Goal: Information Seeking & Learning: Learn about a topic

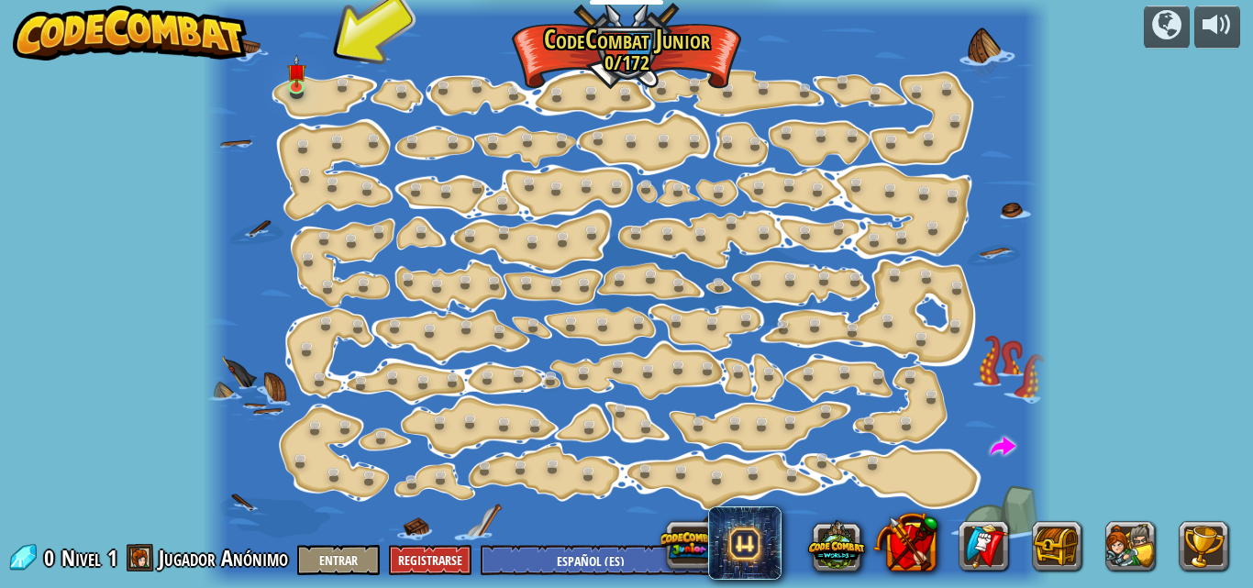
select select "es-ES"
click at [303, 74] on img at bounding box center [296, 63] width 19 height 45
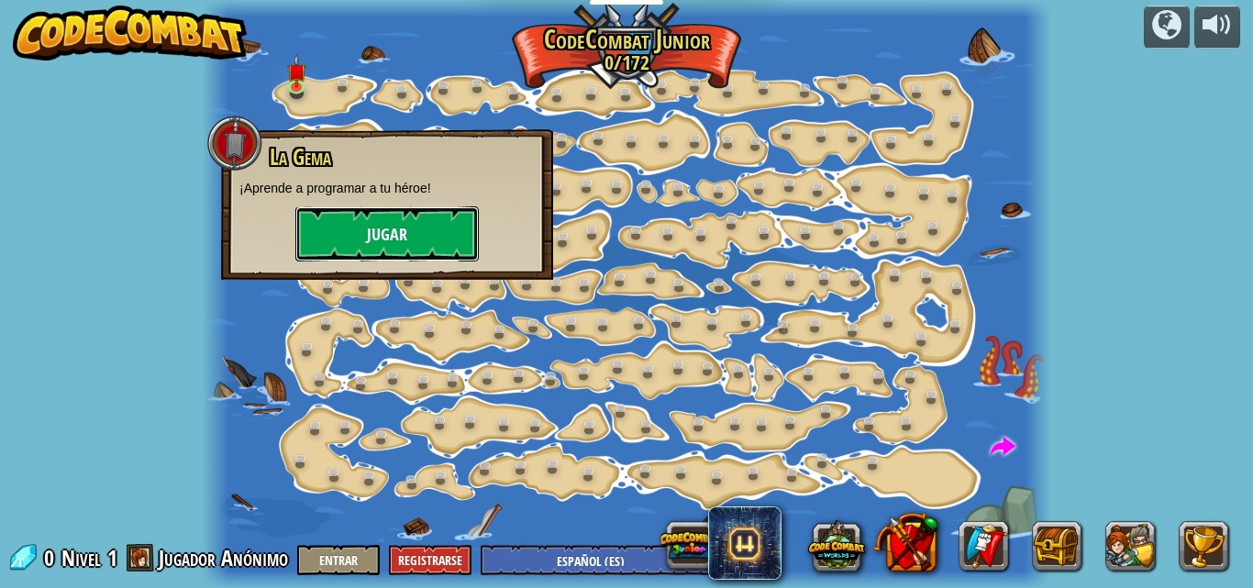
click at [411, 213] on button "Jugar" at bounding box center [386, 233] width 183 height 55
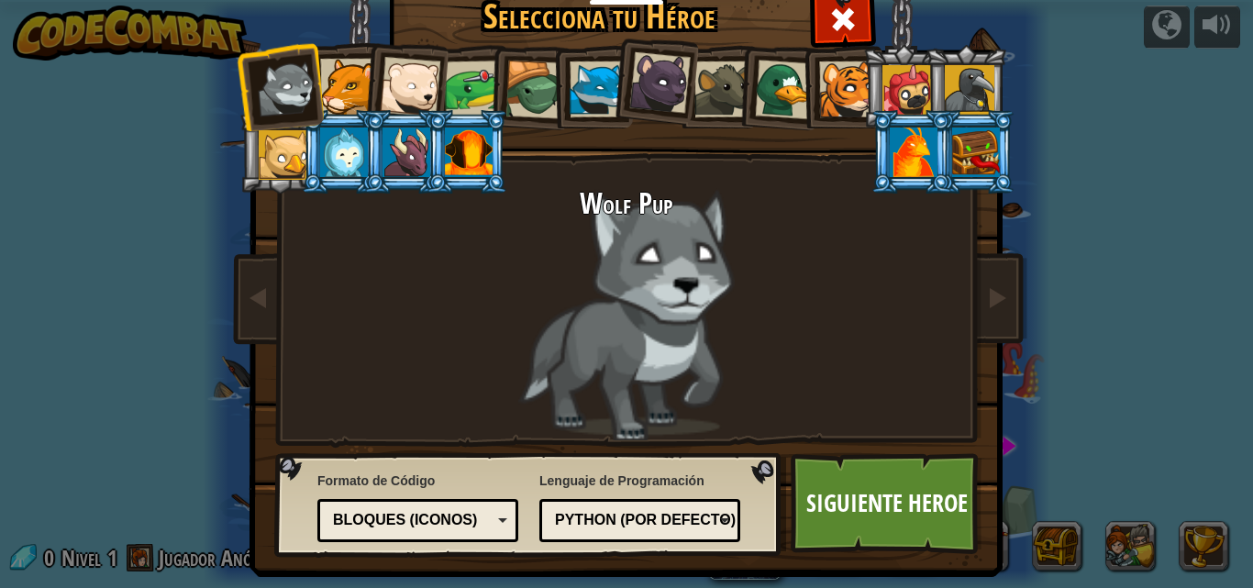
click at [836, 85] on div at bounding box center [847, 89] width 56 height 56
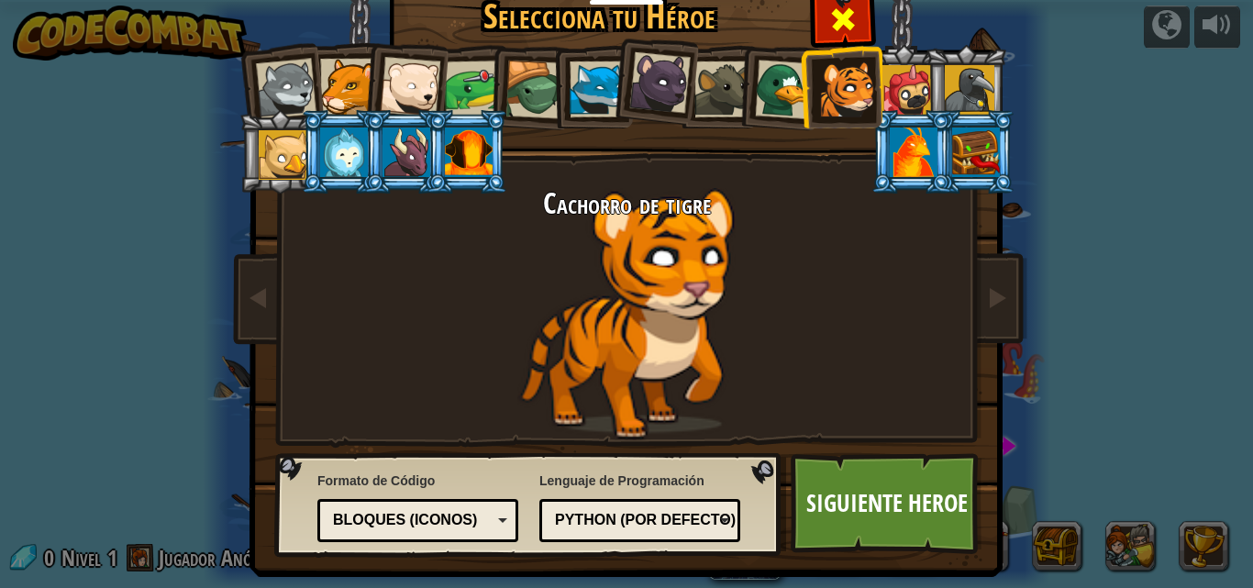
click at [828, 12] on span at bounding box center [842, 19] width 29 height 29
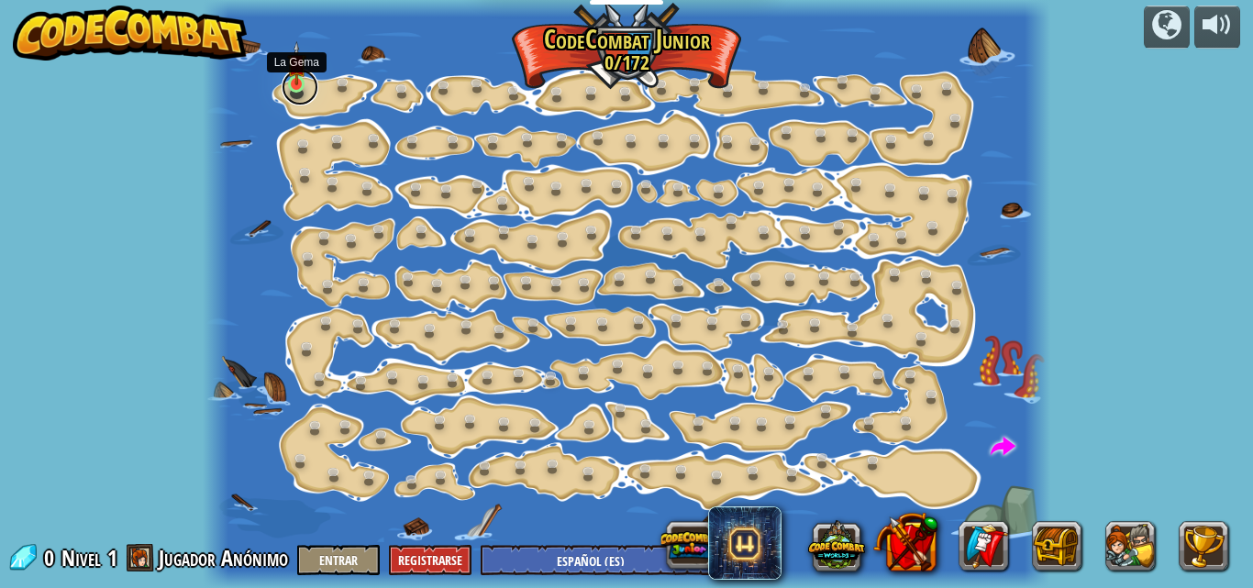
click at [309, 79] on link at bounding box center [300, 87] width 37 height 37
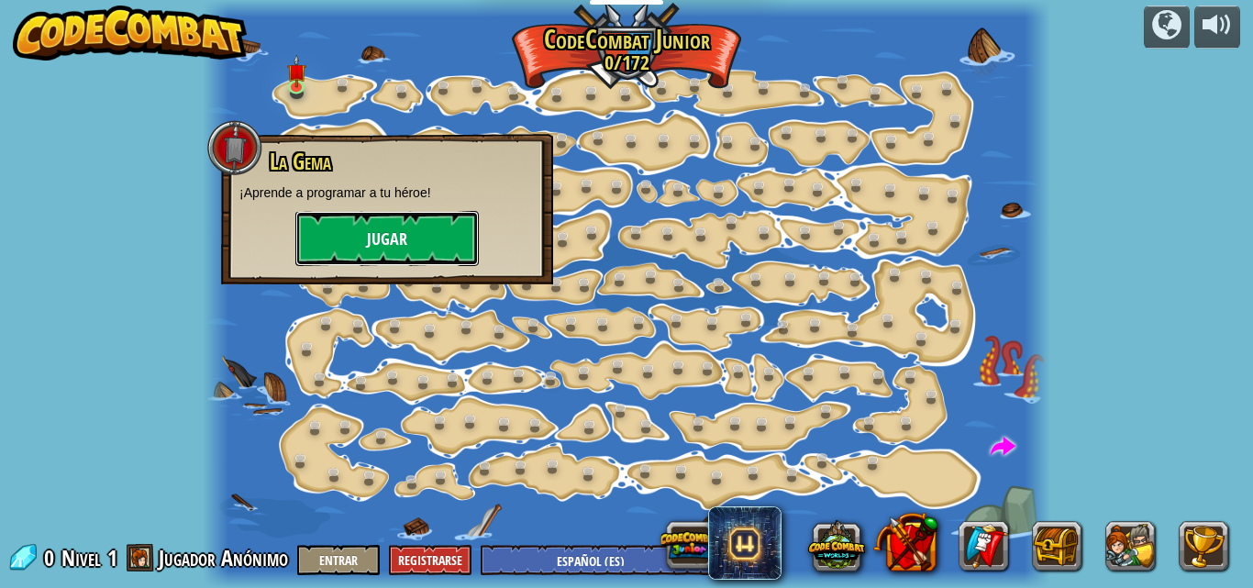
click at [316, 233] on button "Jugar" at bounding box center [386, 238] width 183 height 55
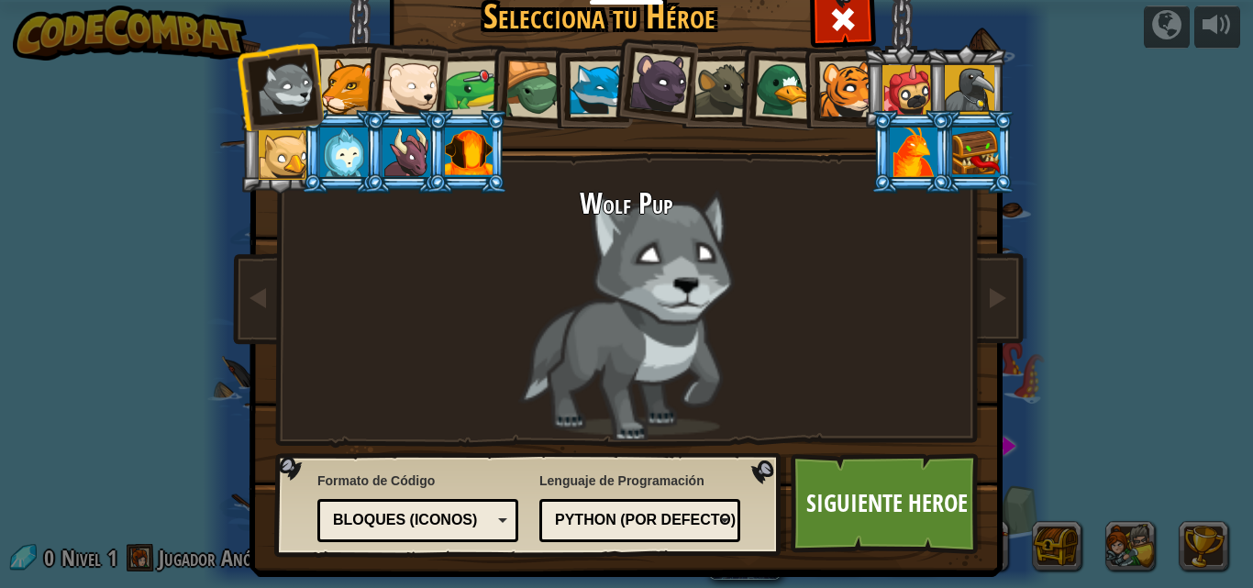
click at [835, 87] on div at bounding box center [847, 89] width 56 height 56
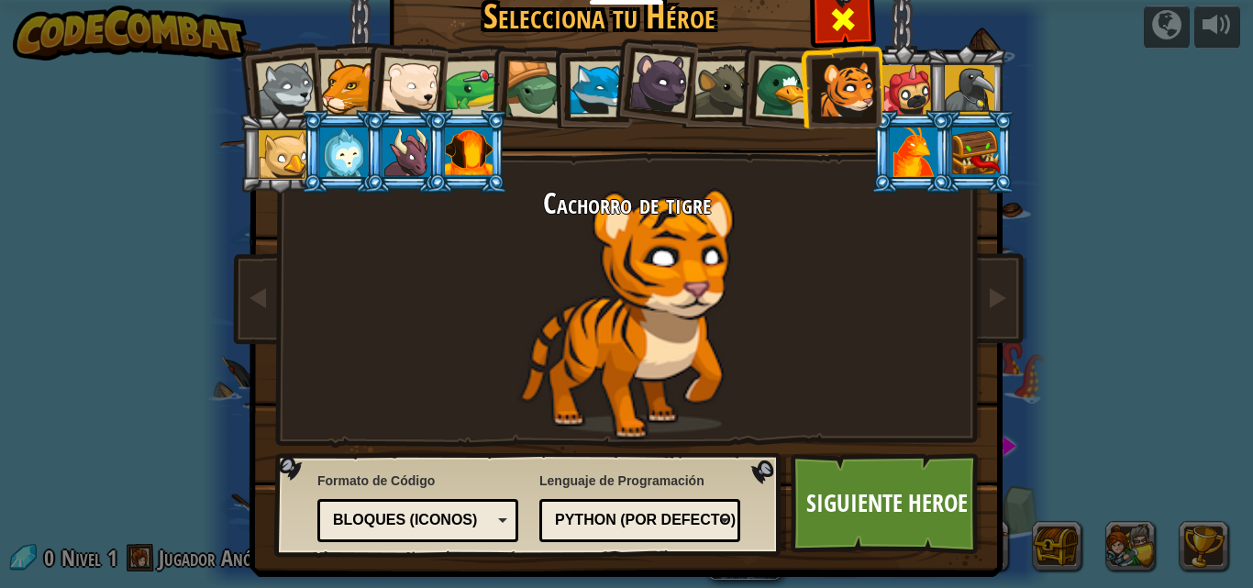
click at [835, 30] on span at bounding box center [842, 19] width 29 height 29
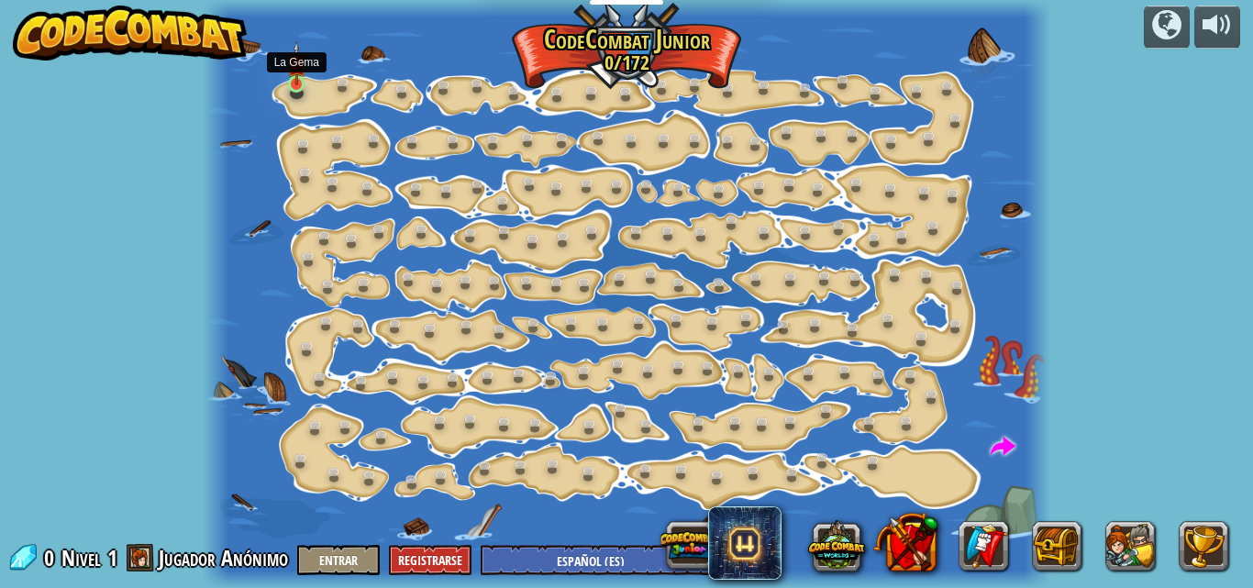
click at [295, 76] on img at bounding box center [296, 63] width 19 height 45
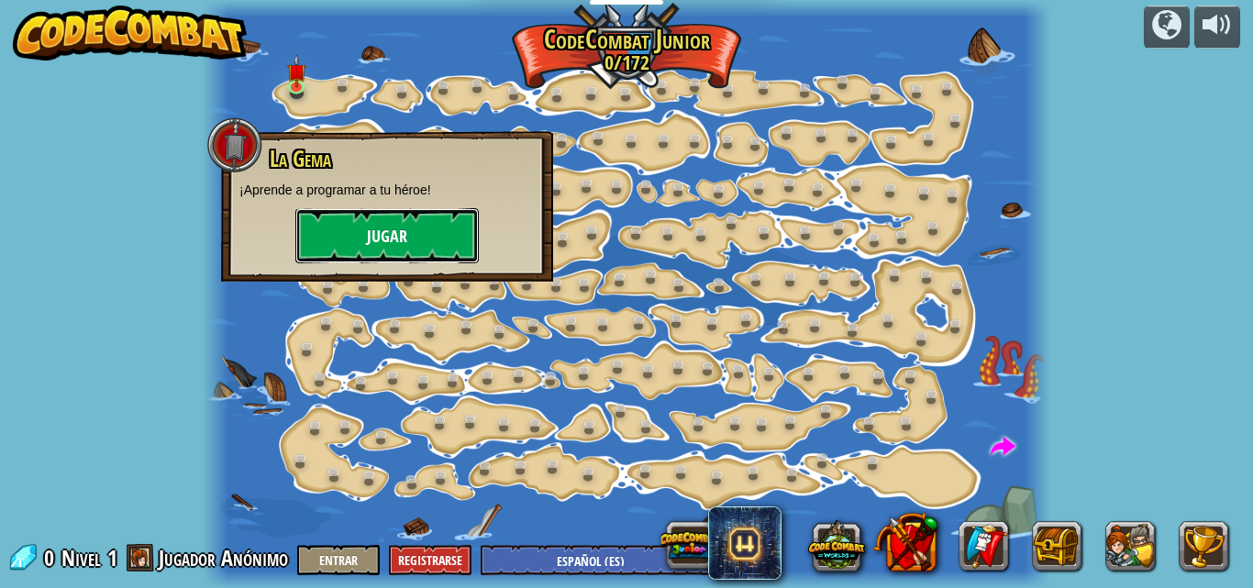
click at [348, 240] on button "Jugar" at bounding box center [386, 235] width 183 height 55
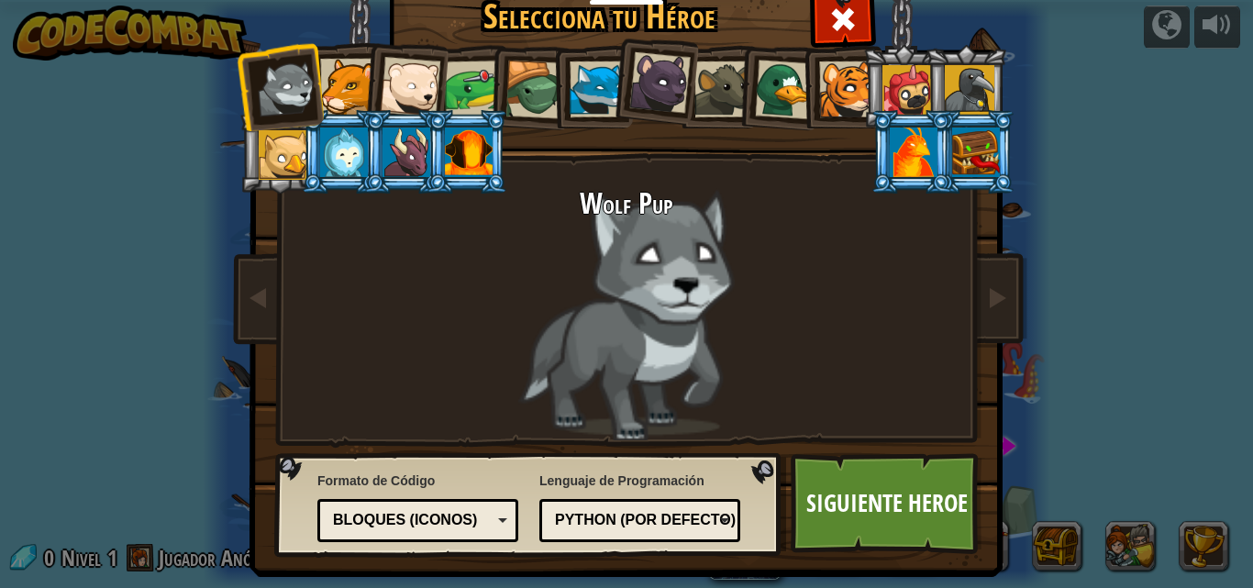
click at [348, 83] on div at bounding box center [348, 87] width 56 height 56
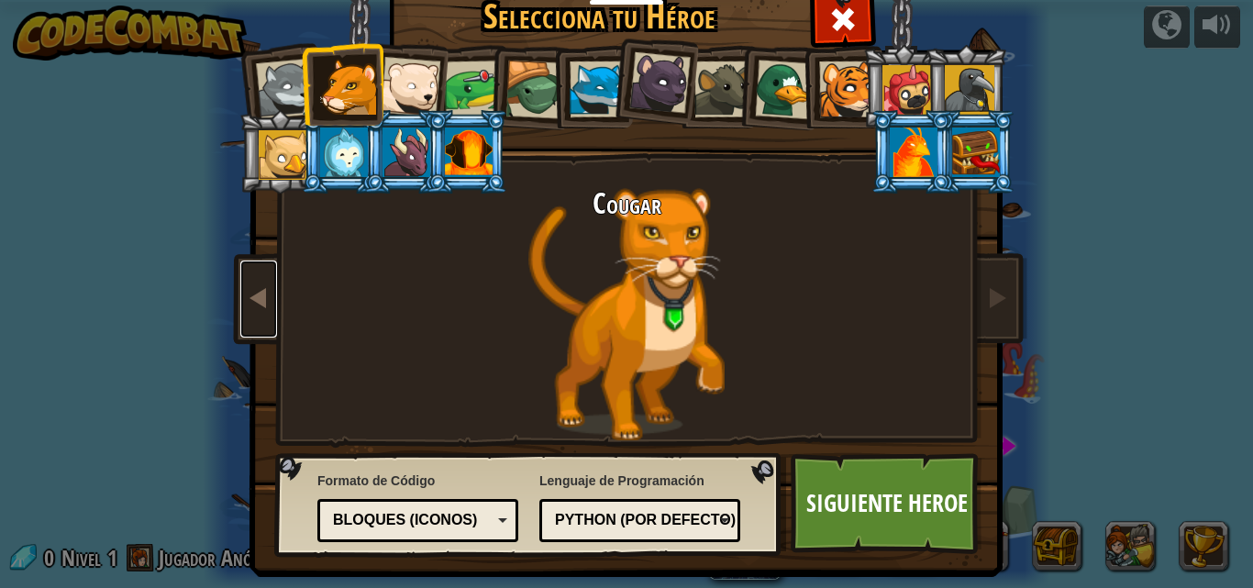
click at [248, 286] on span at bounding box center [259, 297] width 22 height 22
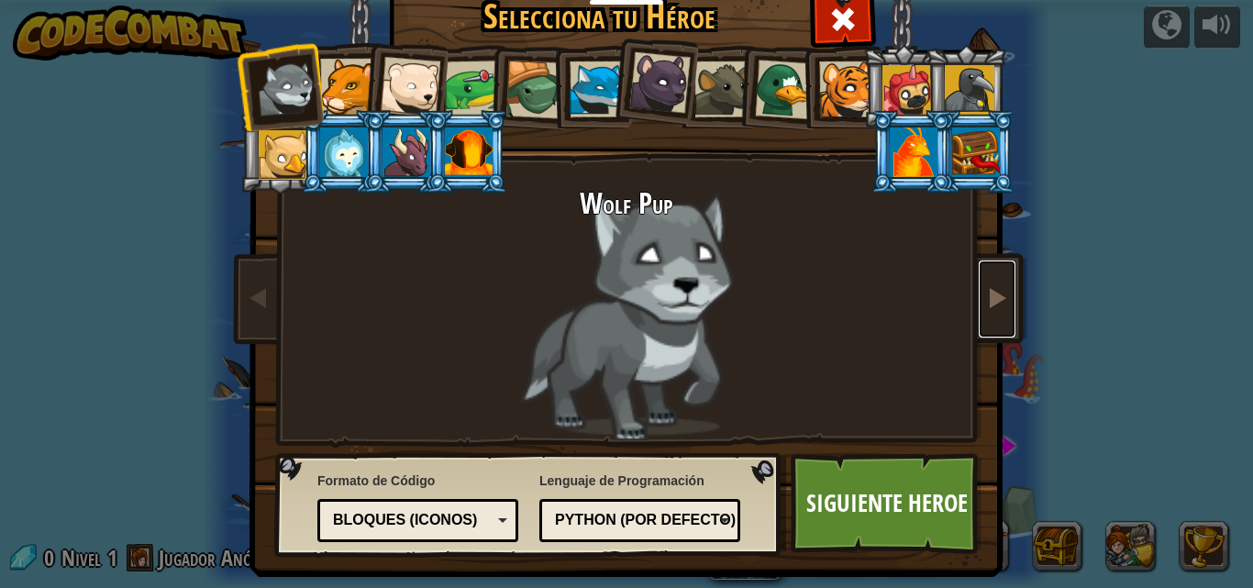
click at [1005, 300] on link at bounding box center [997, 298] width 37 height 77
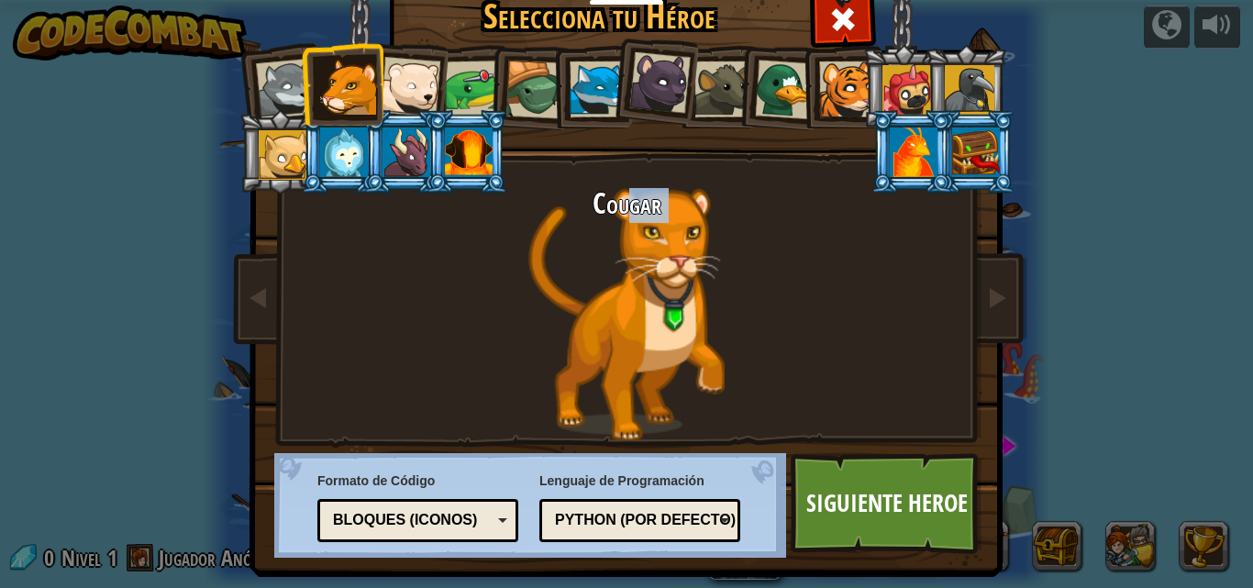
drag, startPoint x: 636, startPoint y: 404, endPoint x: 641, endPoint y: 355, distance: 48.8
click at [636, 403] on div "Cougar" at bounding box center [626, 314] width 688 height 252
click at [632, 212] on h2 "Cougar" at bounding box center [626, 204] width 688 height 32
click at [834, 17] on span at bounding box center [842, 19] width 29 height 29
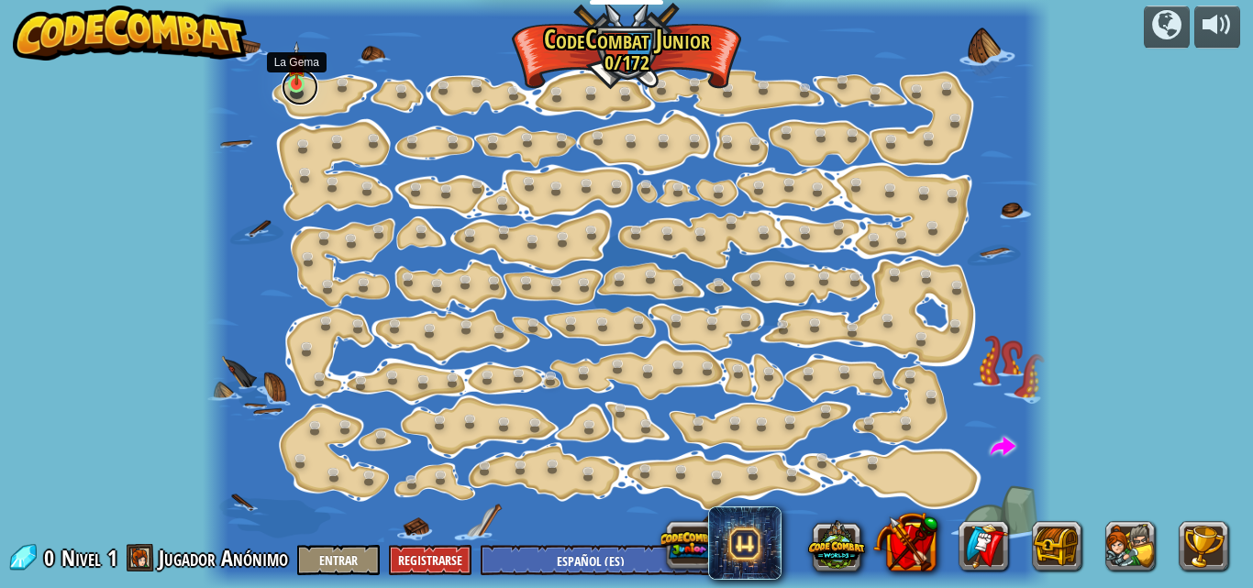
click at [299, 89] on link at bounding box center [300, 87] width 37 height 37
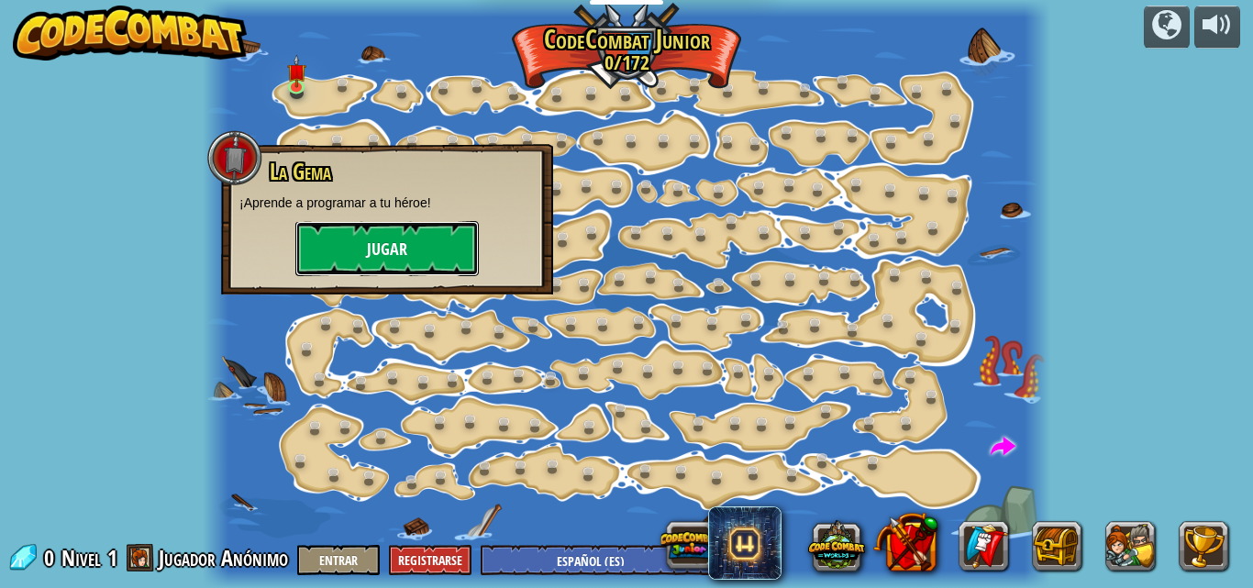
click at [376, 249] on button "Jugar" at bounding box center [386, 248] width 183 height 55
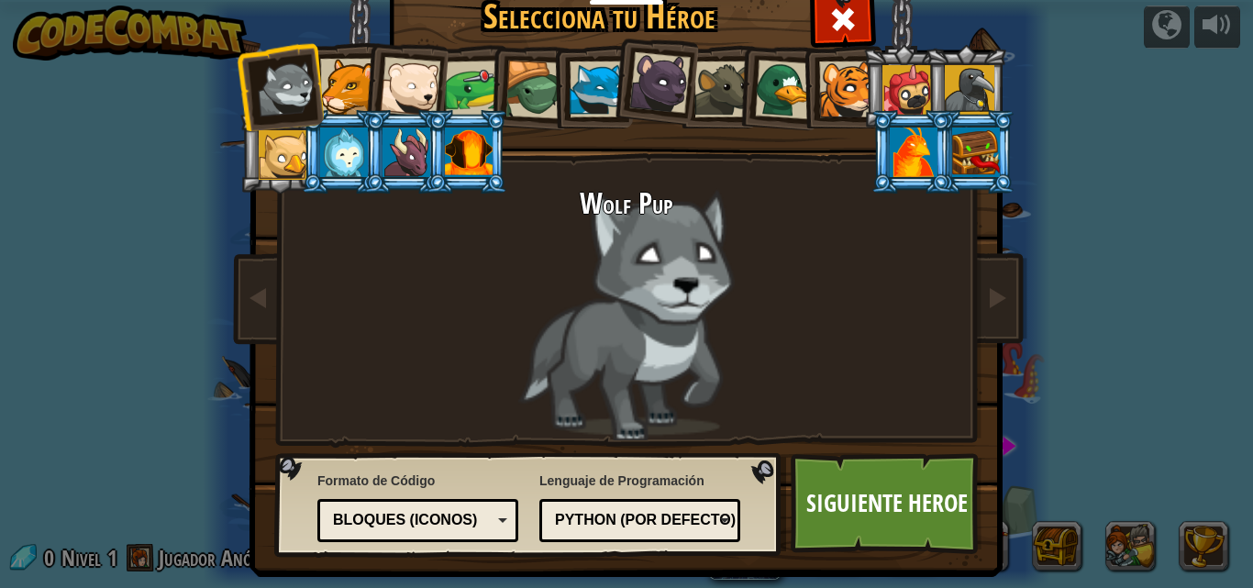
click at [332, 89] on div at bounding box center [348, 87] width 56 height 56
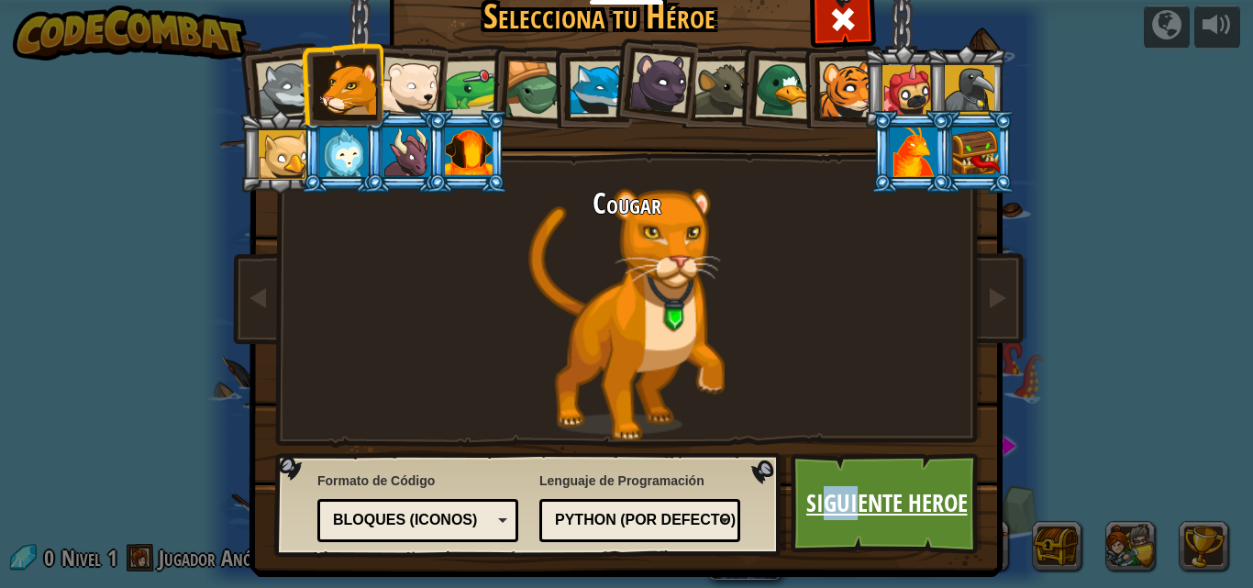
drag, startPoint x: 820, startPoint y: 486, endPoint x: 861, endPoint y: 493, distance: 41.9
click at [861, 493] on link "Siguiente Heroe" at bounding box center [887, 503] width 192 height 101
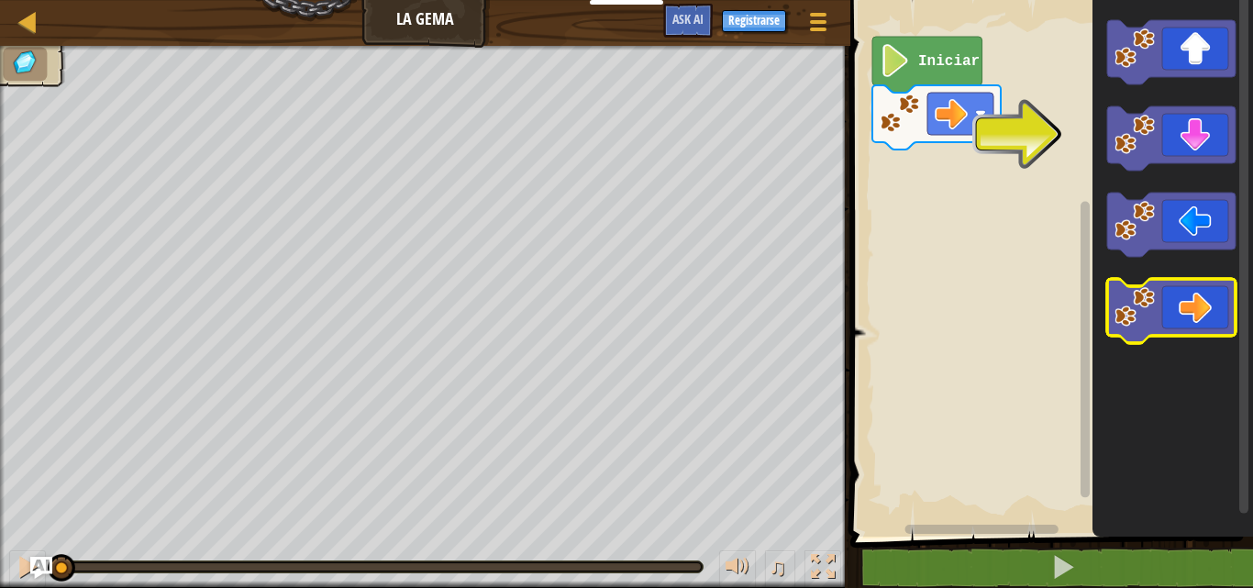
click at [1186, 304] on icon "Espacio de trabajo de Blockly" at bounding box center [1171, 311] width 128 height 64
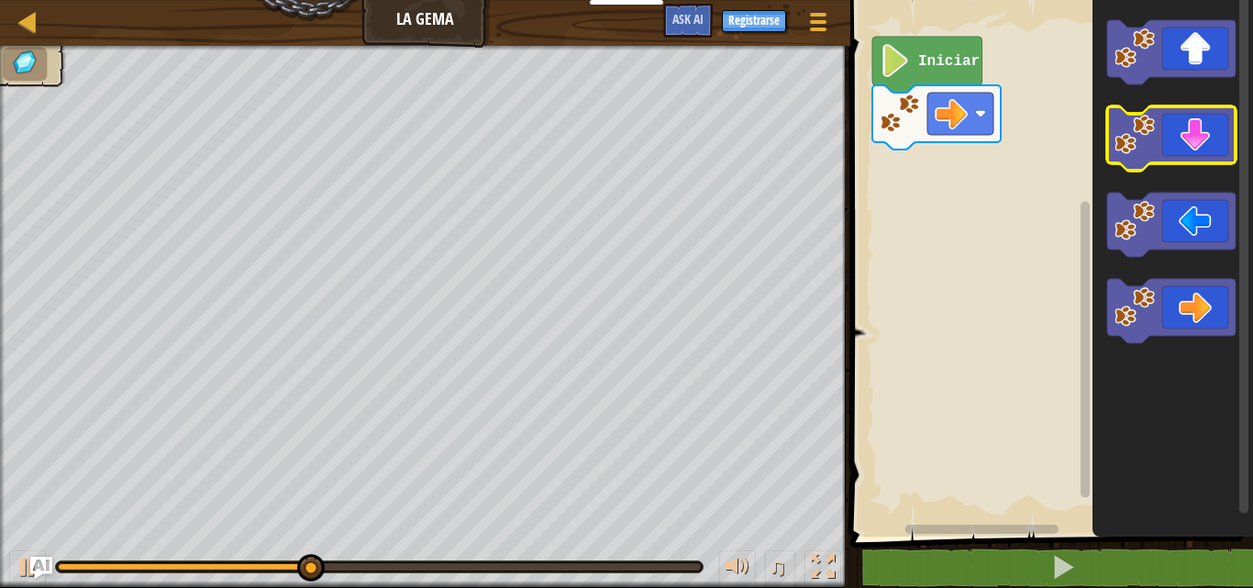
click at [1108, 154] on icon "Espacio de trabajo de Blockly" at bounding box center [1171, 138] width 128 height 64
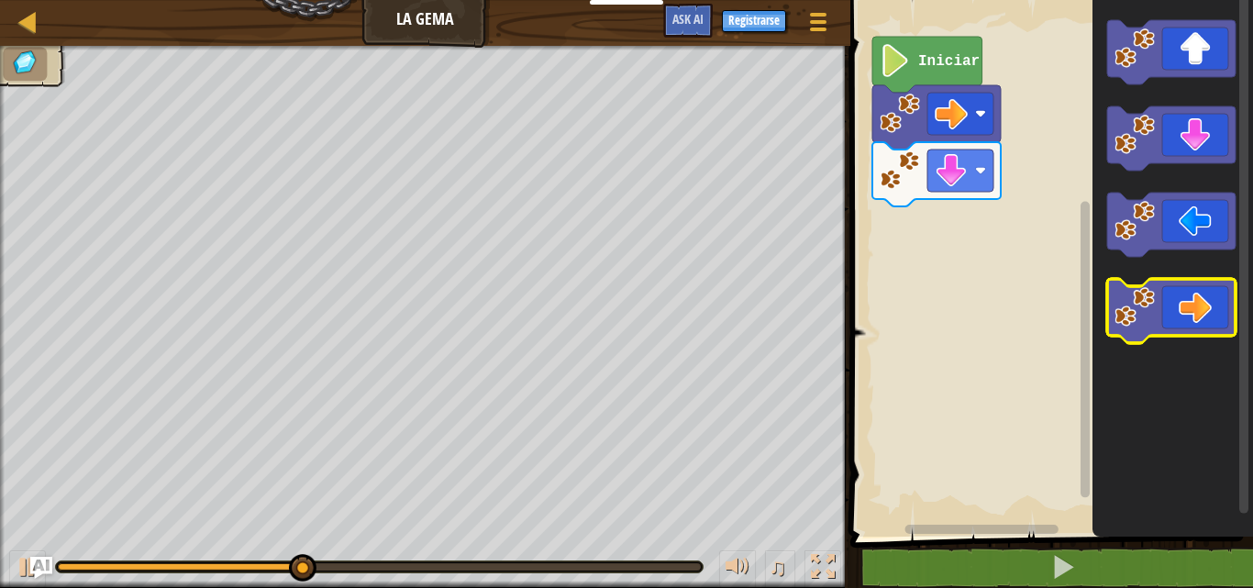
click at [1210, 313] on icon "Espacio de trabajo de Blockly" at bounding box center [1171, 311] width 128 height 64
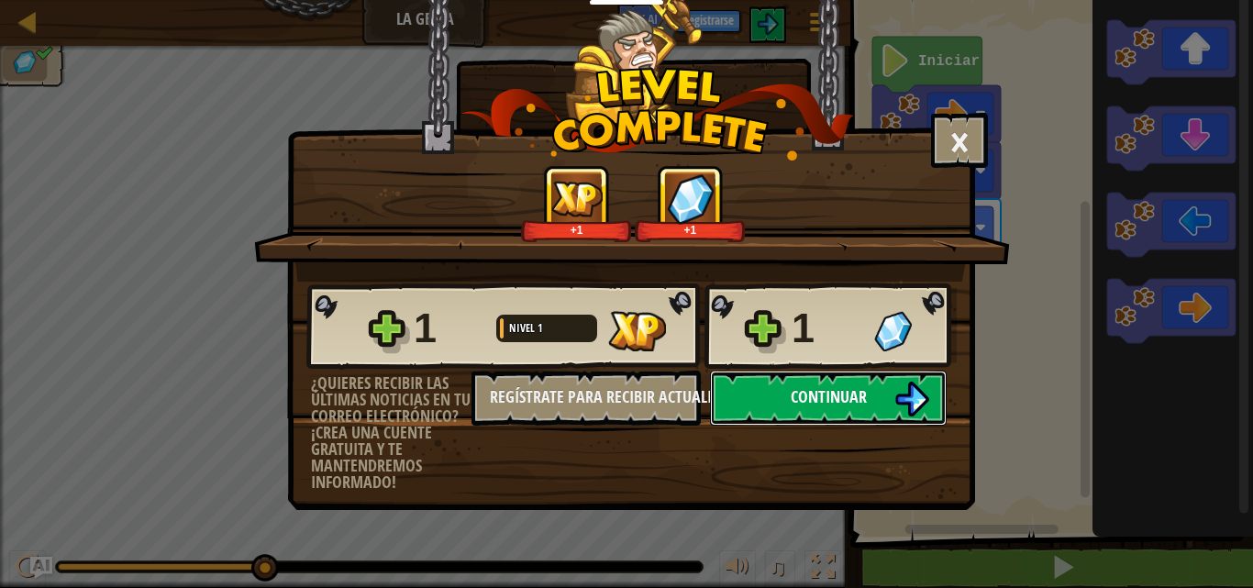
click at [770, 401] on button "Continuar" at bounding box center [828, 398] width 237 height 55
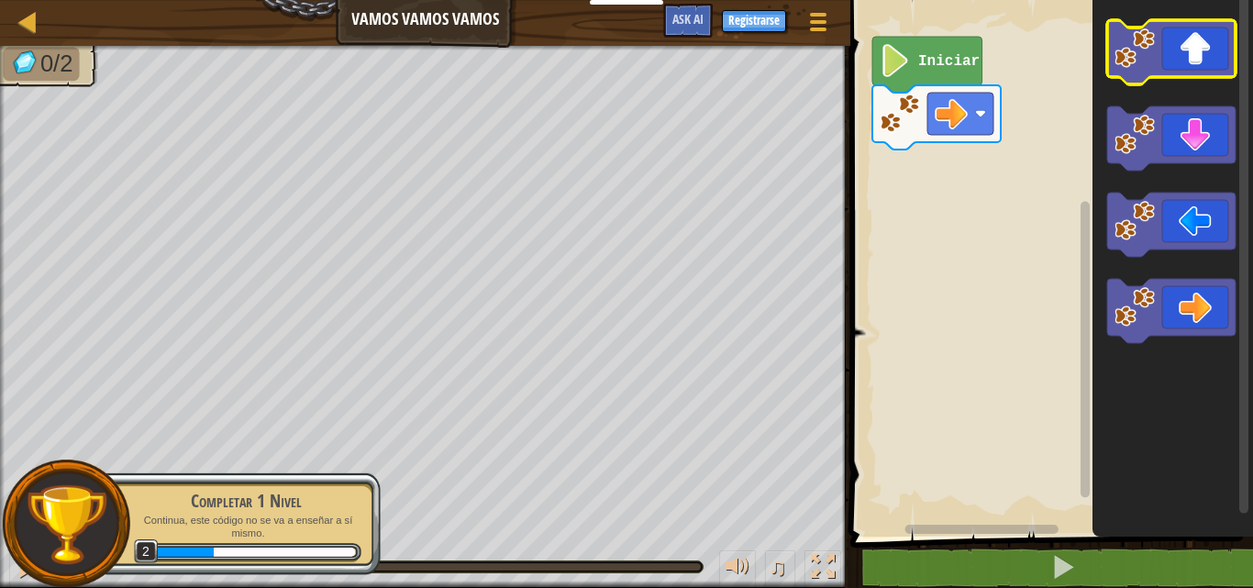
click at [1134, 68] on image "Espacio de trabajo de Blockly" at bounding box center [1134, 48] width 40 height 40
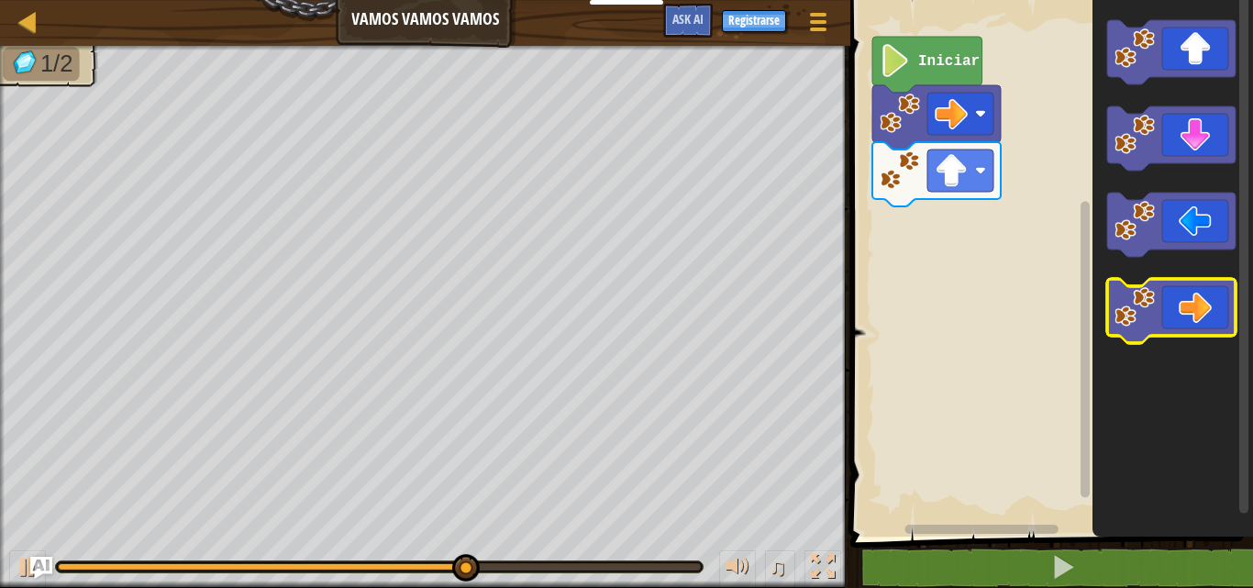
click at [1157, 332] on icon "Espacio de trabajo de Blockly" at bounding box center [1171, 311] width 128 height 64
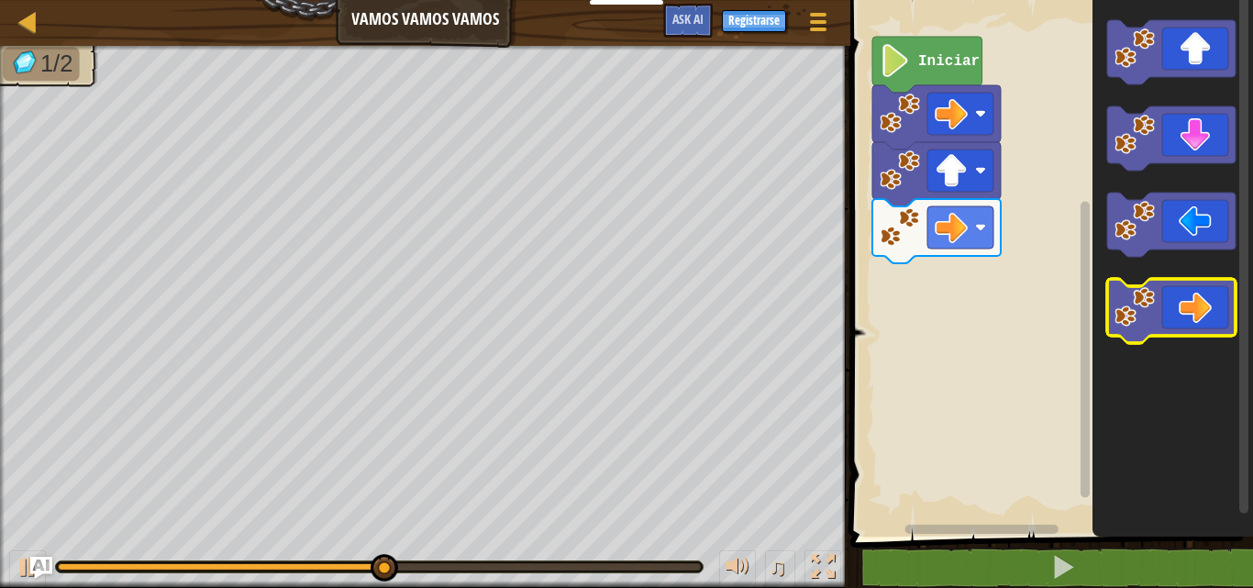
click at [1193, 296] on icon "Espacio de trabajo de Blockly" at bounding box center [1171, 311] width 128 height 64
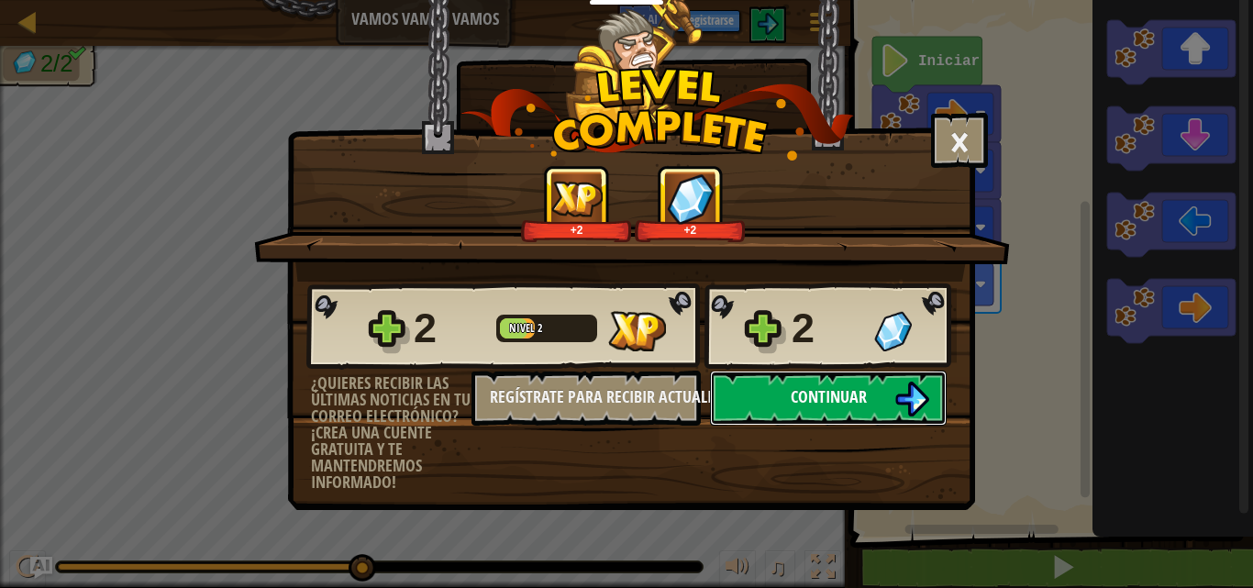
click at [749, 404] on button "Continuar" at bounding box center [828, 398] width 237 height 55
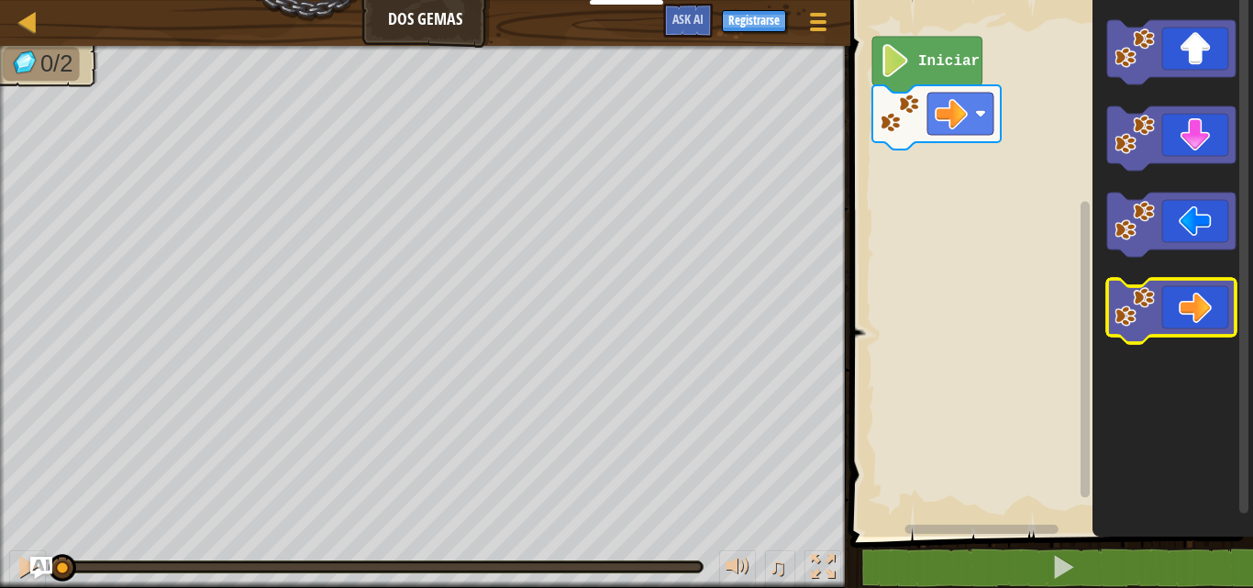
click at [1179, 334] on icon "Espacio de trabajo de Blockly" at bounding box center [1171, 311] width 128 height 64
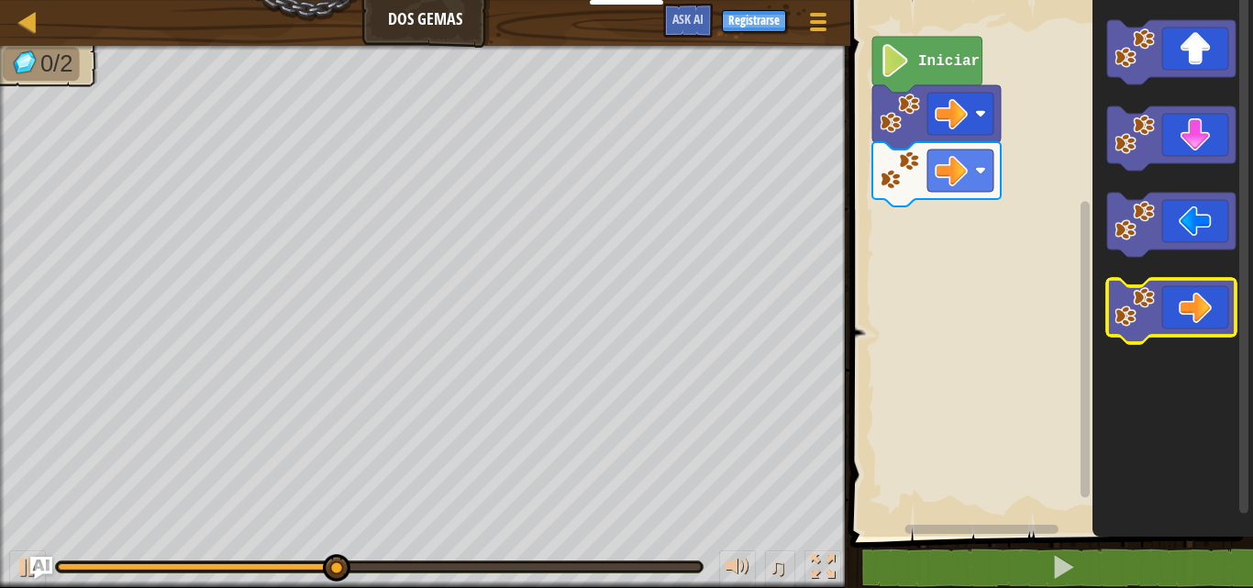
click at [1178, 332] on icon "Espacio de trabajo de Blockly" at bounding box center [1171, 311] width 128 height 64
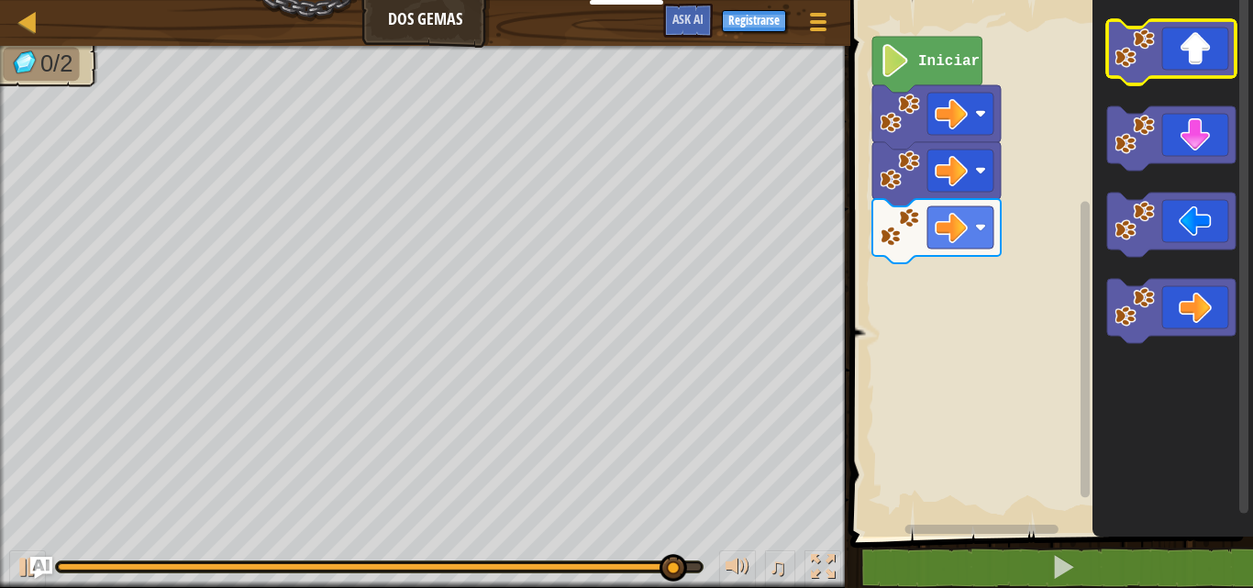
click at [1170, 51] on icon "Espacio de trabajo de Blockly" at bounding box center [1171, 52] width 128 height 64
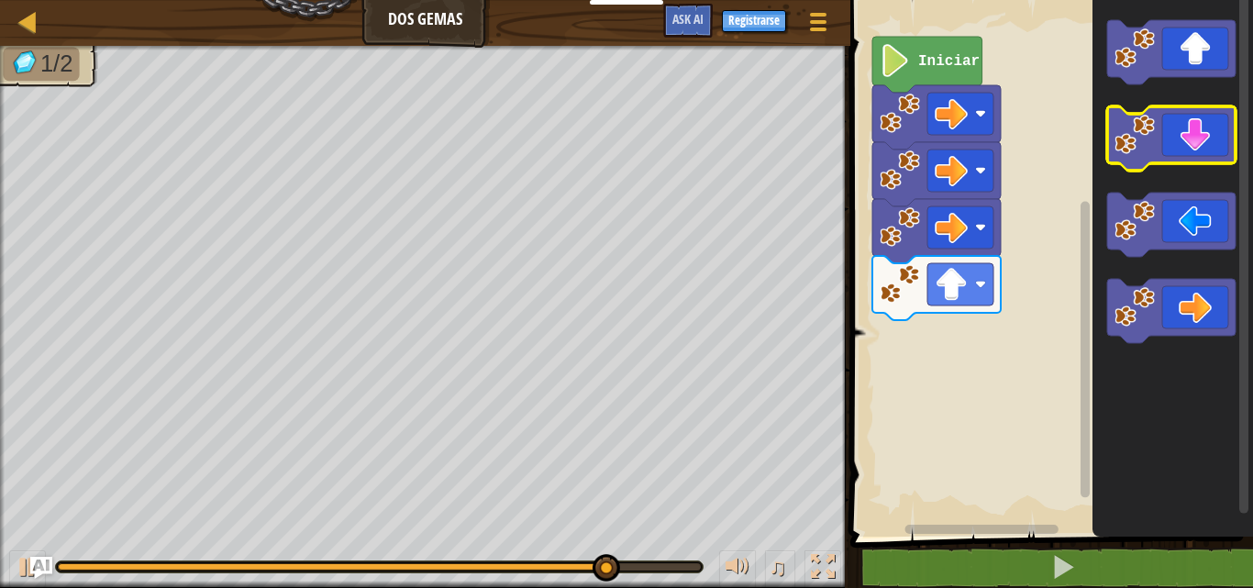
click at [1159, 149] on icon "Espacio de trabajo de Blockly" at bounding box center [1171, 138] width 128 height 64
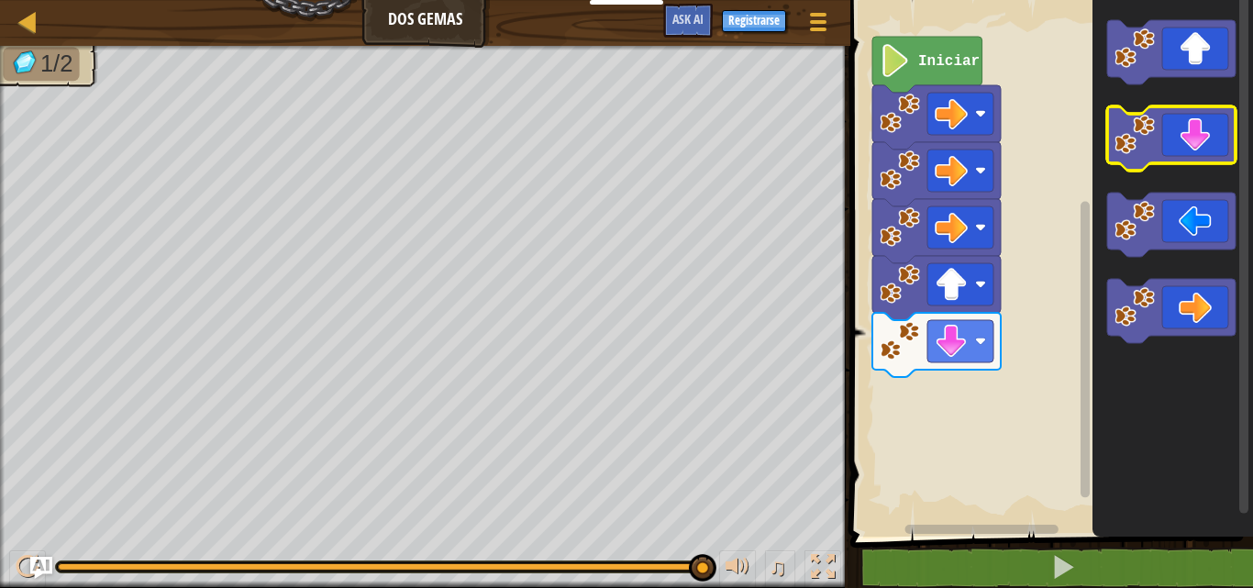
click at [1168, 135] on icon "Espacio de trabajo de Blockly" at bounding box center [1171, 138] width 128 height 64
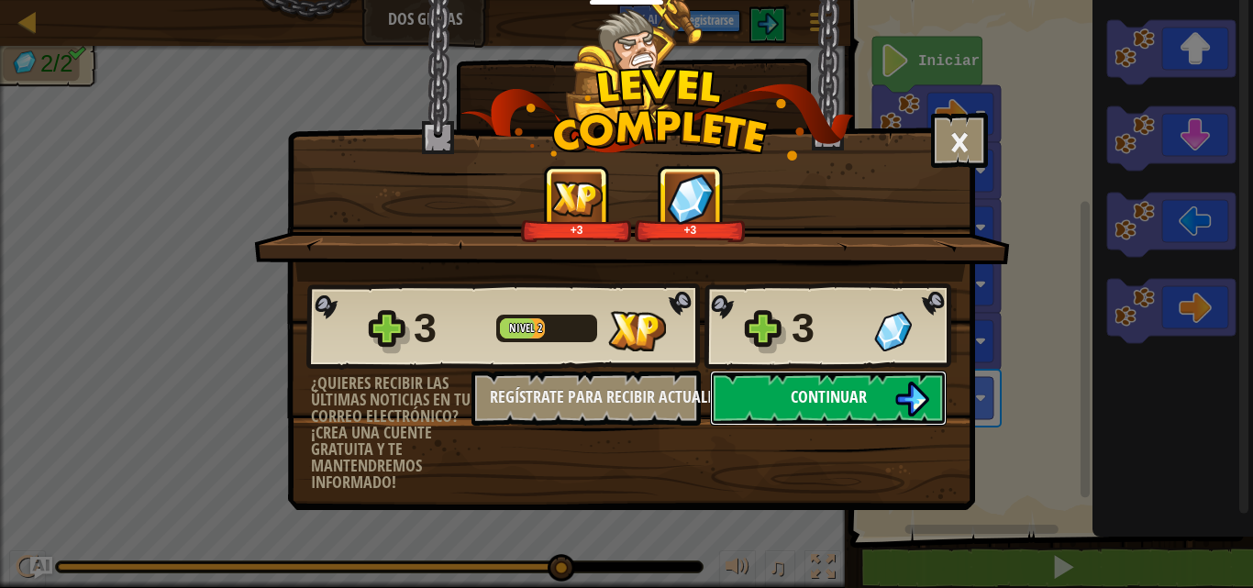
click at [776, 400] on button "Continuar" at bounding box center [828, 398] width 237 height 55
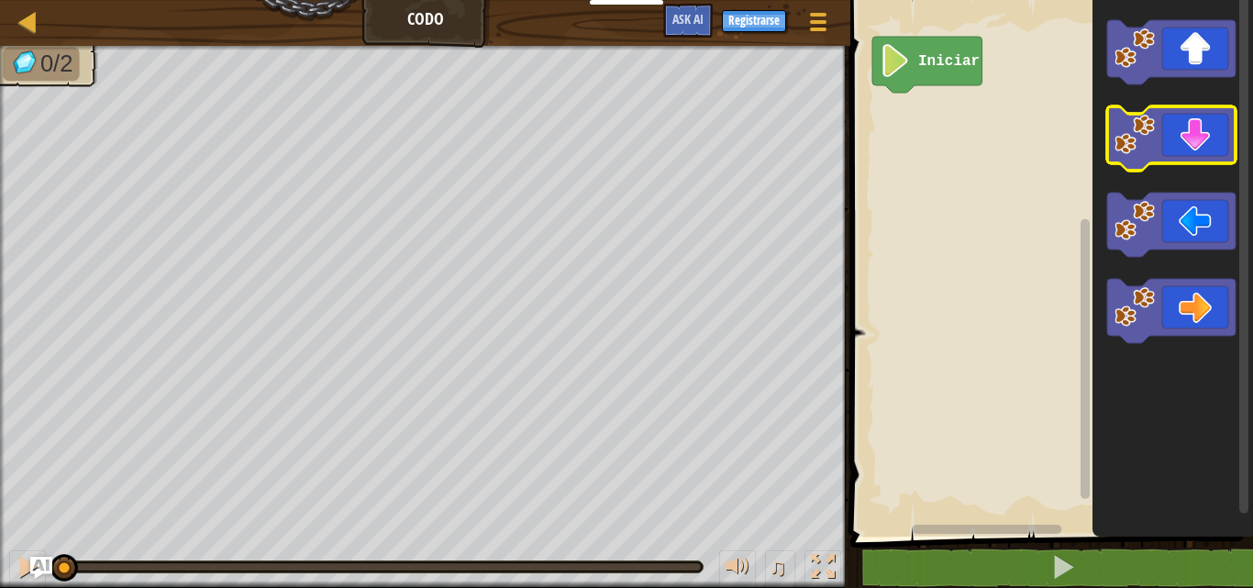
click at [1153, 126] on image "Espacio de trabajo de Blockly" at bounding box center [1134, 135] width 40 height 40
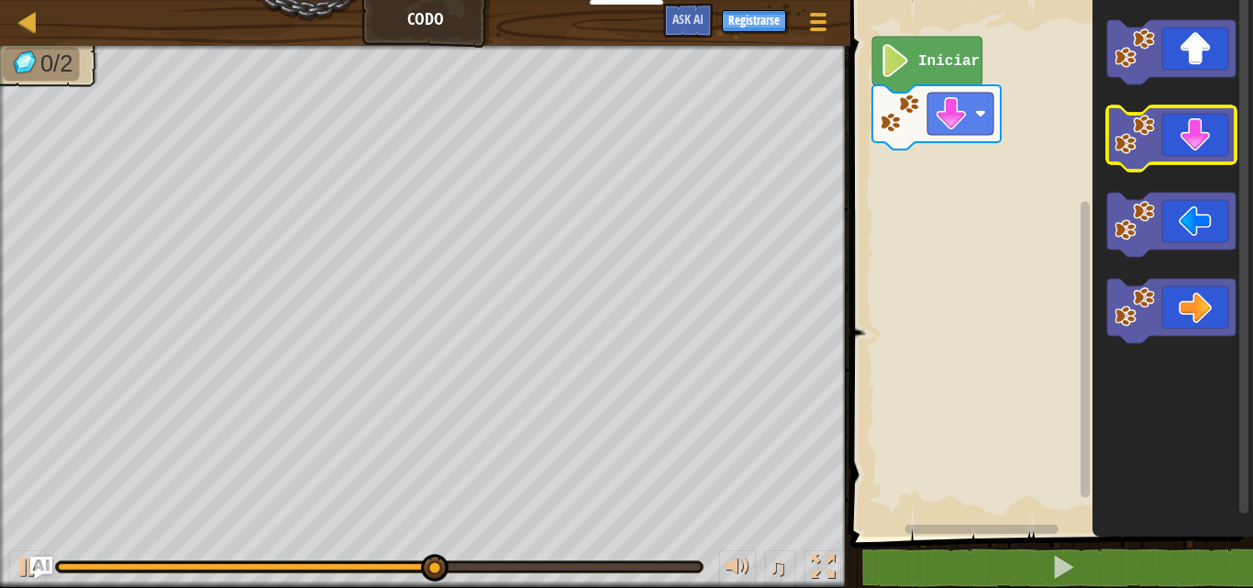
click at [1157, 145] on icon "Espacio de trabajo de Blockly" at bounding box center [1171, 138] width 128 height 64
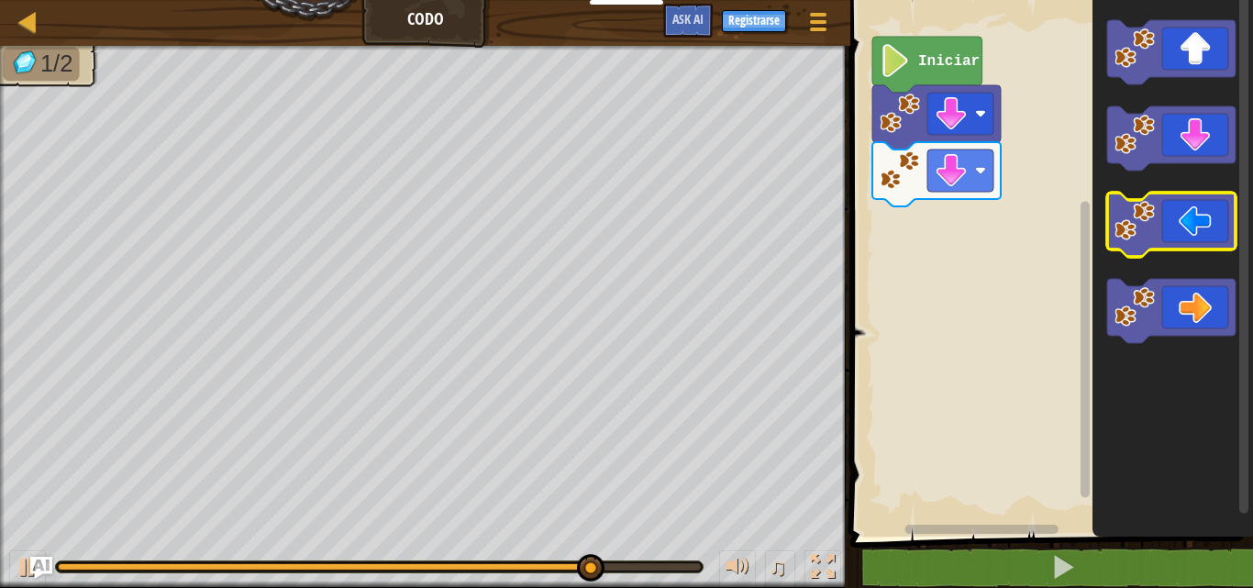
click at [1176, 226] on icon "Espacio de trabajo de Blockly" at bounding box center [1171, 225] width 128 height 64
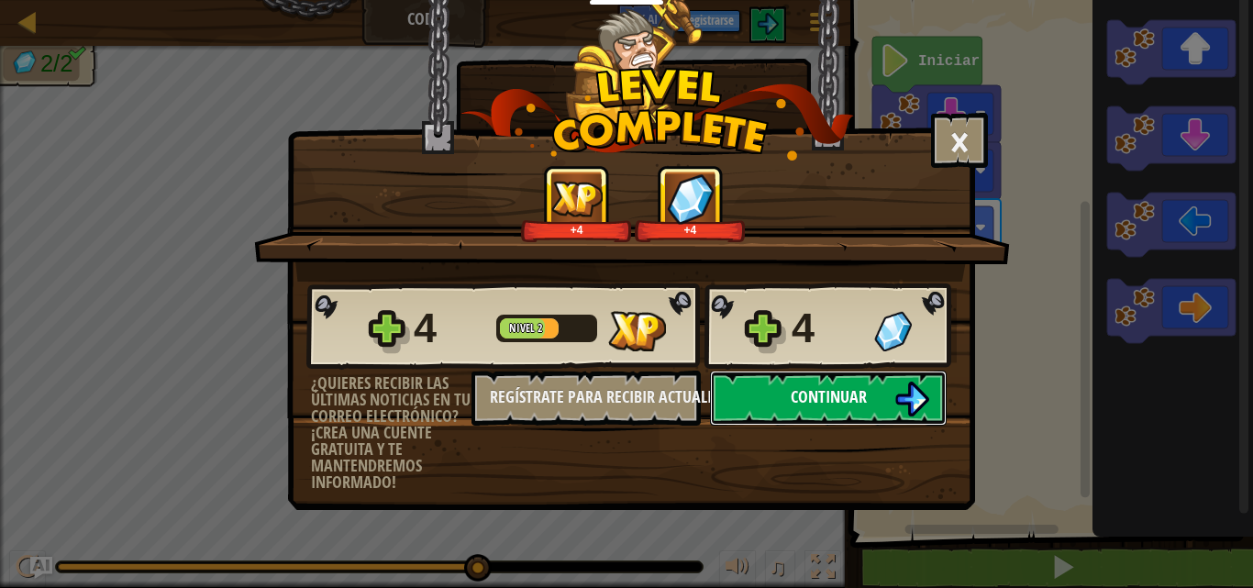
click at [845, 390] on button "Continuar" at bounding box center [828, 398] width 237 height 55
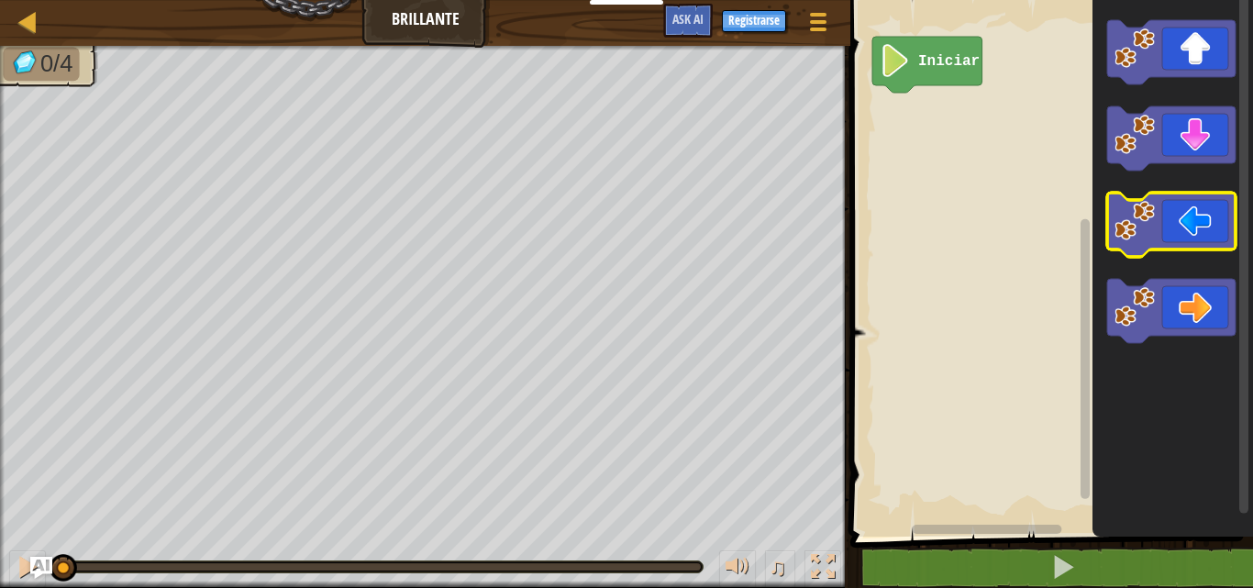
click at [1167, 249] on icon "Espacio de trabajo de Blockly" at bounding box center [1171, 225] width 128 height 64
click at [1122, 227] on image "Espacio de trabajo de Blockly" at bounding box center [1134, 221] width 40 height 40
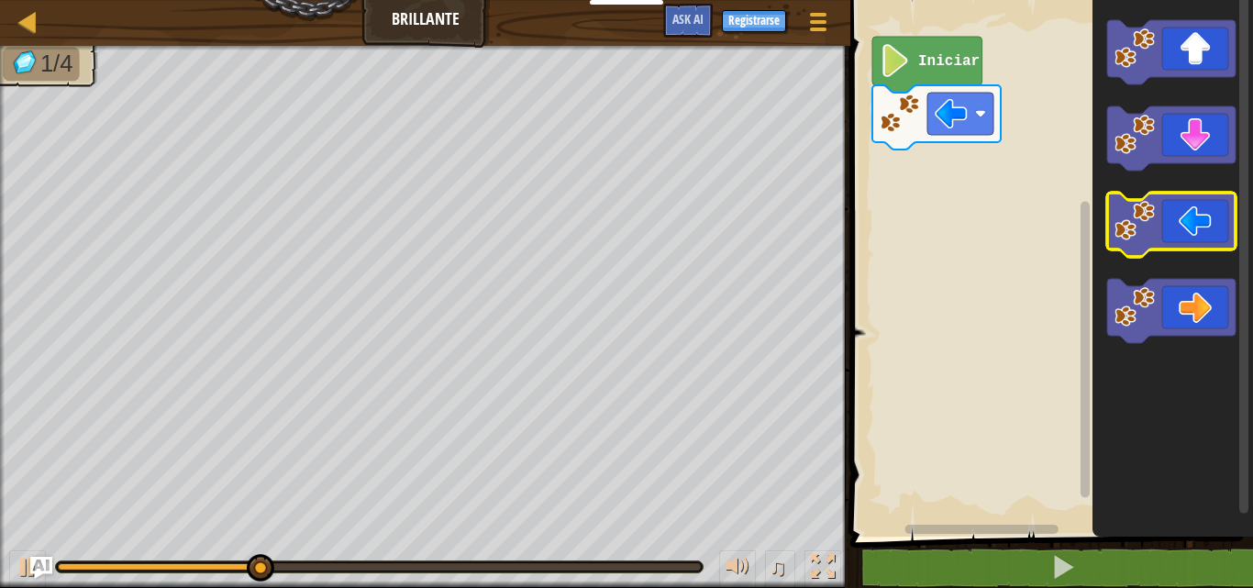
click at [1187, 212] on icon "Espacio de trabajo de Blockly" at bounding box center [1171, 225] width 128 height 64
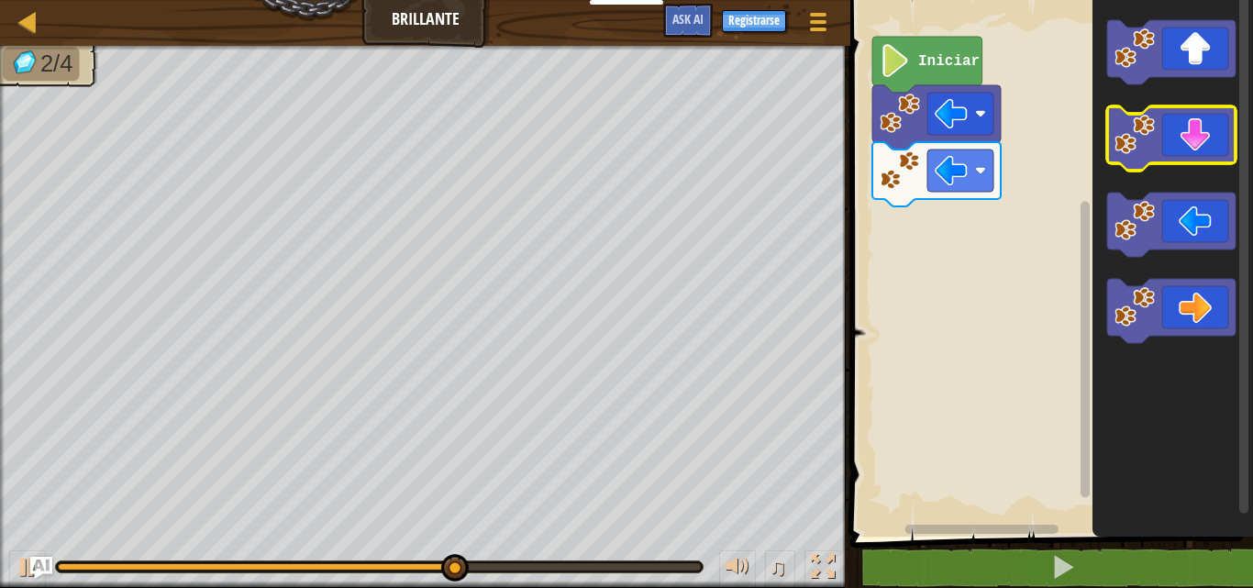
click at [1164, 148] on icon "Espacio de trabajo de Blockly" at bounding box center [1171, 138] width 128 height 64
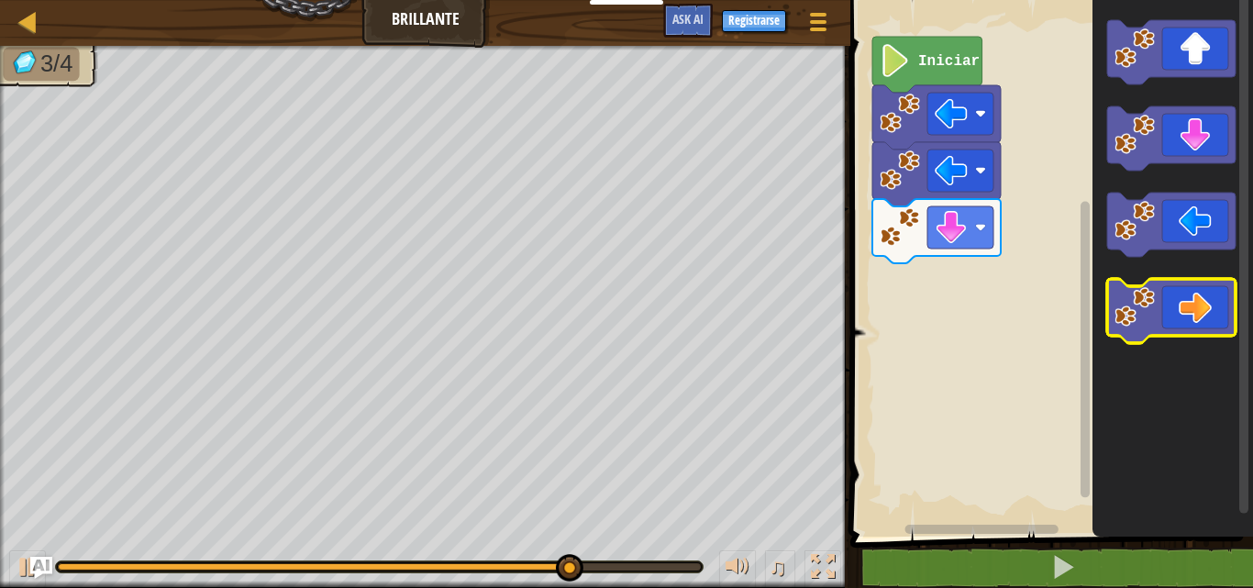
click at [1191, 334] on icon "Espacio de trabajo de Blockly" at bounding box center [1171, 311] width 128 height 64
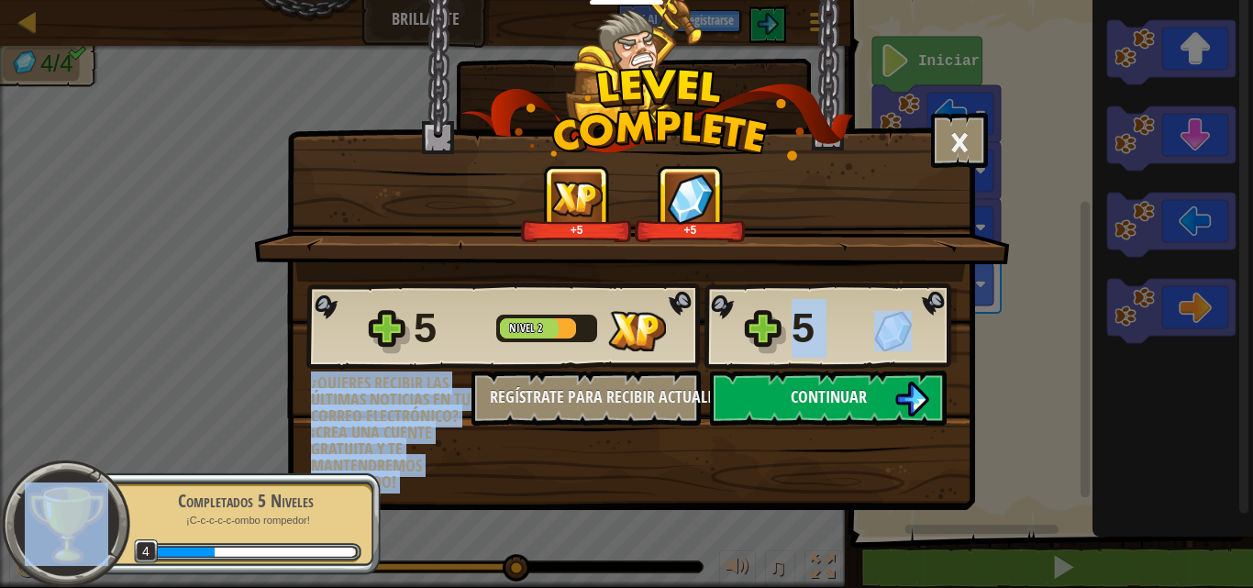
drag, startPoint x: 797, startPoint y: 356, endPoint x: 794, endPoint y: 391, distance: 35.0
click at [794, 391] on div "5 Nivel 2 5 ¿Quieres recibir las últimas noticias en tu correo electrónico? ¡Cr…" at bounding box center [631, 386] width 686 height 209
click at [794, 391] on span "Continuar" at bounding box center [829, 396] width 76 height 23
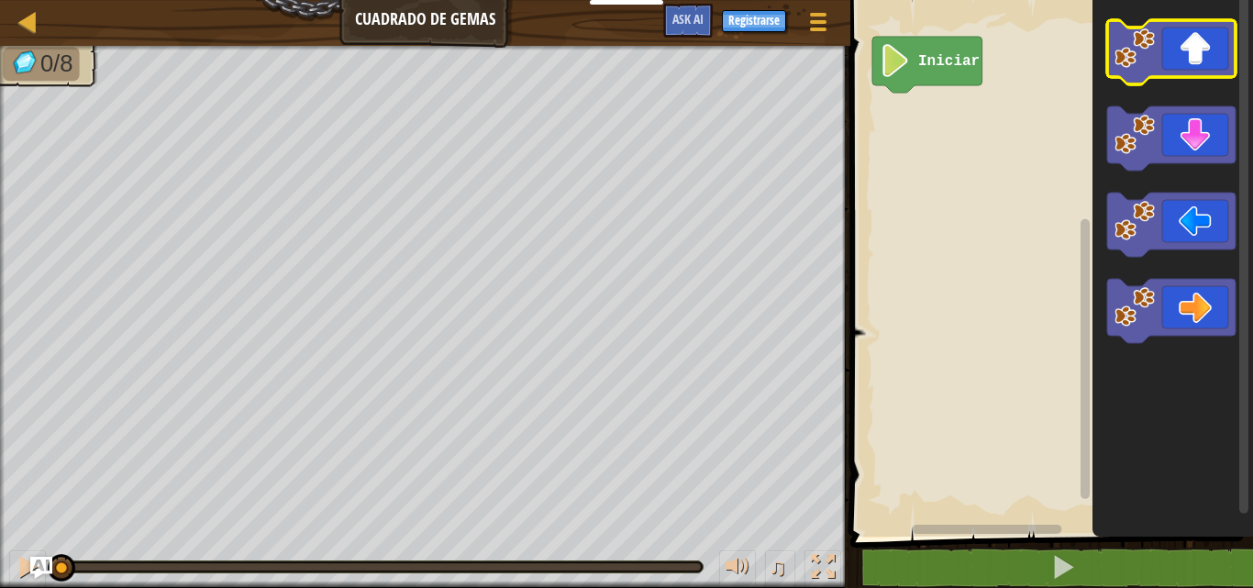
click at [1146, 43] on image "Espacio de trabajo de Blockly" at bounding box center [1134, 48] width 40 height 40
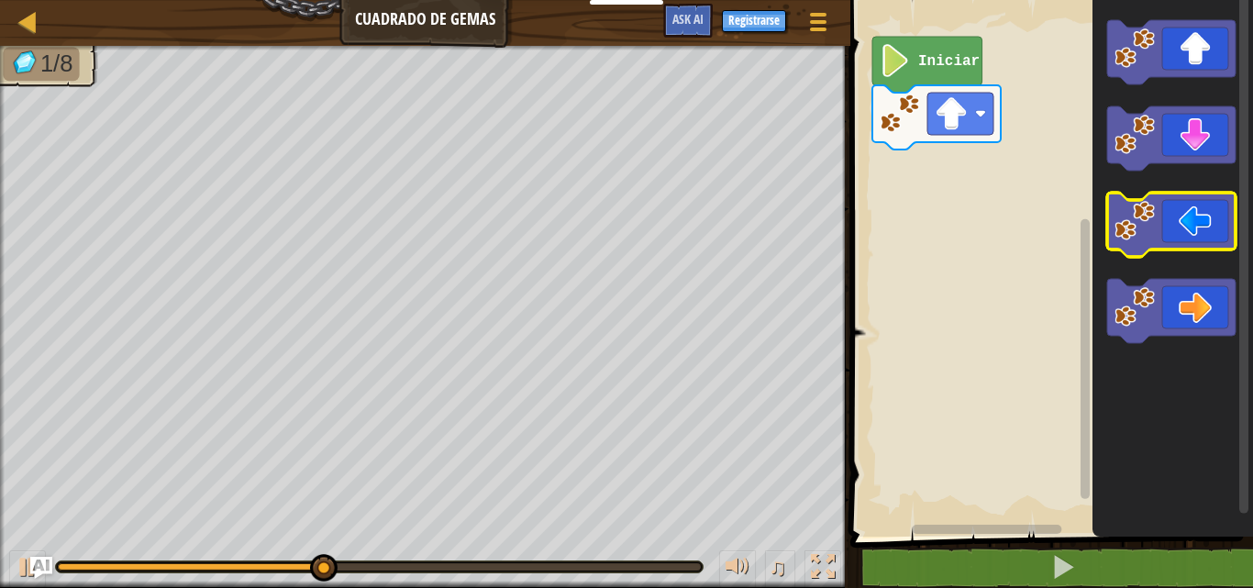
click at [1158, 211] on icon "Espacio de trabajo de Blockly" at bounding box center [1171, 225] width 128 height 64
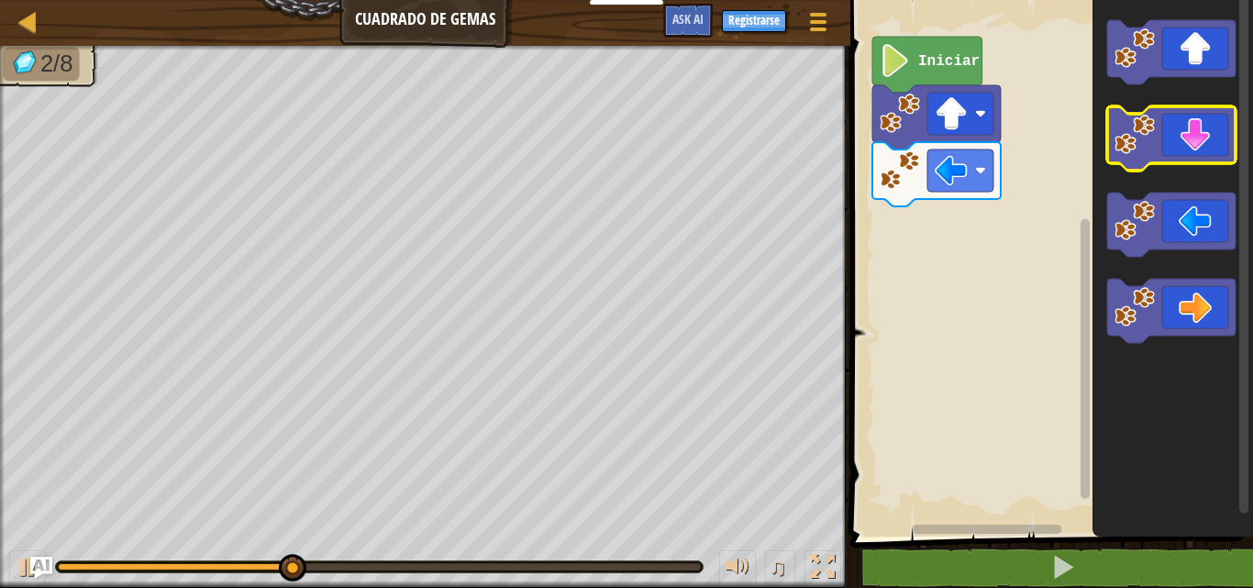
click at [1180, 147] on icon "Espacio de trabajo de Blockly" at bounding box center [1171, 138] width 128 height 64
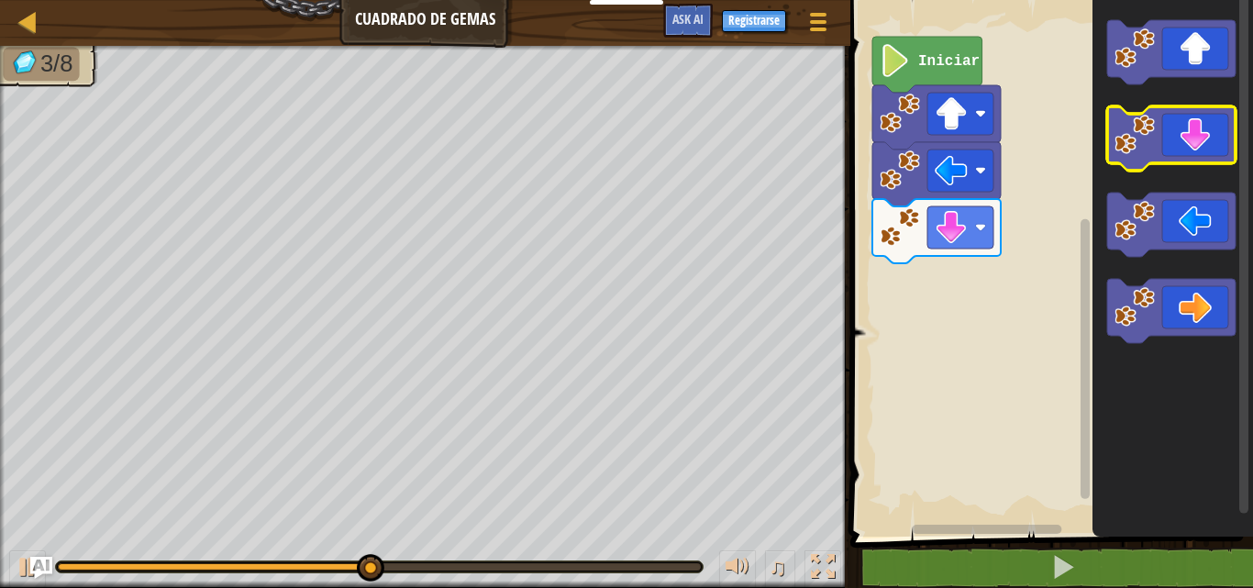
click at [1165, 156] on icon "Espacio de trabajo de Blockly" at bounding box center [1171, 138] width 128 height 64
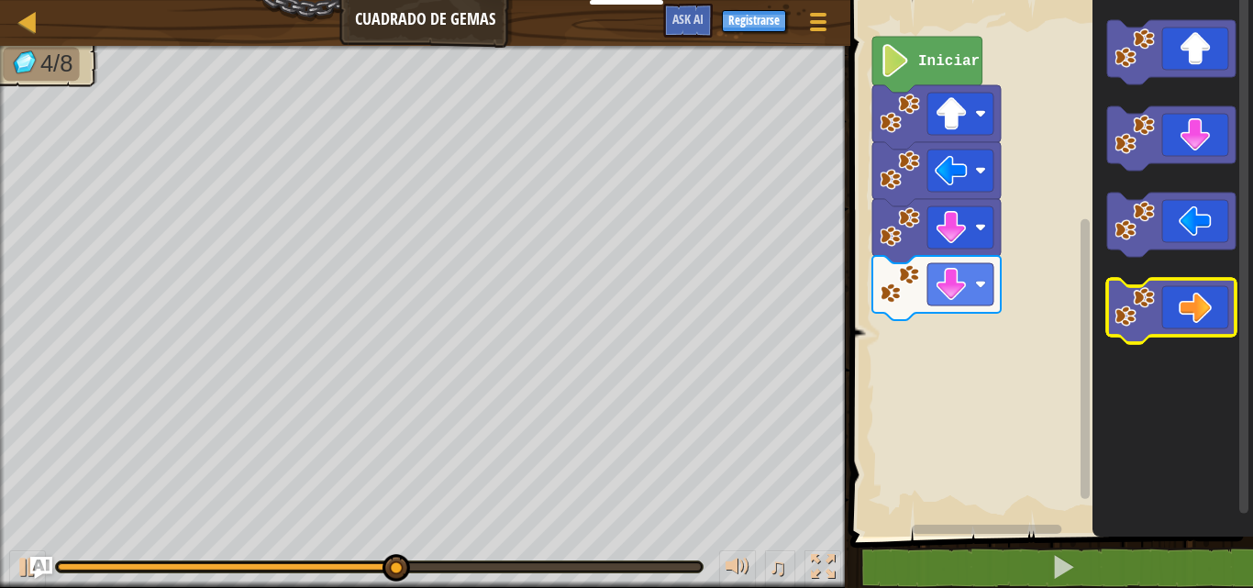
click at [1191, 319] on icon "Espacio de trabajo de Blockly" at bounding box center [1171, 311] width 128 height 64
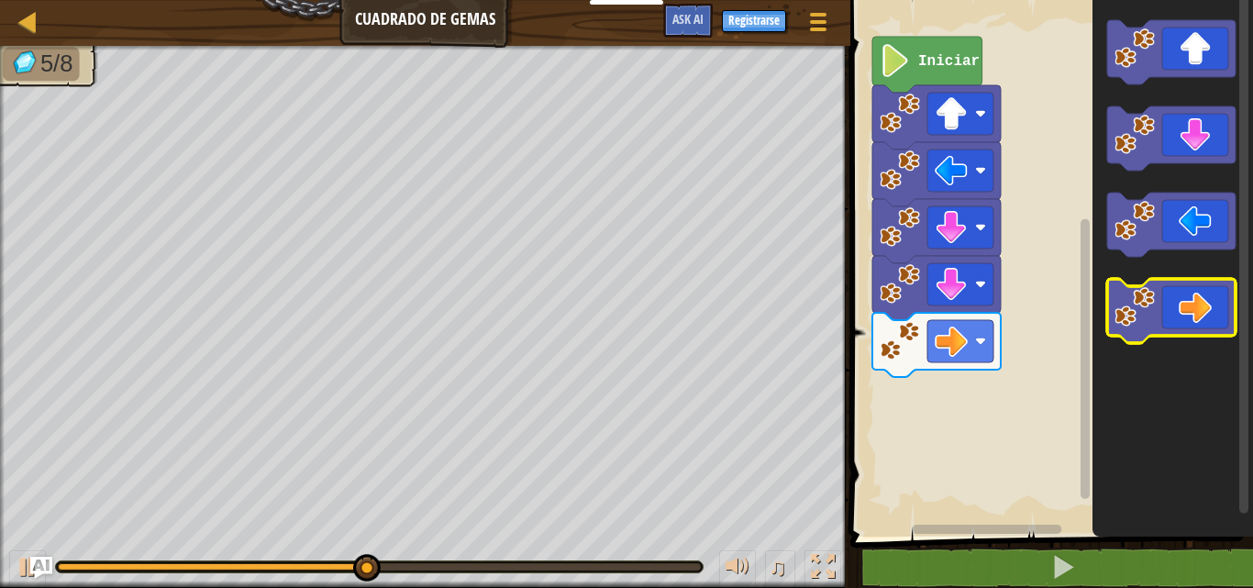
click at [1191, 319] on icon "Espacio de trabajo de Blockly" at bounding box center [1171, 311] width 128 height 64
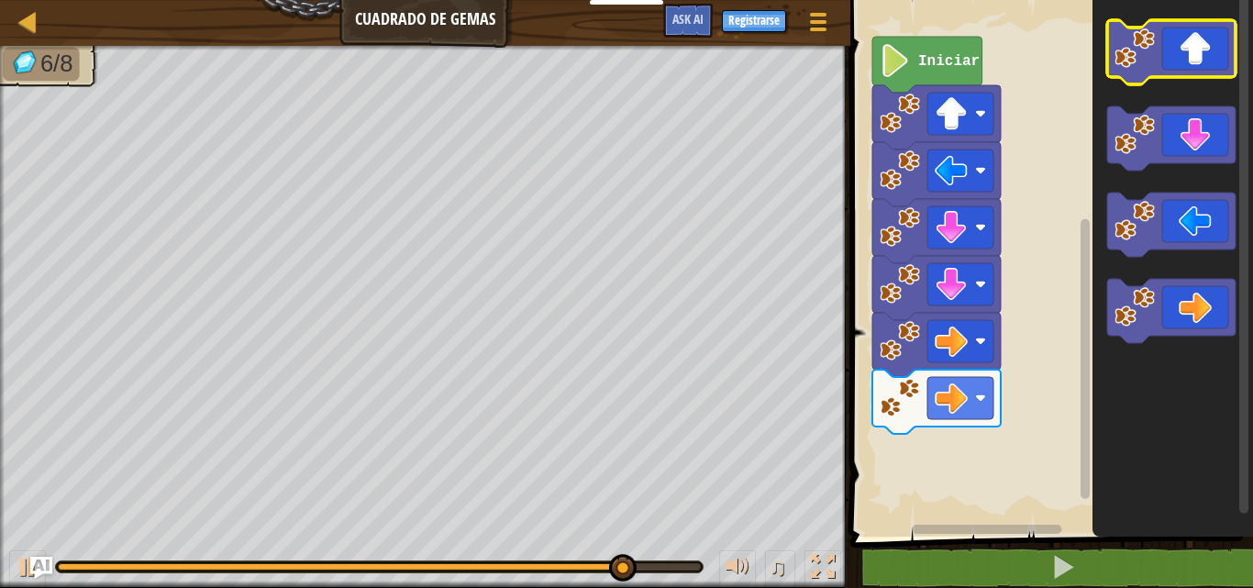
click at [1154, 46] on image "Espacio de trabajo de Blockly" at bounding box center [1134, 48] width 40 height 40
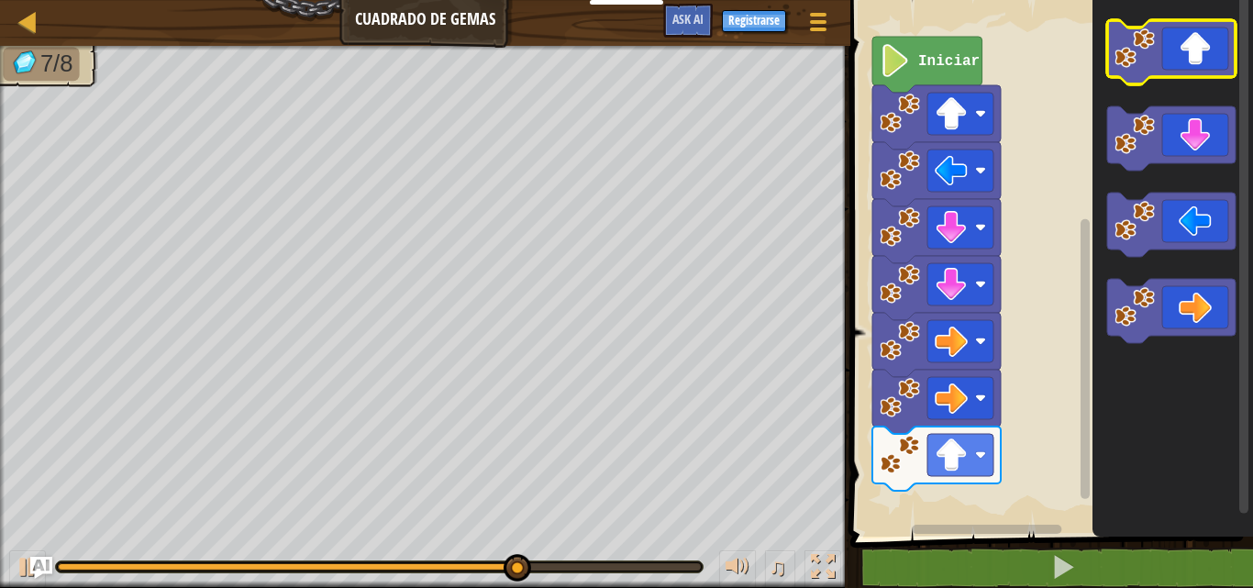
click at [1138, 55] on image "Espacio de trabajo de Blockly" at bounding box center [1134, 48] width 40 height 40
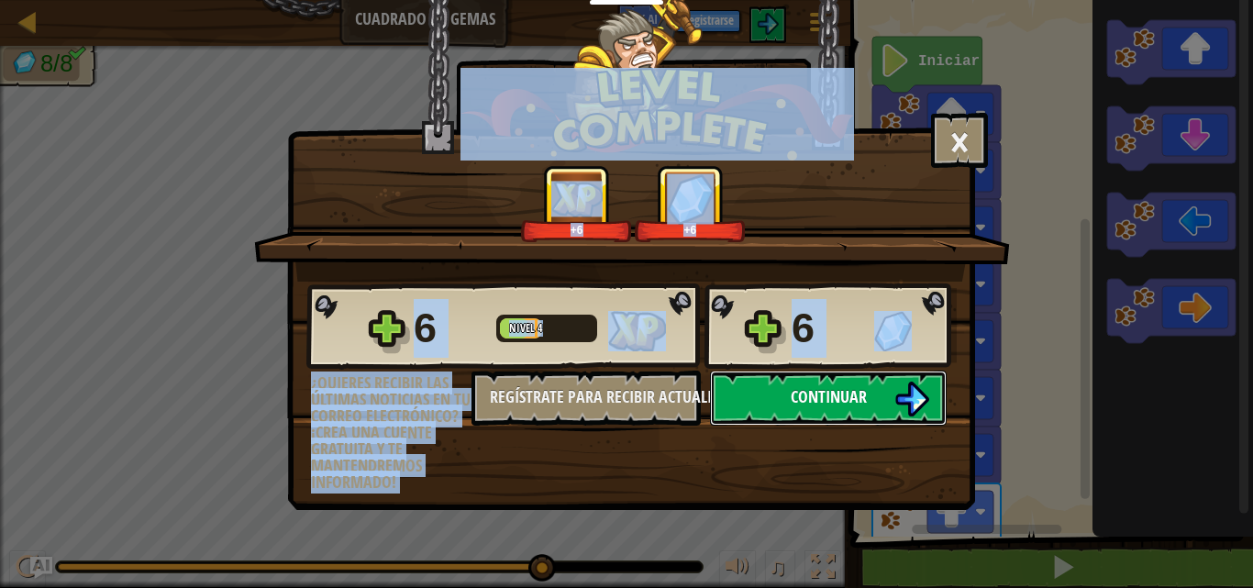
click at [803, 401] on span "Continuar" at bounding box center [829, 396] width 76 height 23
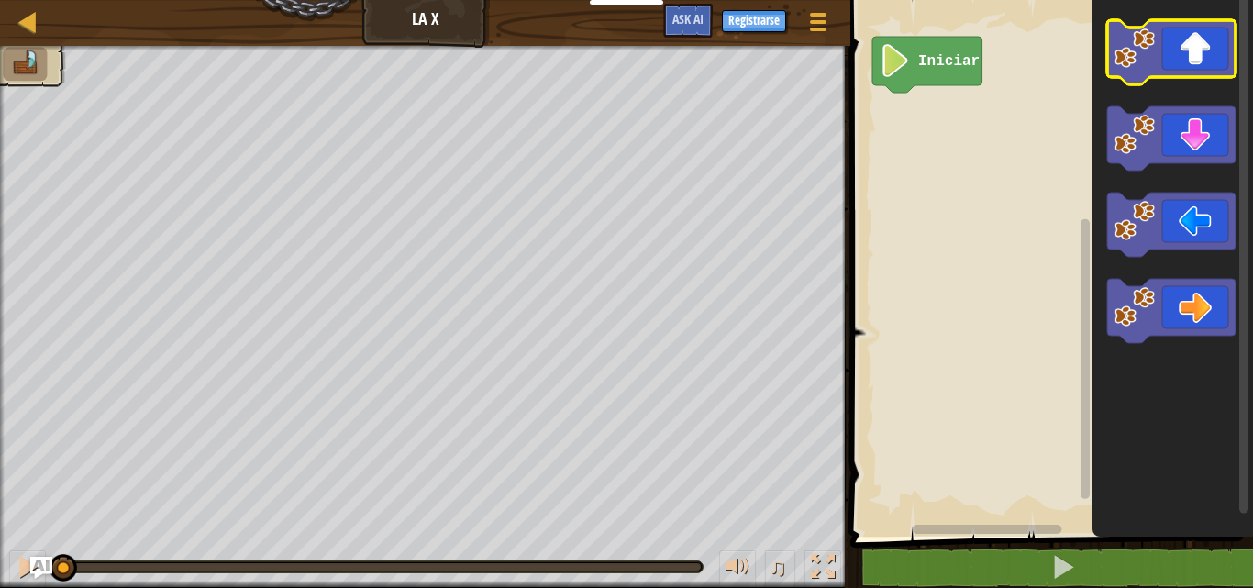
click at [1167, 41] on icon "Espacio de trabajo de Blockly" at bounding box center [1171, 52] width 128 height 64
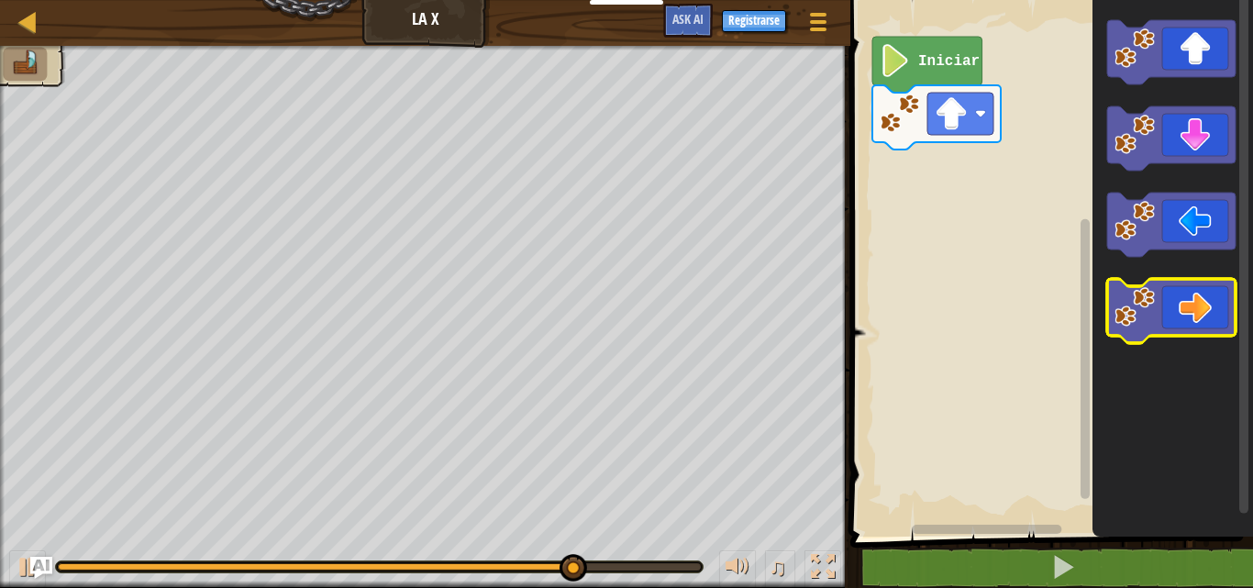
click at [1149, 322] on image "Espacio de trabajo de Blockly" at bounding box center [1134, 307] width 40 height 40
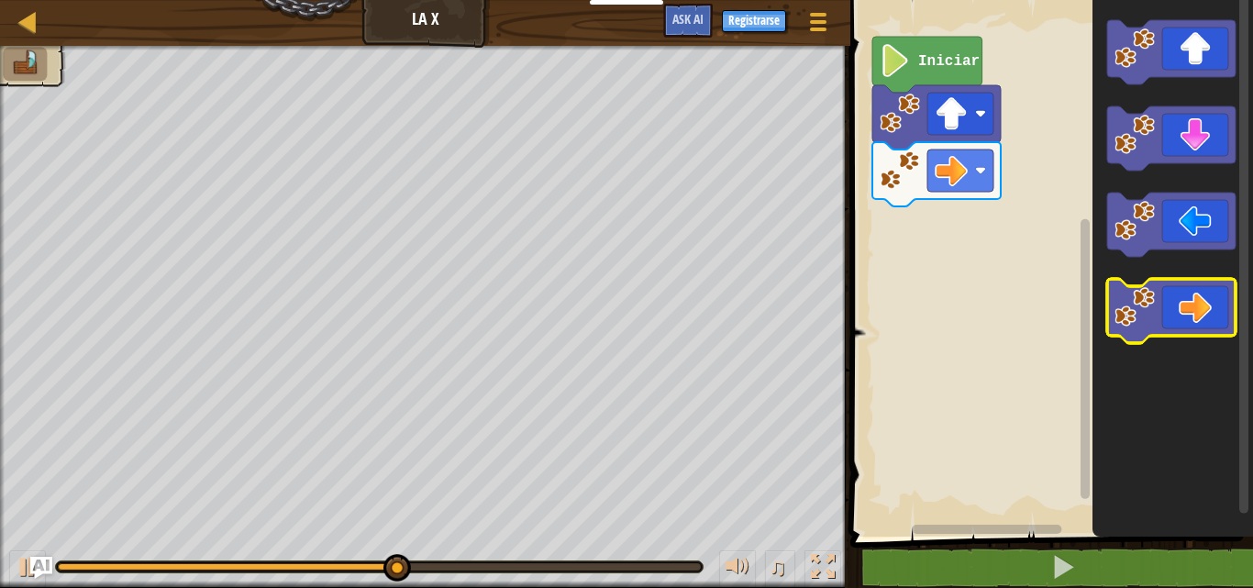
click at [1170, 323] on icon "Espacio de trabajo de Blockly" at bounding box center [1171, 311] width 128 height 64
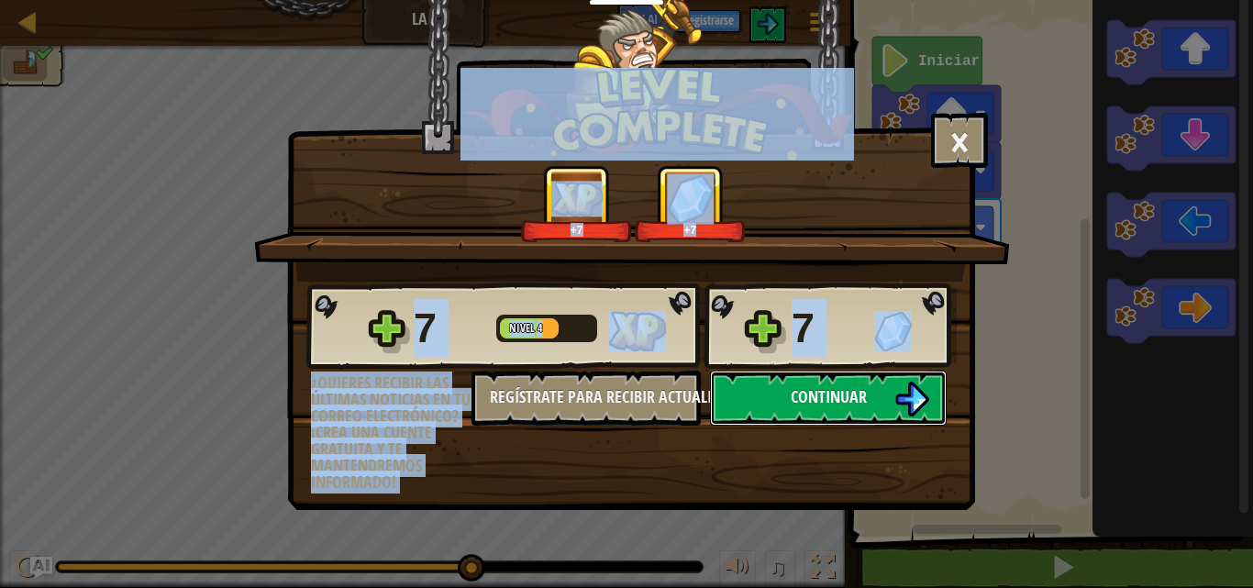
click at [815, 394] on span "Continuar" at bounding box center [829, 396] width 76 height 23
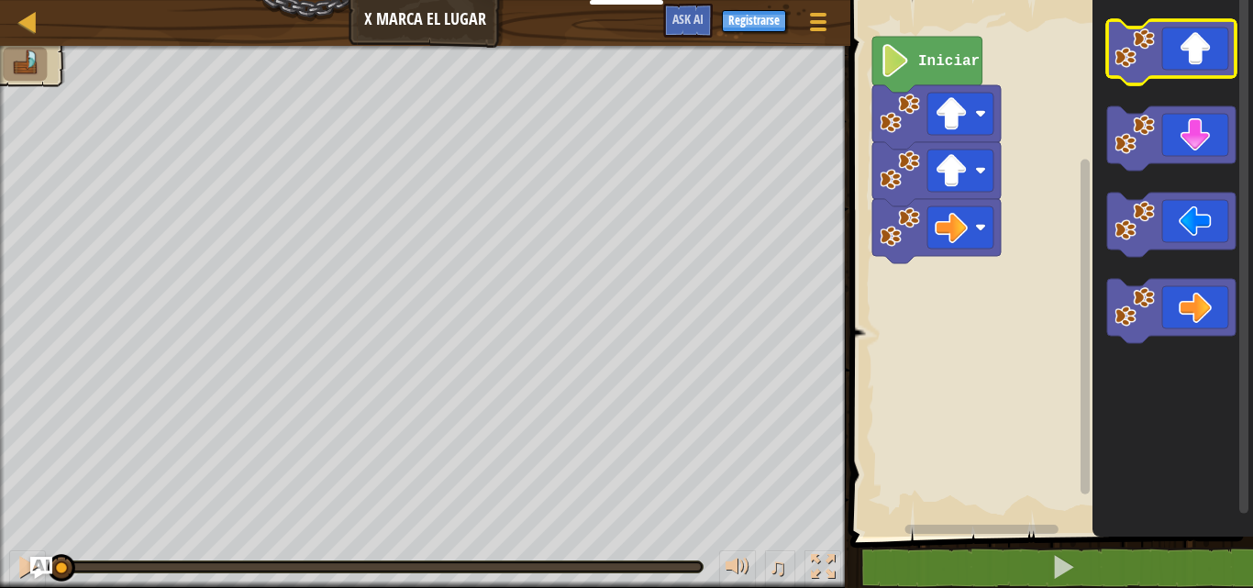
click at [1171, 39] on icon "Espacio de trabajo de Blockly" at bounding box center [1171, 52] width 128 height 64
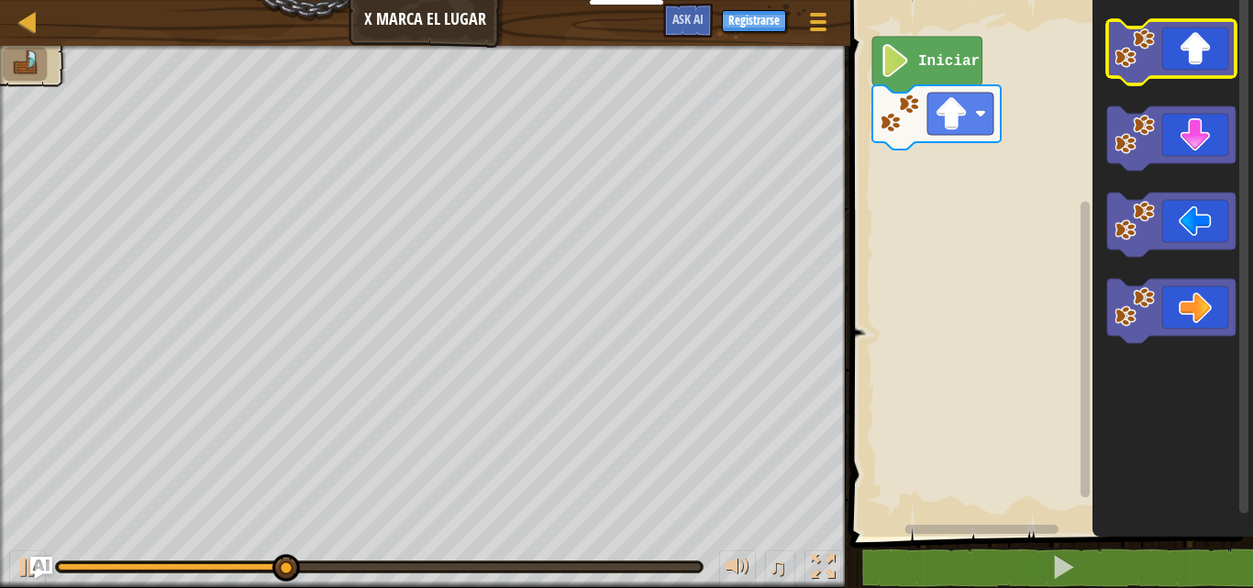
click at [1156, 62] on icon "Espacio de trabajo de Blockly" at bounding box center [1171, 52] width 128 height 64
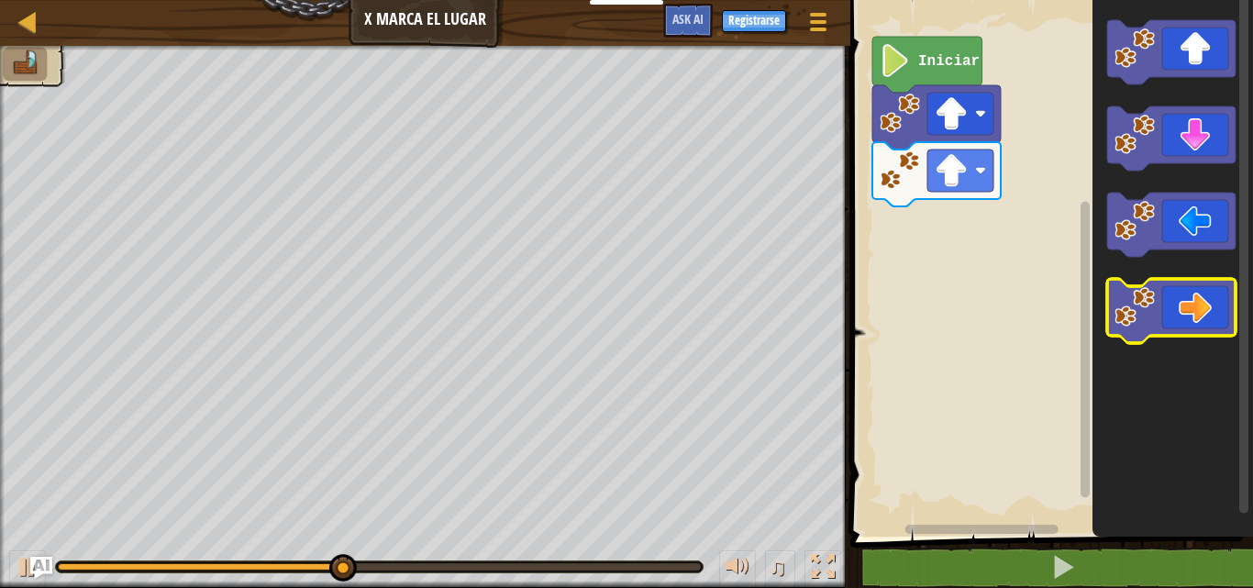
click at [1148, 324] on image "Espacio de trabajo de Blockly" at bounding box center [1134, 307] width 40 height 40
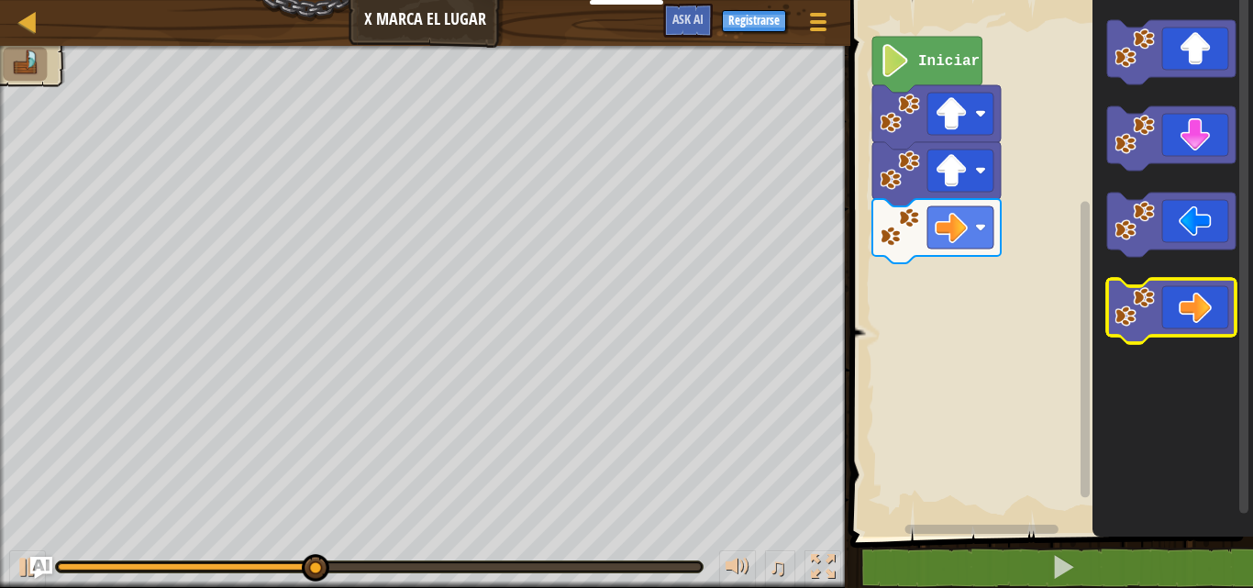
click at [1155, 324] on image "Espacio de trabajo de Blockly" at bounding box center [1134, 307] width 40 height 40
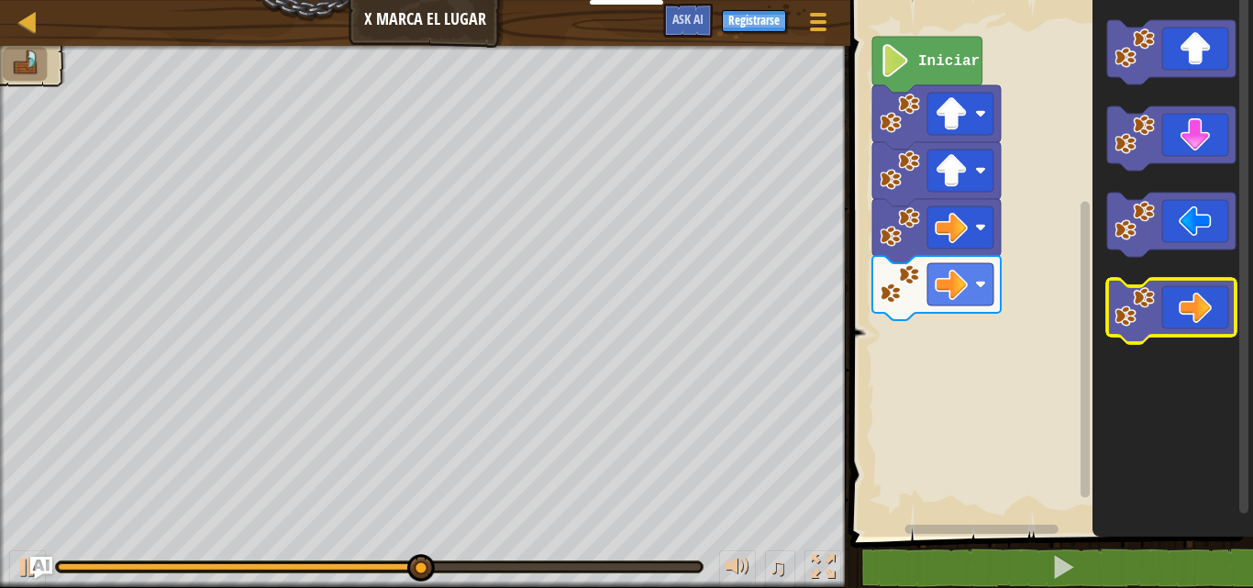
click at [1174, 331] on icon "Espacio de trabajo de Blockly" at bounding box center [1171, 311] width 128 height 64
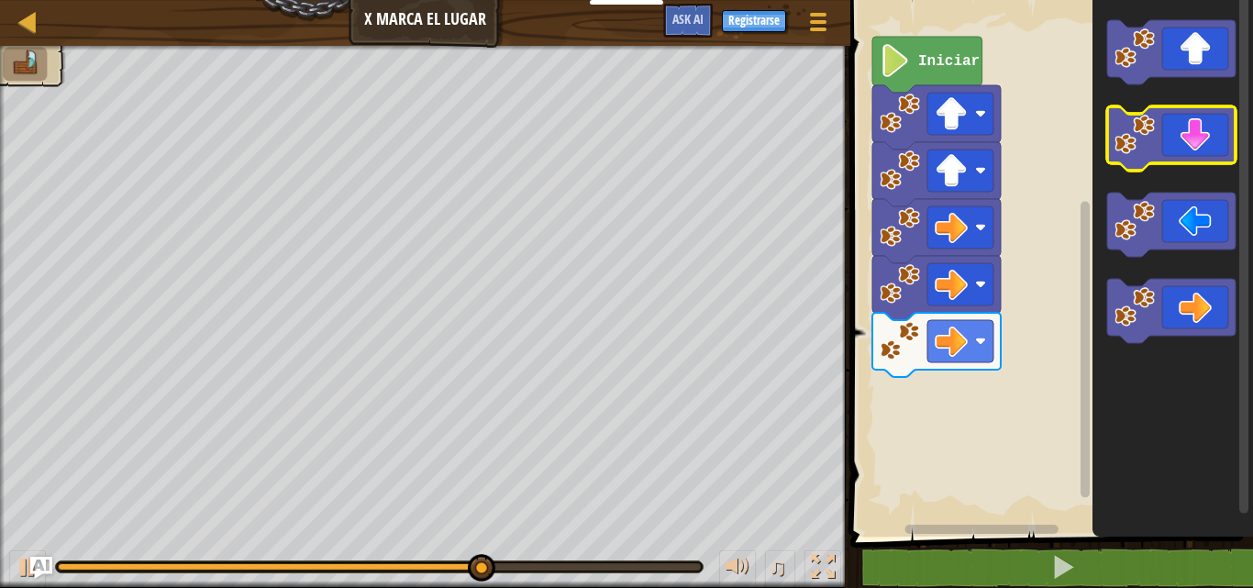
click at [1143, 137] on image "Espacio de trabajo de Blockly" at bounding box center [1134, 135] width 40 height 40
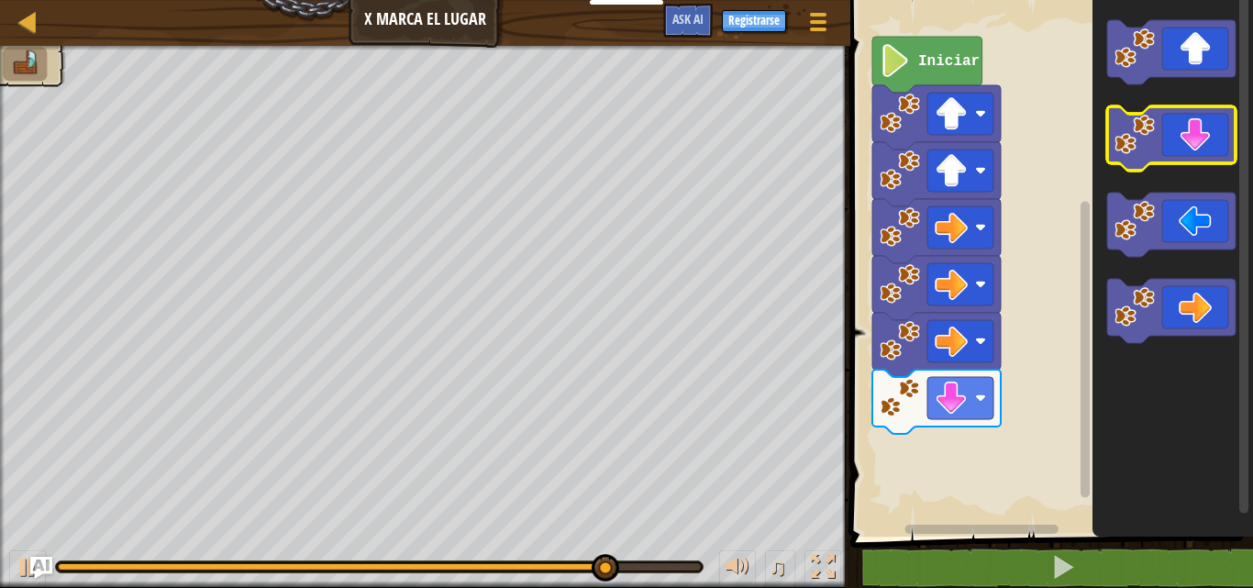
click at [1187, 136] on icon "Espacio de trabajo de Blockly" at bounding box center [1171, 138] width 128 height 64
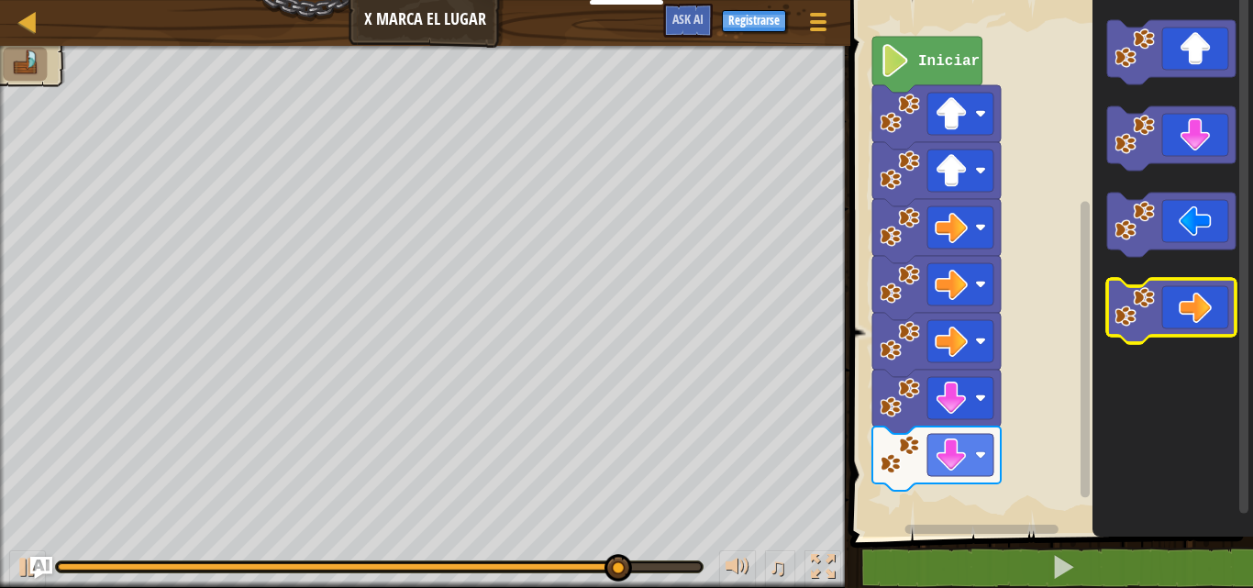
click at [1190, 316] on icon "Espacio de trabajo de Blockly" at bounding box center [1171, 311] width 128 height 64
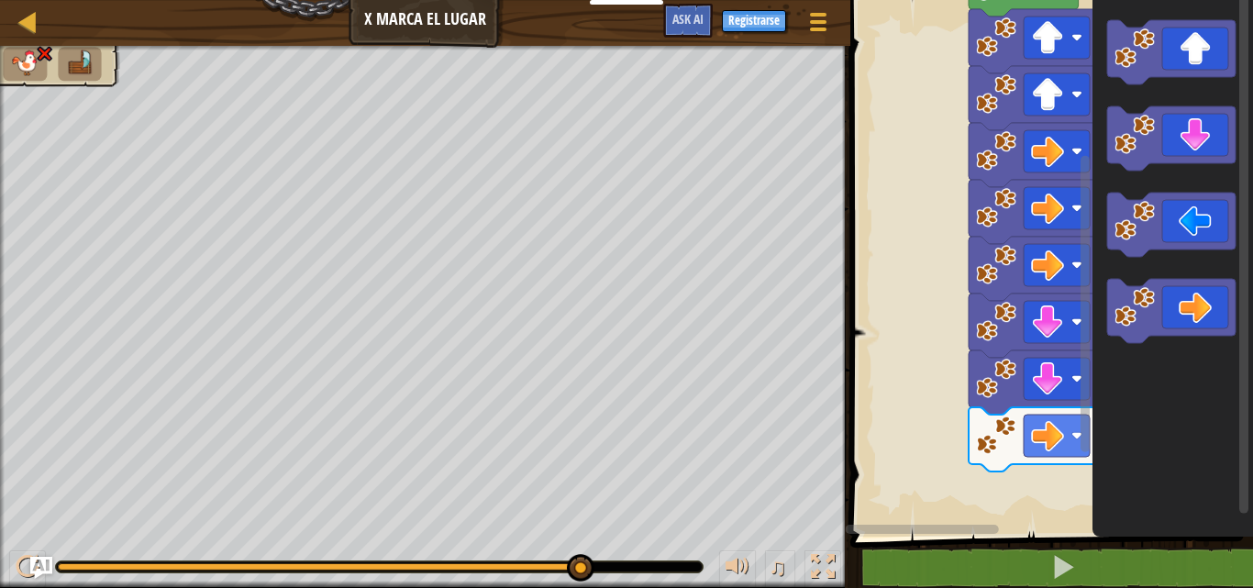
click at [1252, 35] on div "Iniciar" at bounding box center [1049, 264] width 408 height 546
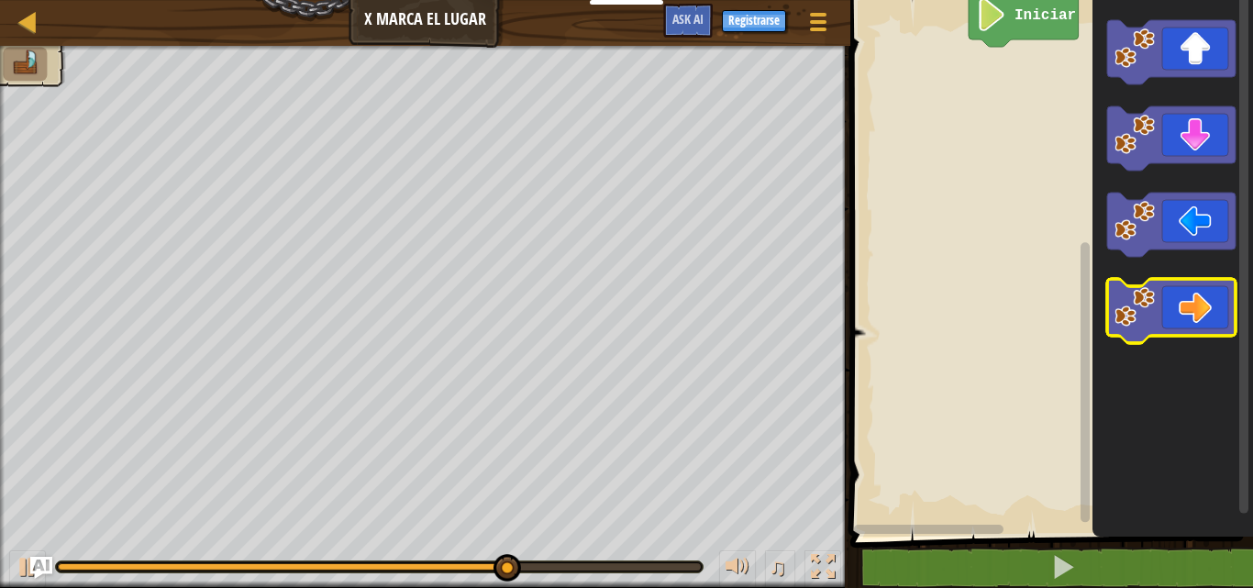
click at [1178, 305] on icon "Espacio de trabajo de Blockly" at bounding box center [1171, 311] width 128 height 64
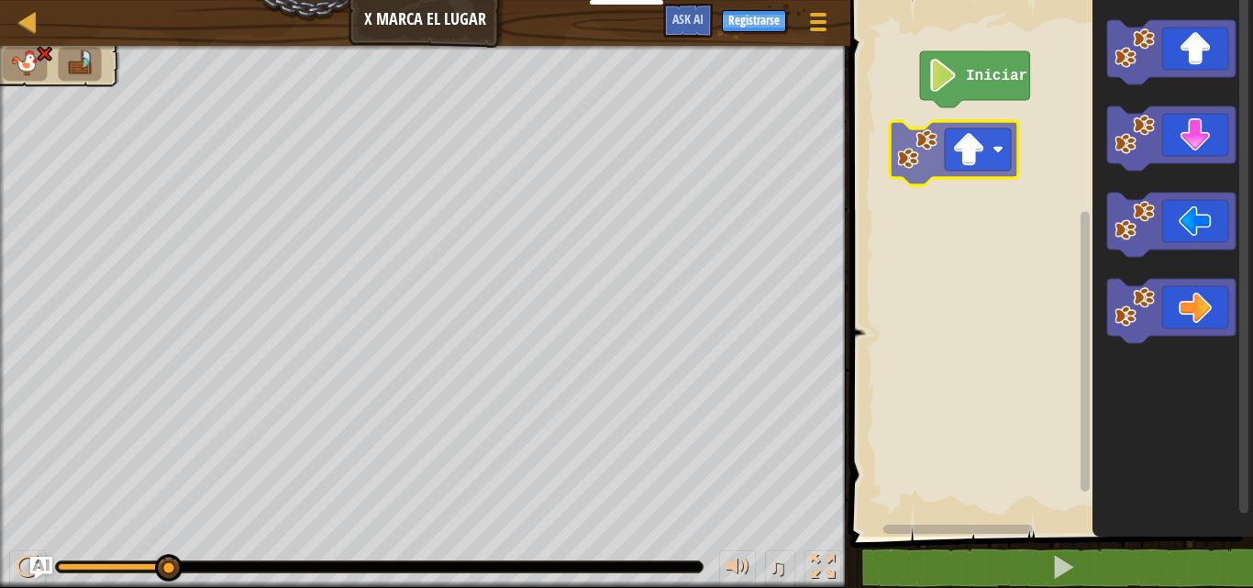
click at [965, 147] on div "Iniciar" at bounding box center [1049, 264] width 408 height 546
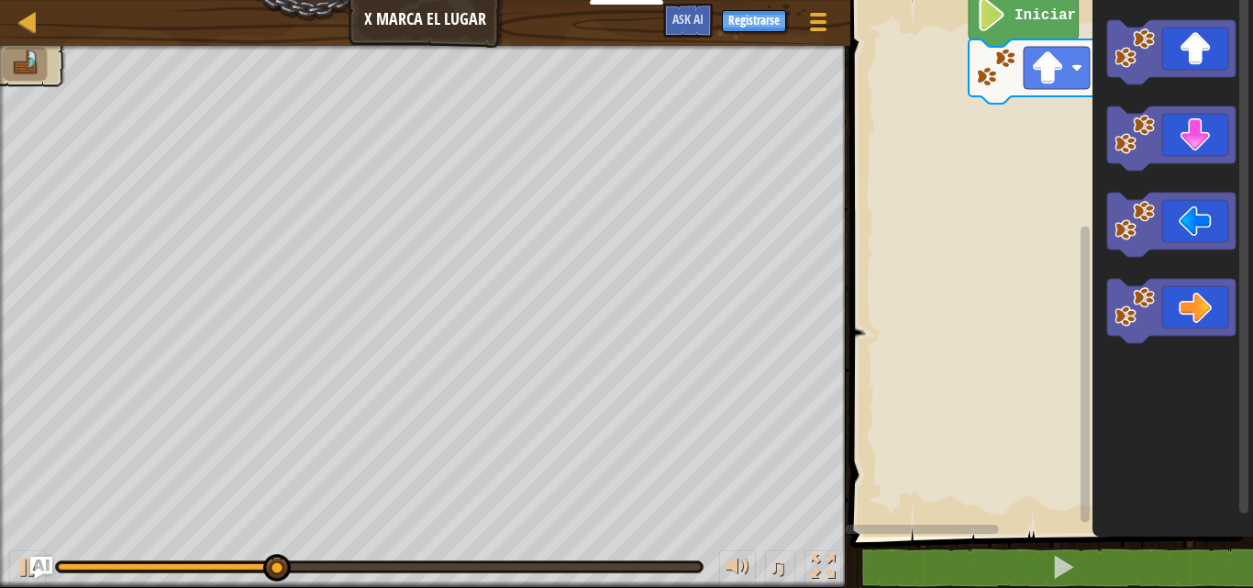
click at [1072, 132] on div "Iniciar" at bounding box center [1049, 264] width 408 height 546
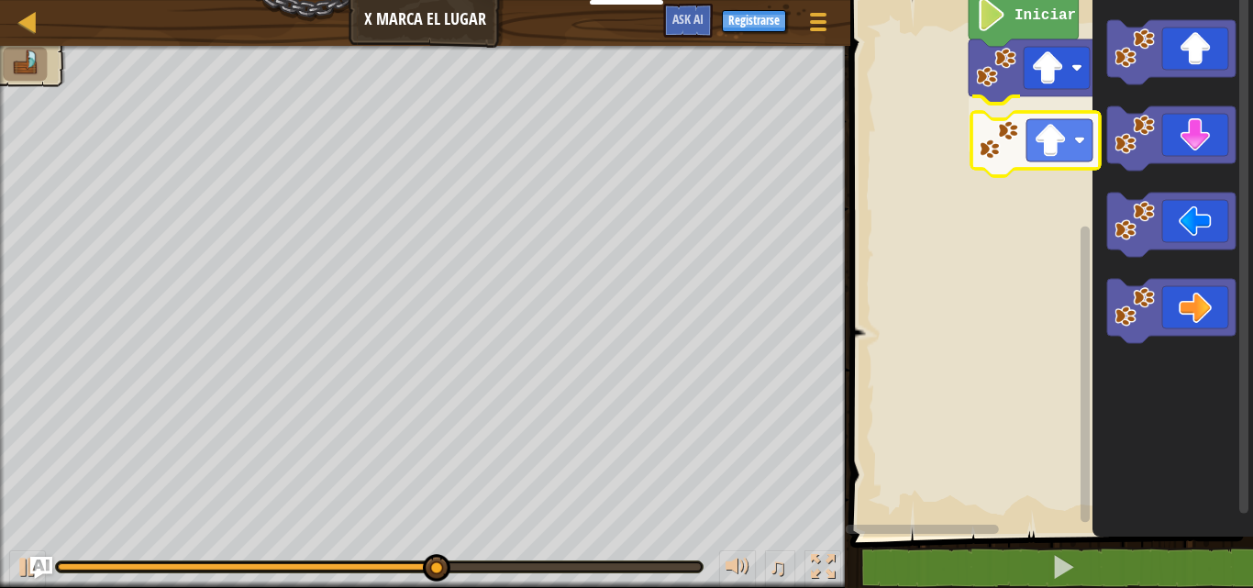
click at [1007, 136] on div "Iniciar" at bounding box center [1049, 264] width 408 height 546
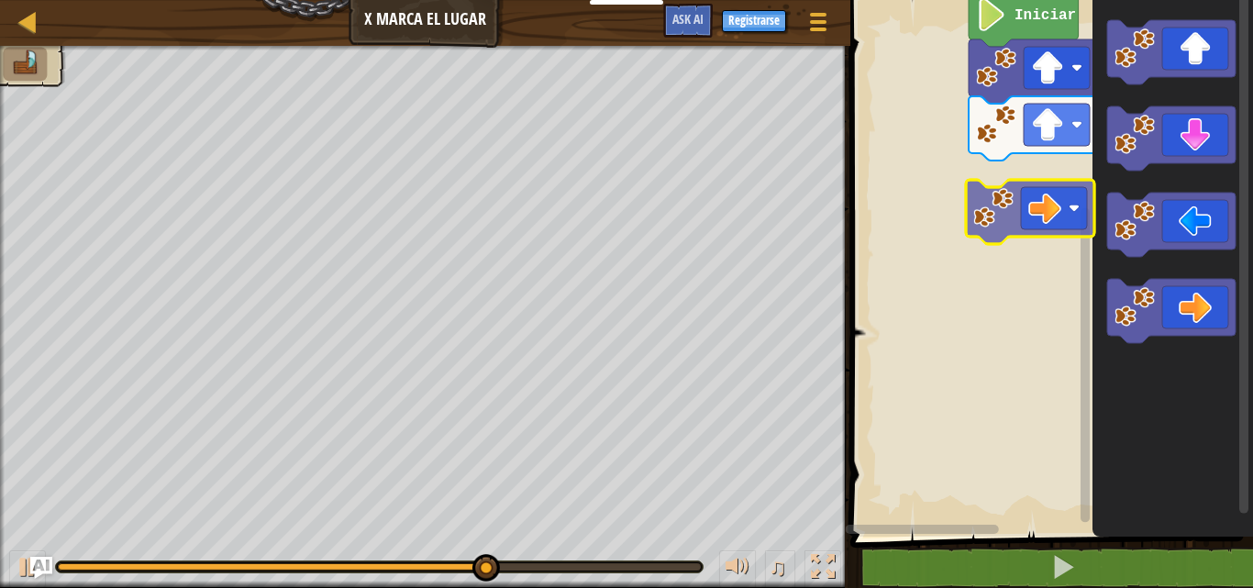
click at [1071, 219] on div "Iniciar" at bounding box center [1049, 264] width 408 height 546
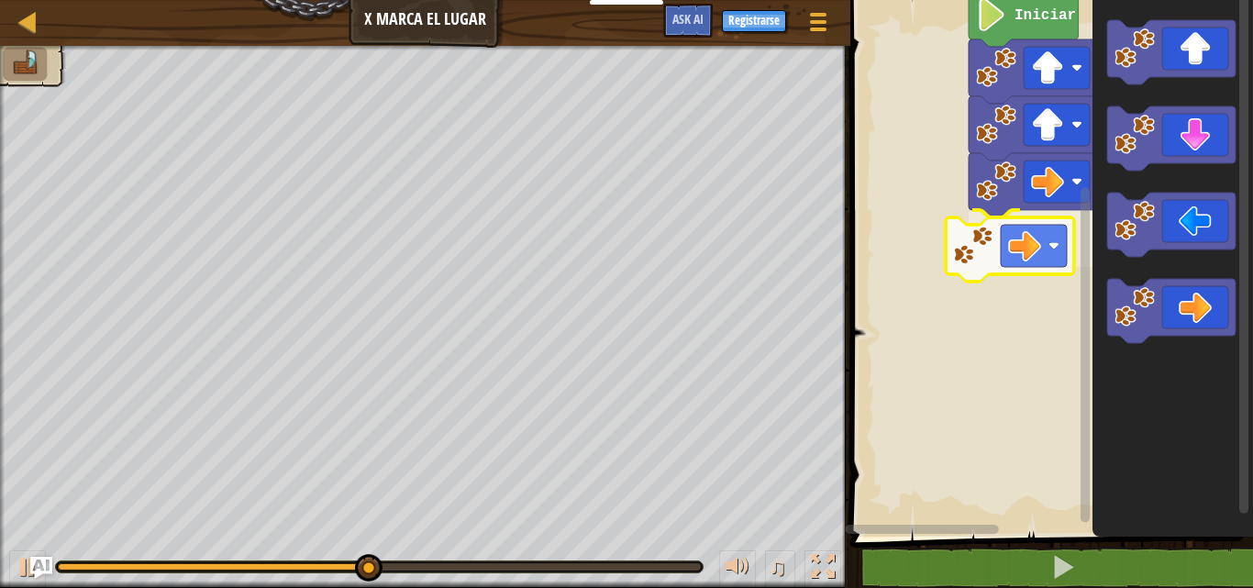
click at [1048, 218] on div "Iniciar" at bounding box center [1049, 264] width 408 height 546
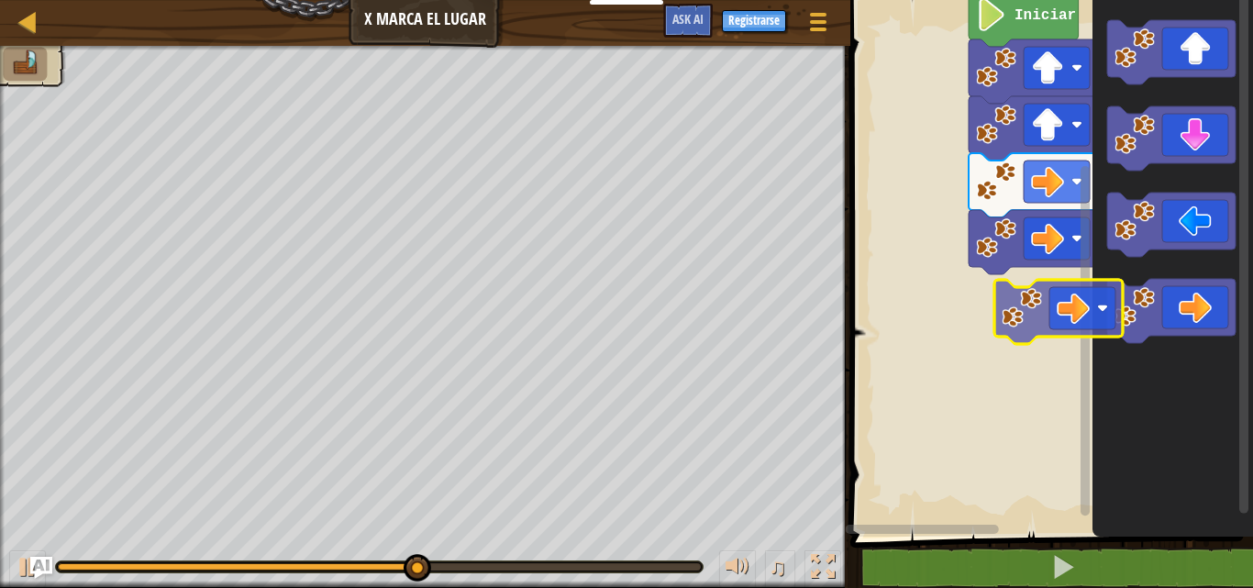
click at [1022, 293] on div "Iniciar" at bounding box center [1049, 264] width 408 height 546
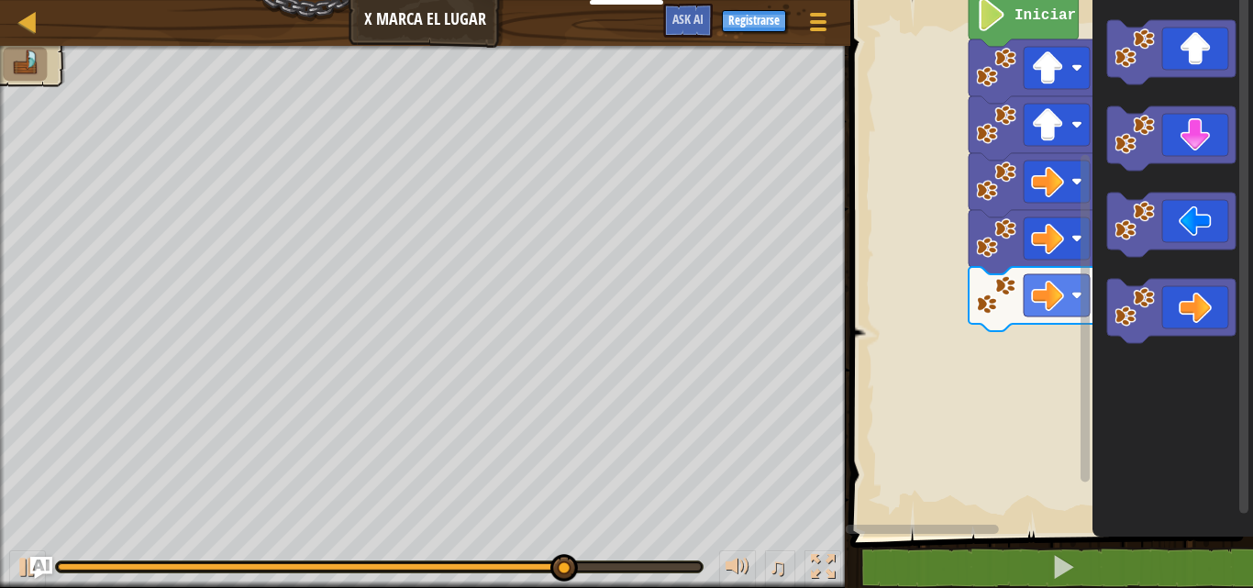
click at [1058, 342] on div "Iniciar" at bounding box center [1049, 264] width 408 height 546
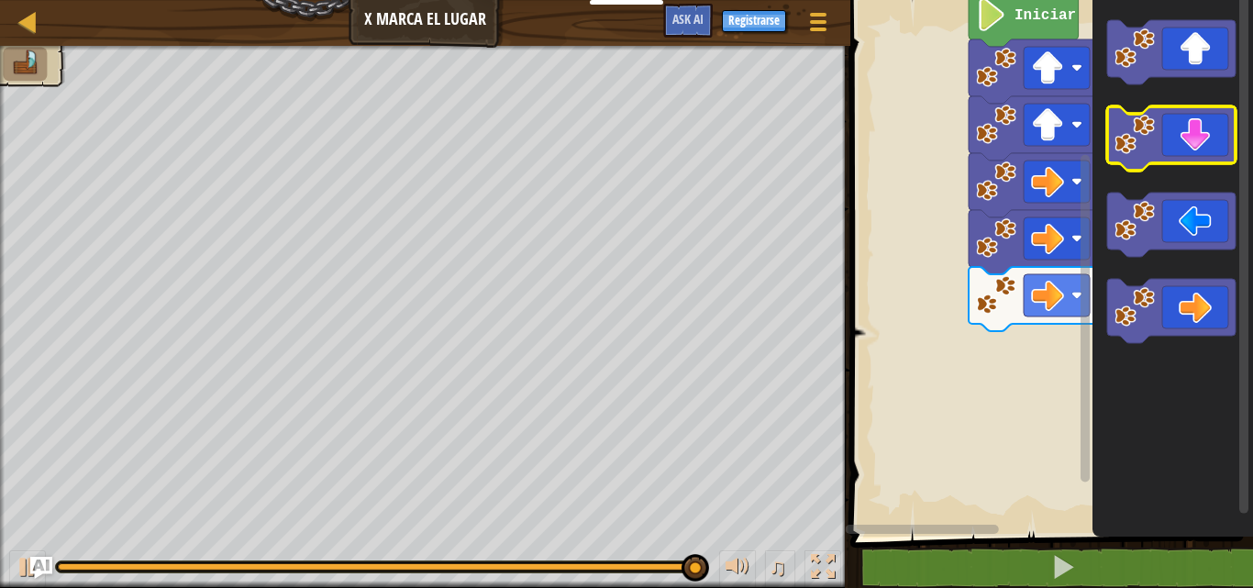
click at [1155, 132] on image "Espacio de trabajo de Blockly" at bounding box center [1134, 135] width 40 height 40
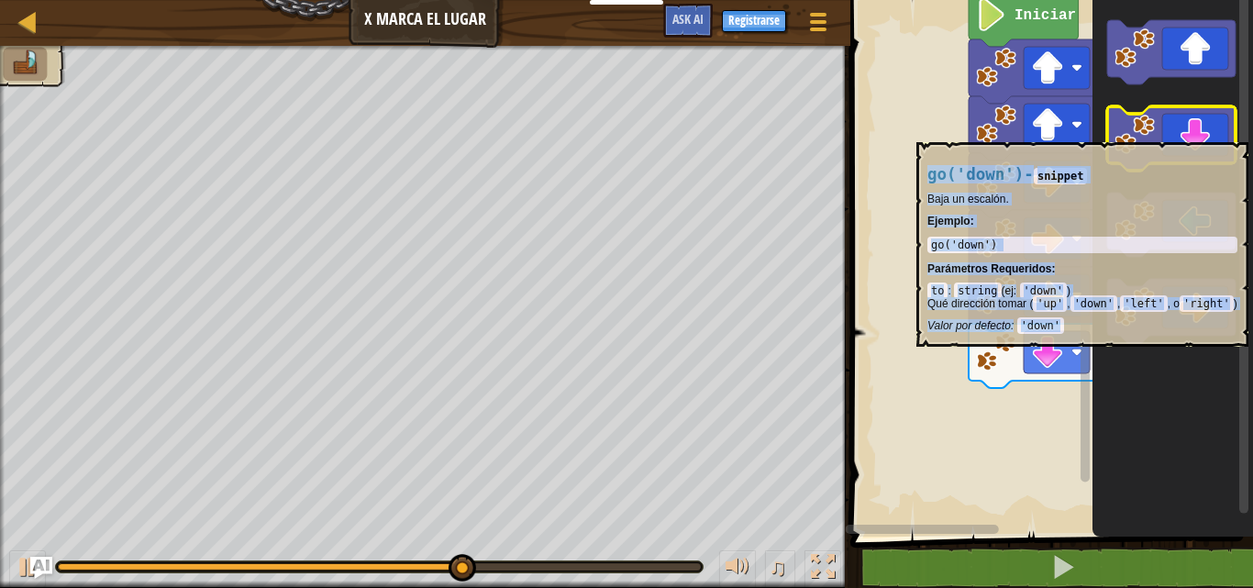
click at [1154, 133] on image "Espacio de trabajo de Blockly" at bounding box center [1134, 135] width 40 height 40
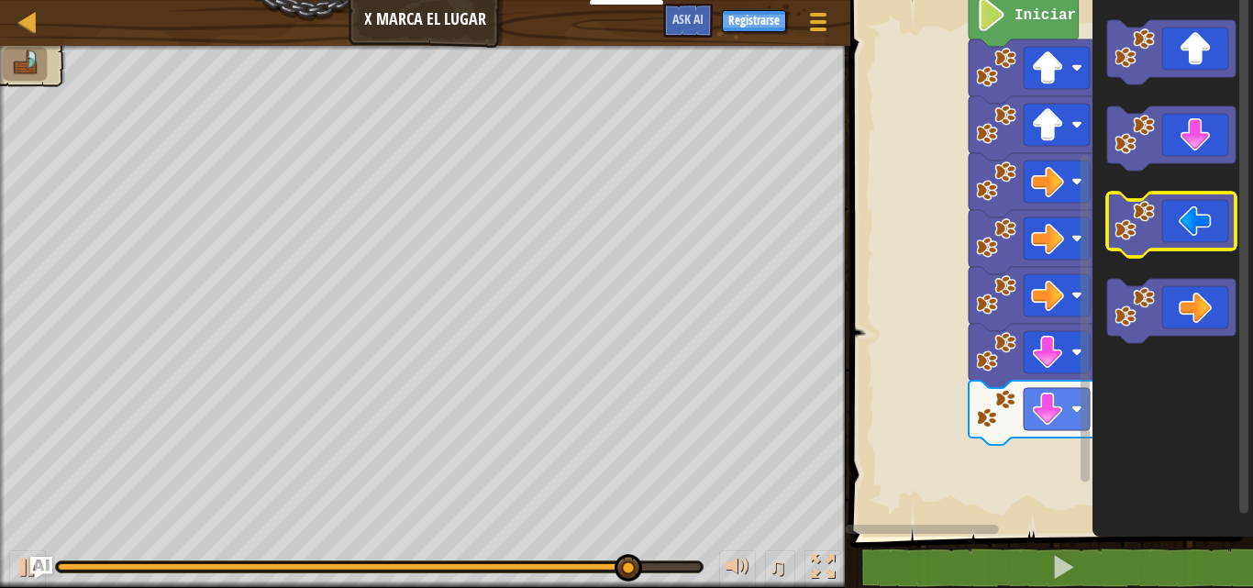
click at [1151, 233] on image "Espacio de trabajo de Blockly" at bounding box center [1134, 221] width 40 height 40
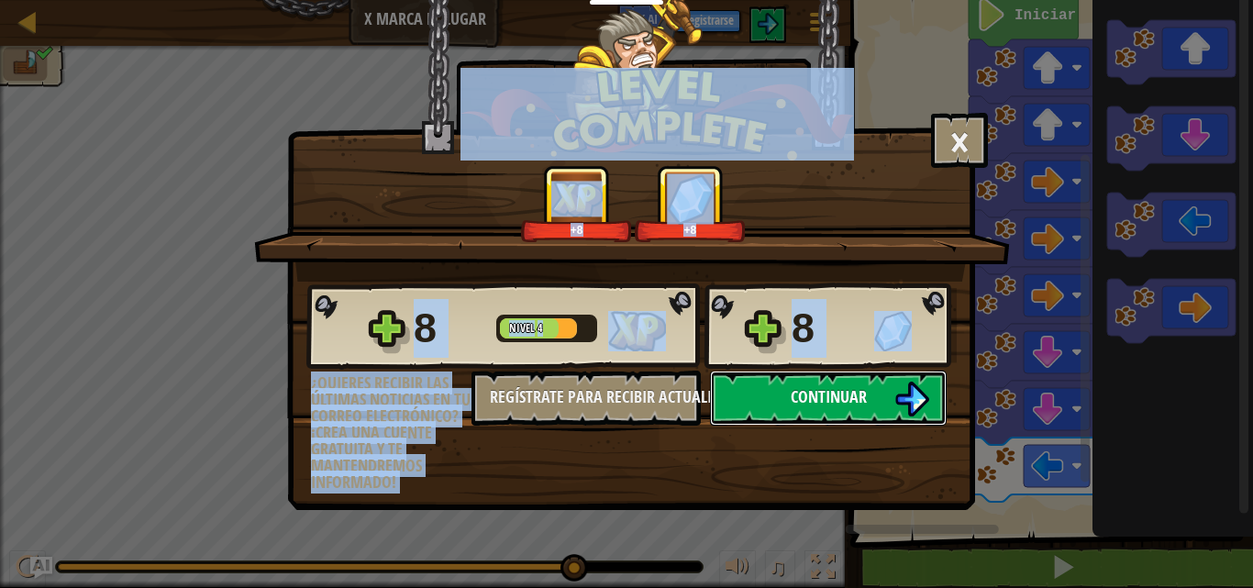
click at [751, 381] on button "Continuar" at bounding box center [828, 398] width 237 height 55
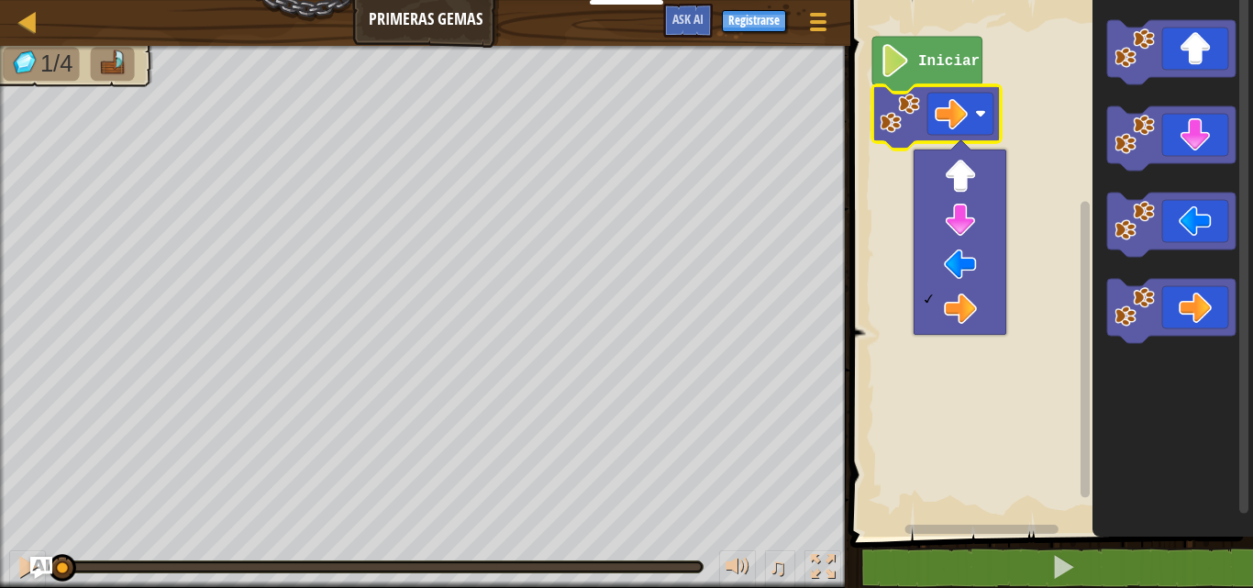
click at [906, 132] on image "Espacio de trabajo de Blockly" at bounding box center [899, 114] width 40 height 40
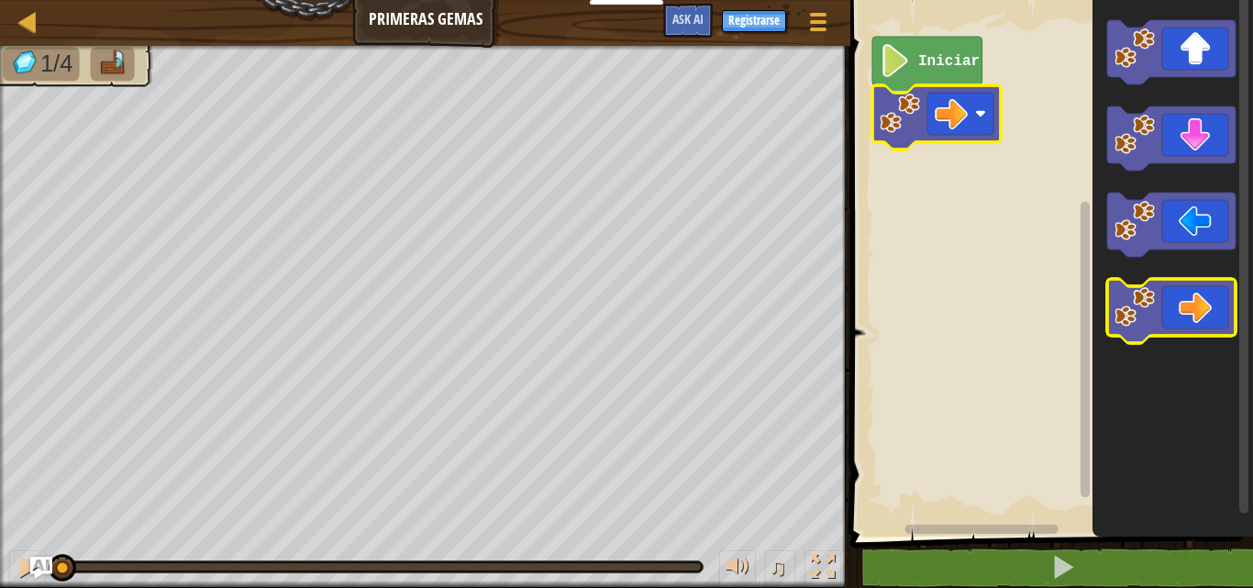
click at [1183, 329] on icon "Espacio de trabajo de Blockly" at bounding box center [1171, 311] width 128 height 64
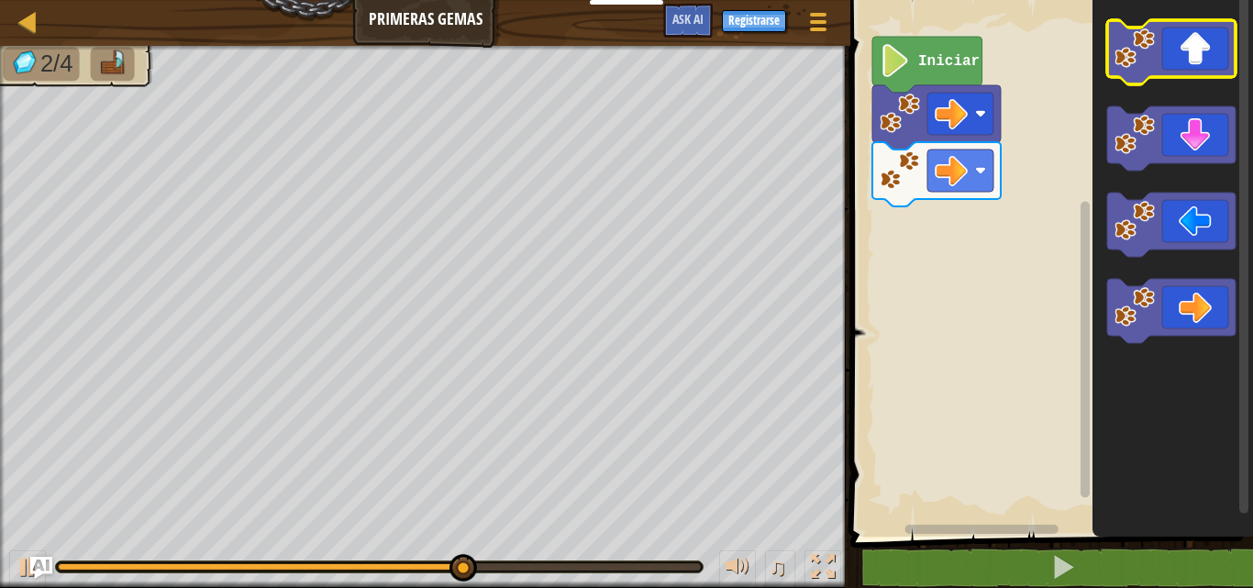
click at [1157, 78] on rect "Espacio de trabajo de Blockly" at bounding box center [1171, 52] width 128 height 64
click at [1147, 51] on image "Espacio de trabajo de Blockly" at bounding box center [1134, 48] width 40 height 40
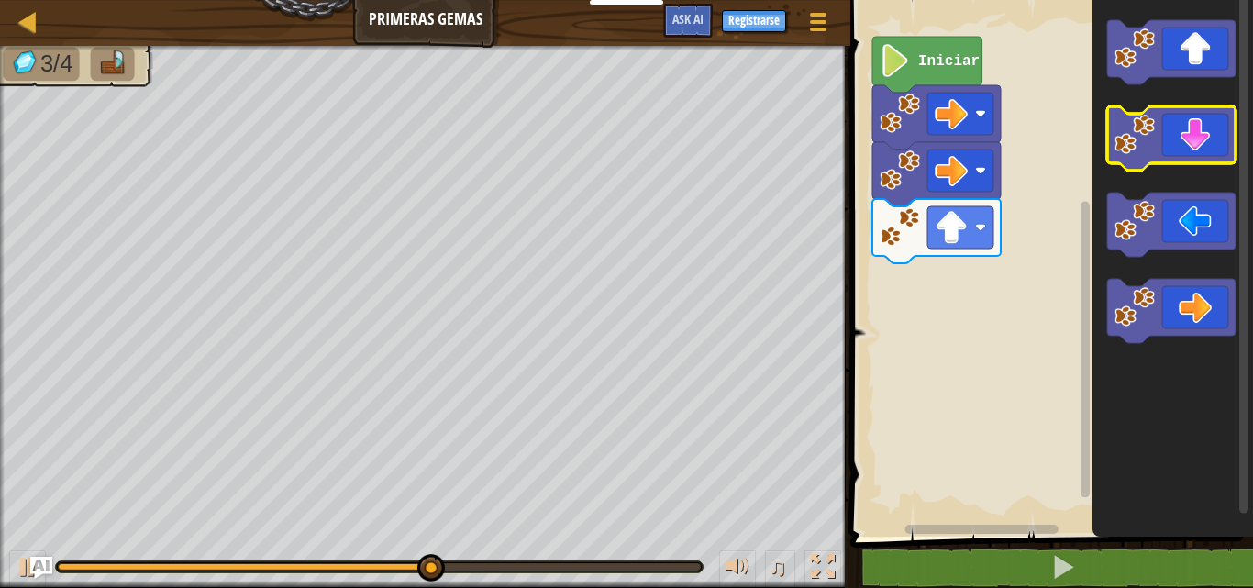
click at [1154, 157] on icon "Espacio de trabajo de Blockly" at bounding box center [1171, 138] width 128 height 64
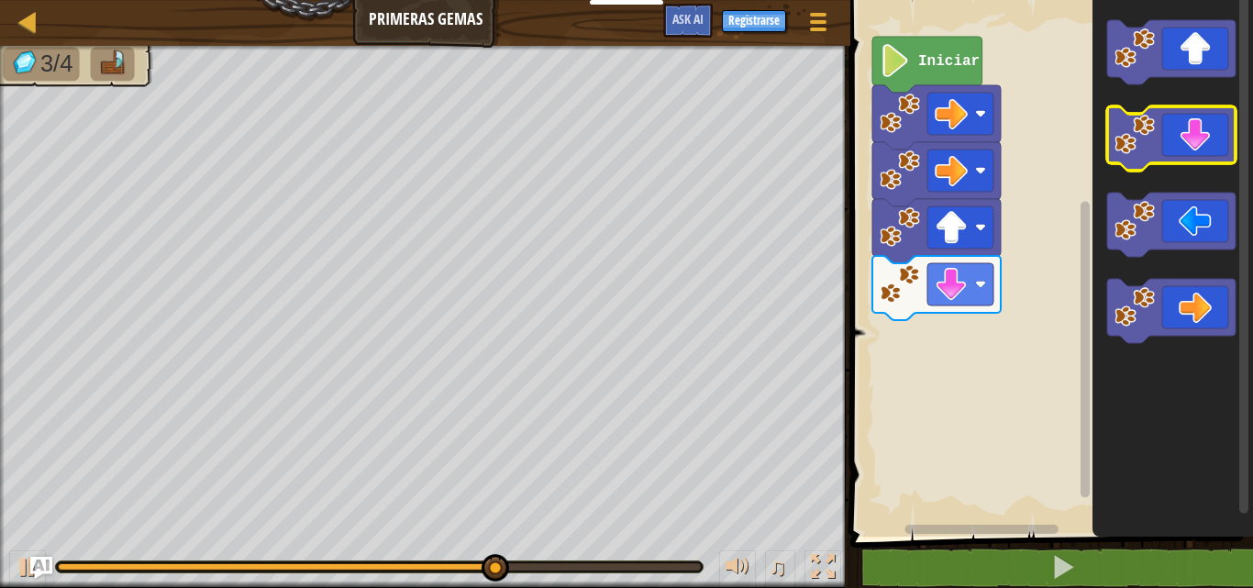
click at [1195, 136] on icon "Espacio de trabajo de Blockly" at bounding box center [1171, 138] width 128 height 64
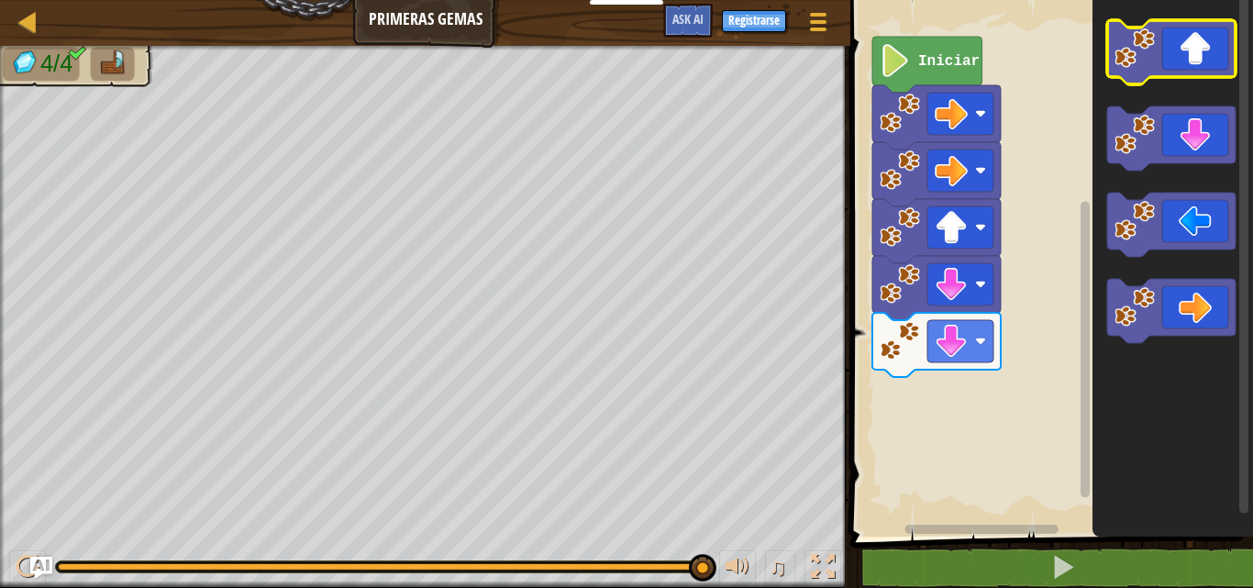
click at [1144, 71] on icon "Espacio de trabajo de Blockly" at bounding box center [1171, 52] width 128 height 64
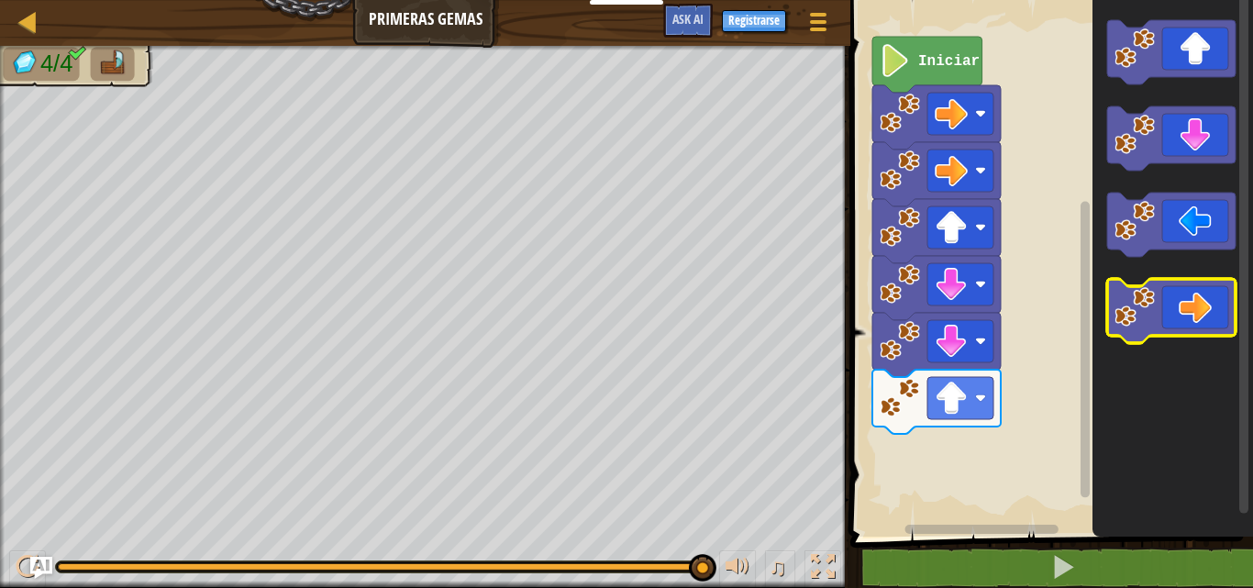
click at [1195, 317] on icon "Espacio de trabajo de Blockly" at bounding box center [1171, 311] width 128 height 64
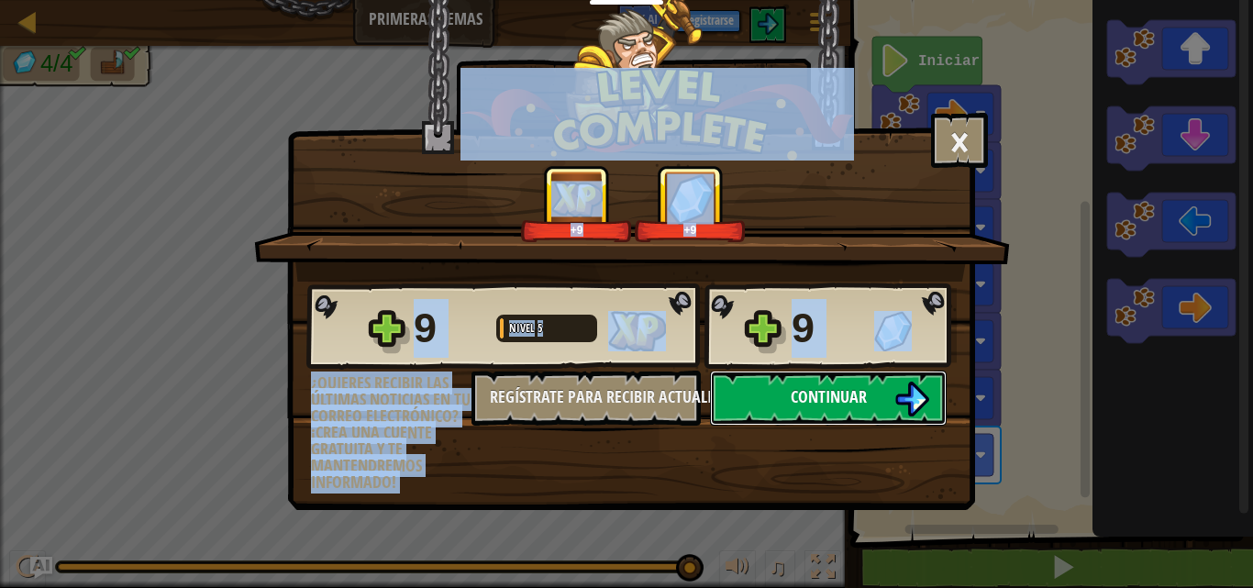
click at [772, 379] on button "Continuar" at bounding box center [828, 398] width 237 height 55
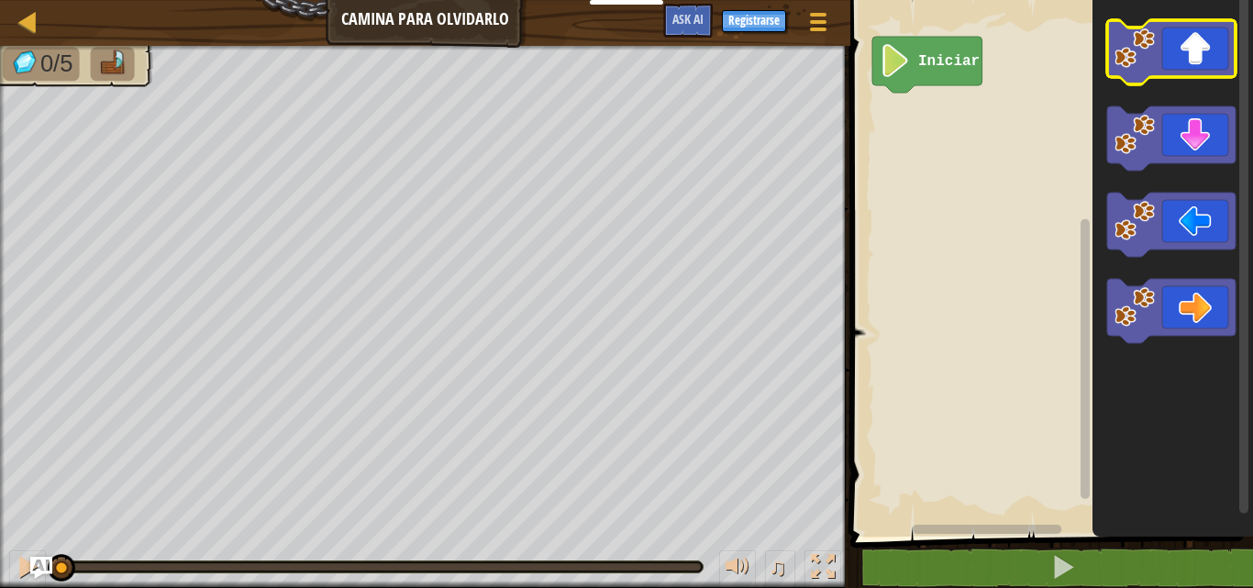
click at [1157, 44] on icon "Espacio de trabajo de Blockly" at bounding box center [1171, 52] width 128 height 64
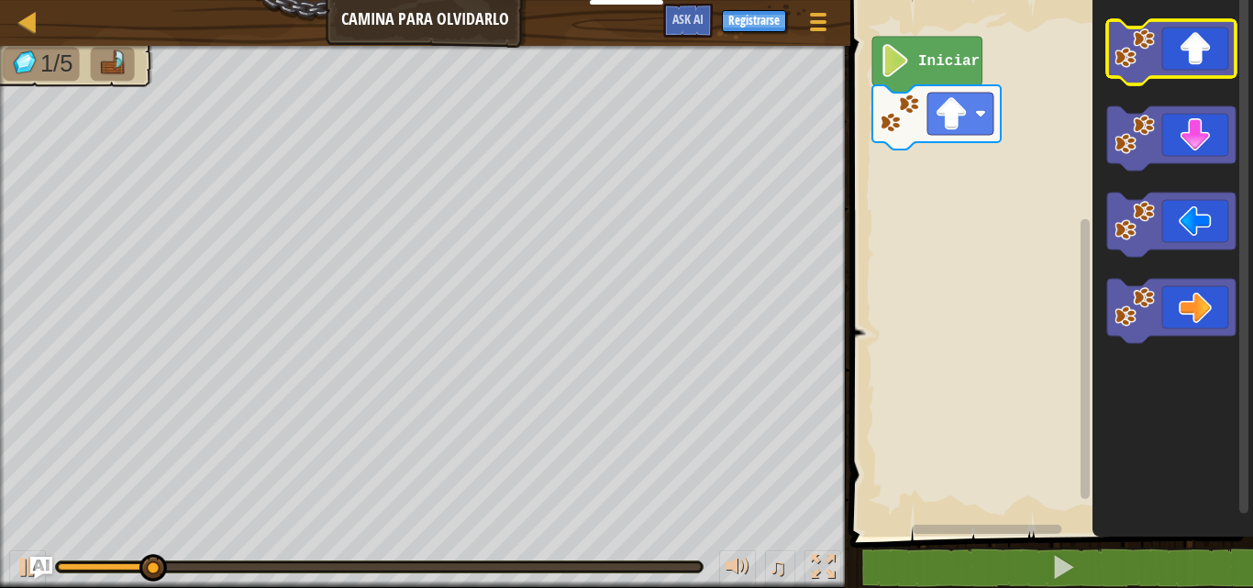
click at [1157, 45] on icon "Espacio de trabajo de Blockly" at bounding box center [1171, 52] width 128 height 64
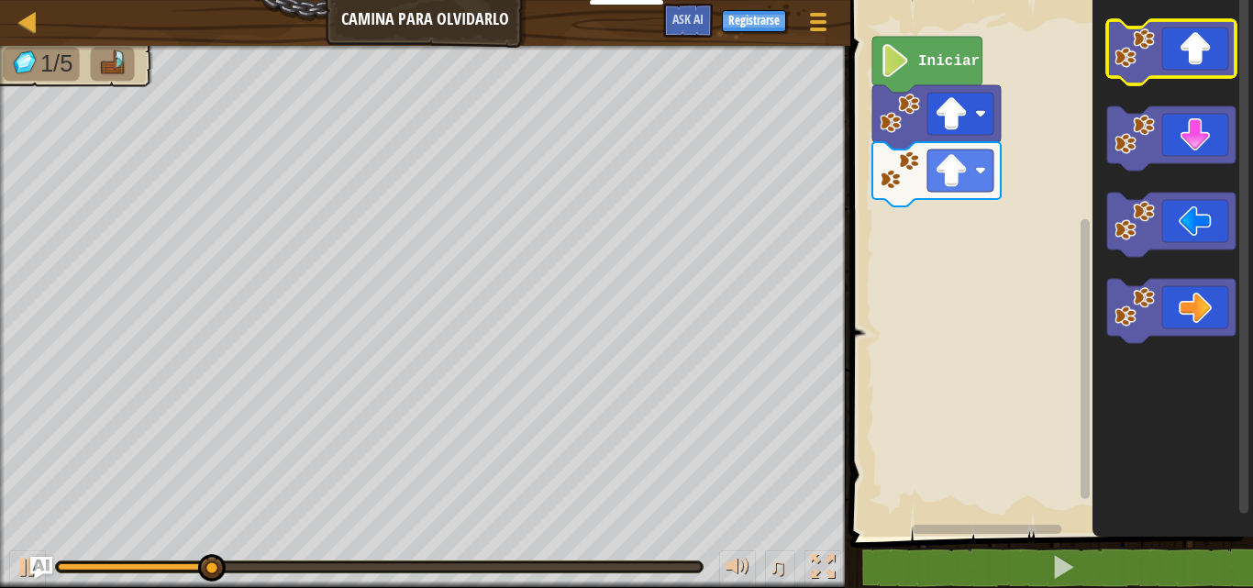
click at [1156, 46] on icon "Espacio de trabajo de Blockly" at bounding box center [1171, 52] width 128 height 64
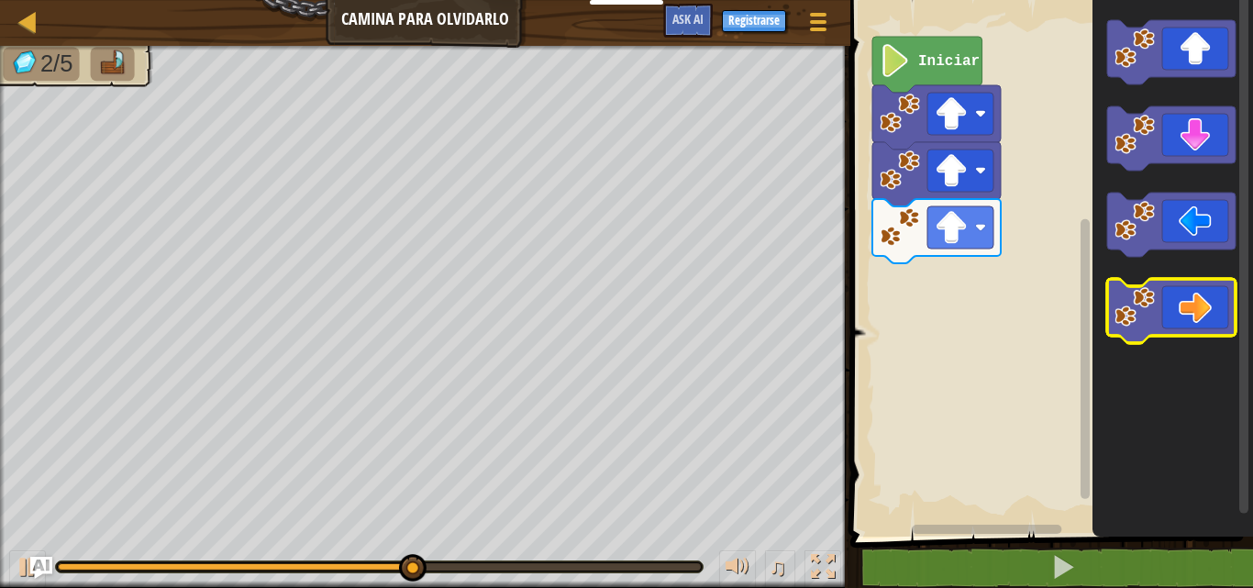
click at [1199, 294] on icon "Espacio de trabajo de Blockly" at bounding box center [1171, 311] width 128 height 64
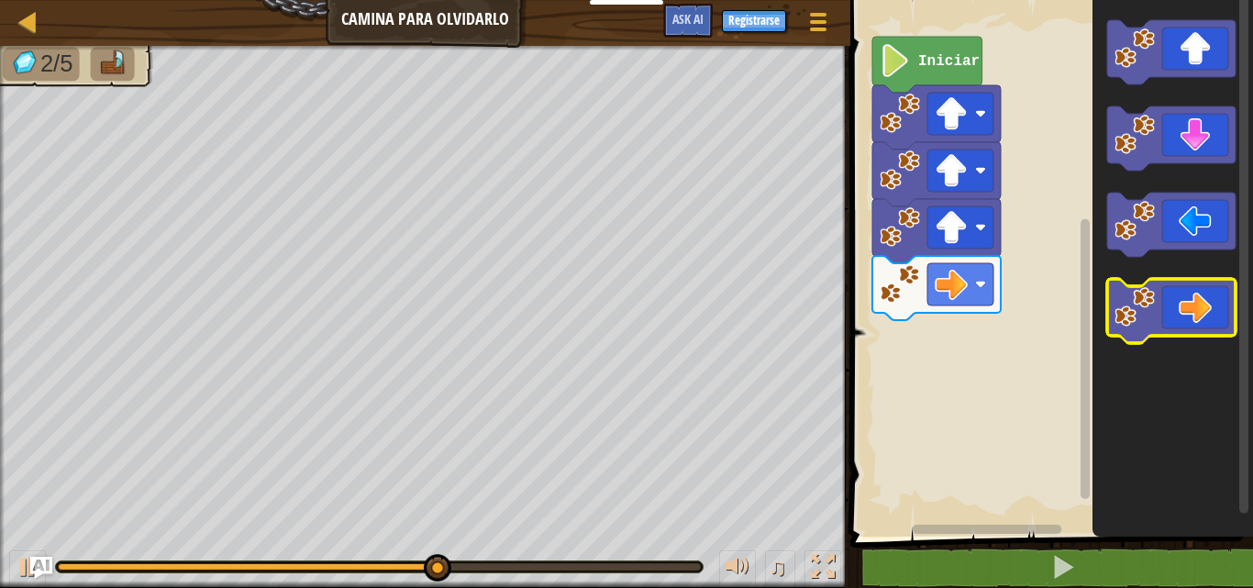
click at [1164, 317] on icon "Espacio de trabajo de Blockly" at bounding box center [1171, 311] width 128 height 64
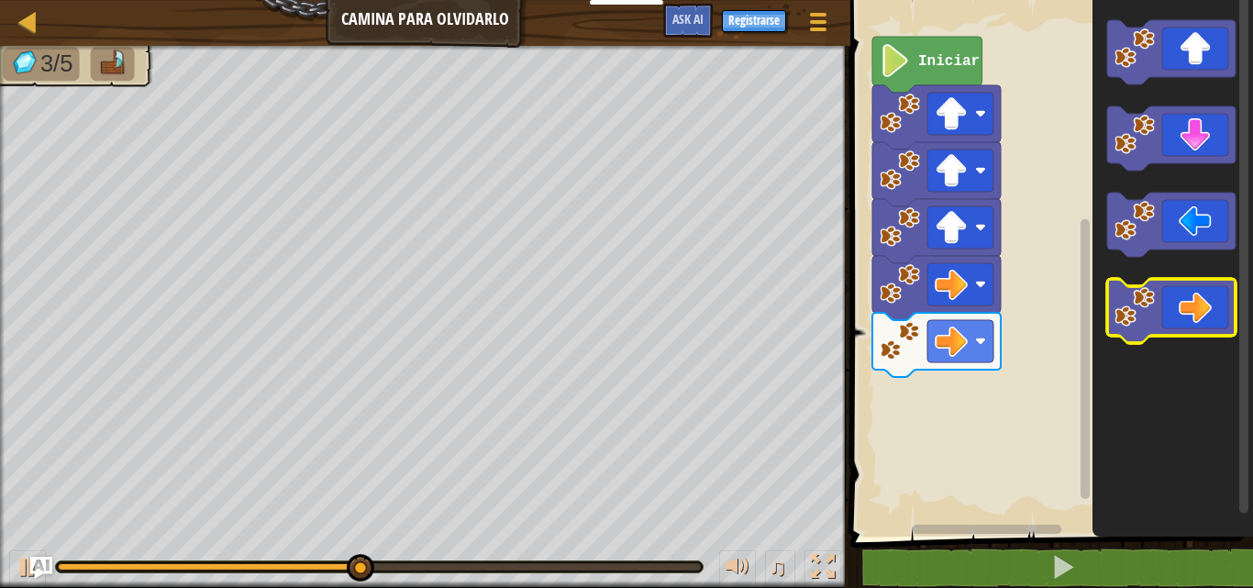
click at [1164, 317] on icon "Espacio de trabajo de Blockly" at bounding box center [1171, 311] width 128 height 64
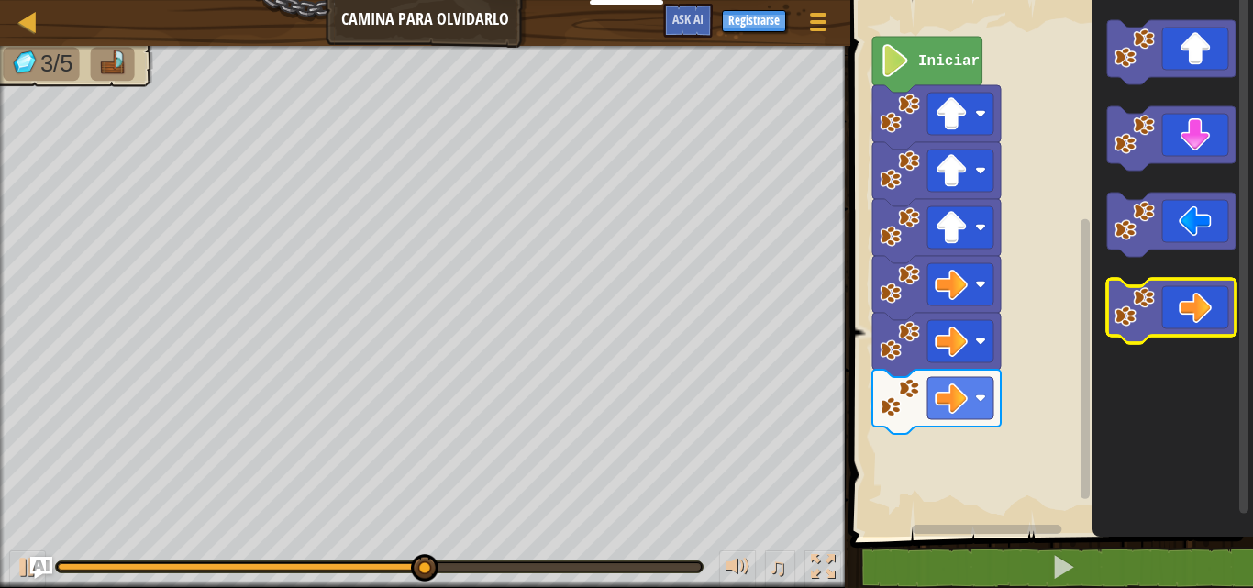
click at [1164, 317] on icon "Espacio de trabajo de Blockly" at bounding box center [1171, 311] width 128 height 64
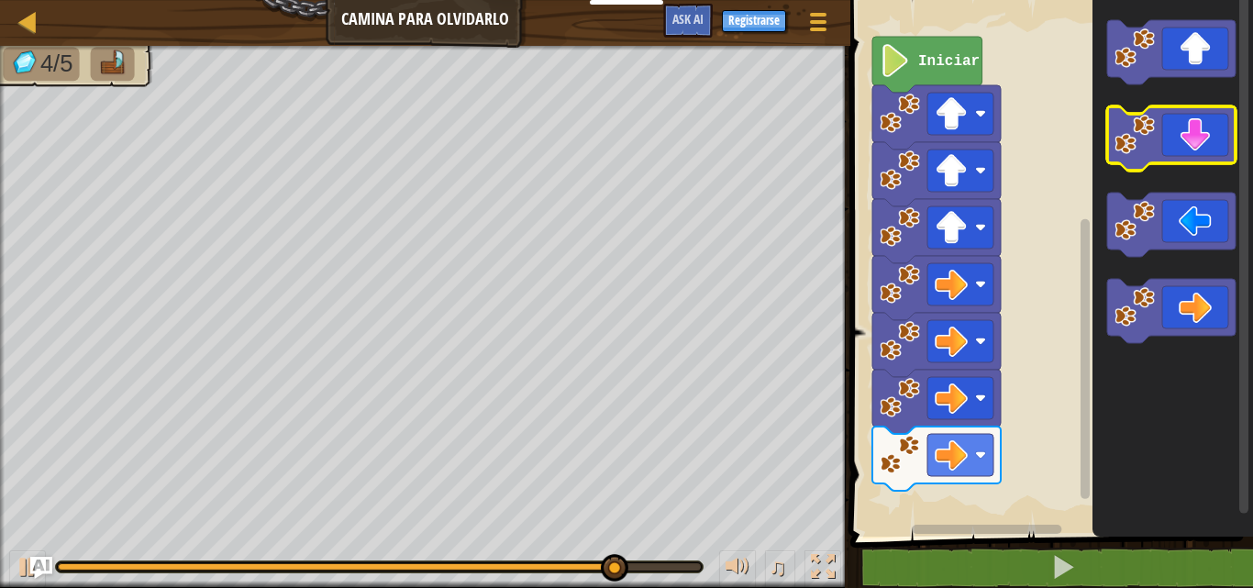
click at [1190, 145] on icon "Espacio de trabajo de Blockly" at bounding box center [1171, 138] width 128 height 64
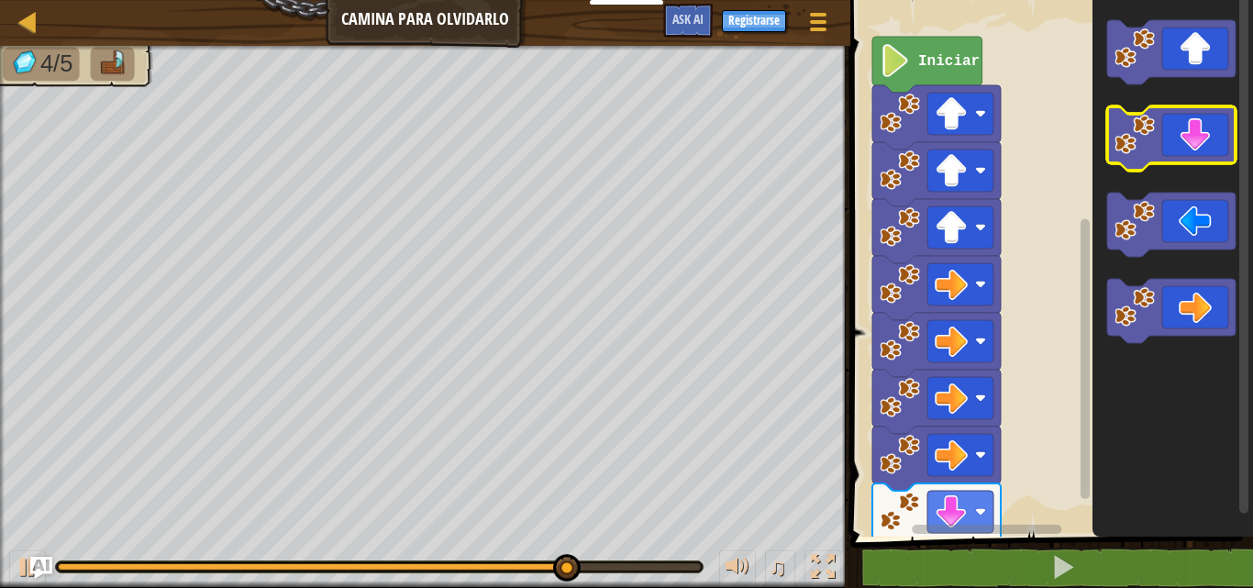
click at [1164, 155] on icon "Espacio de trabajo de Blockly" at bounding box center [1171, 138] width 128 height 64
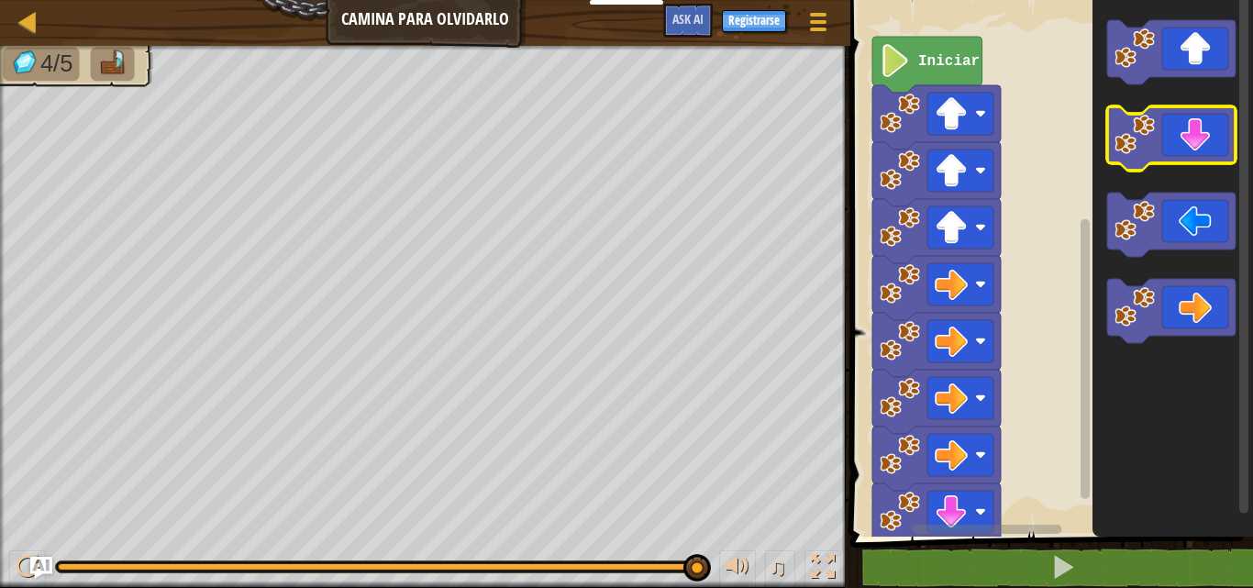
click at [1152, 153] on image "Espacio de trabajo de Blockly" at bounding box center [1134, 135] width 40 height 40
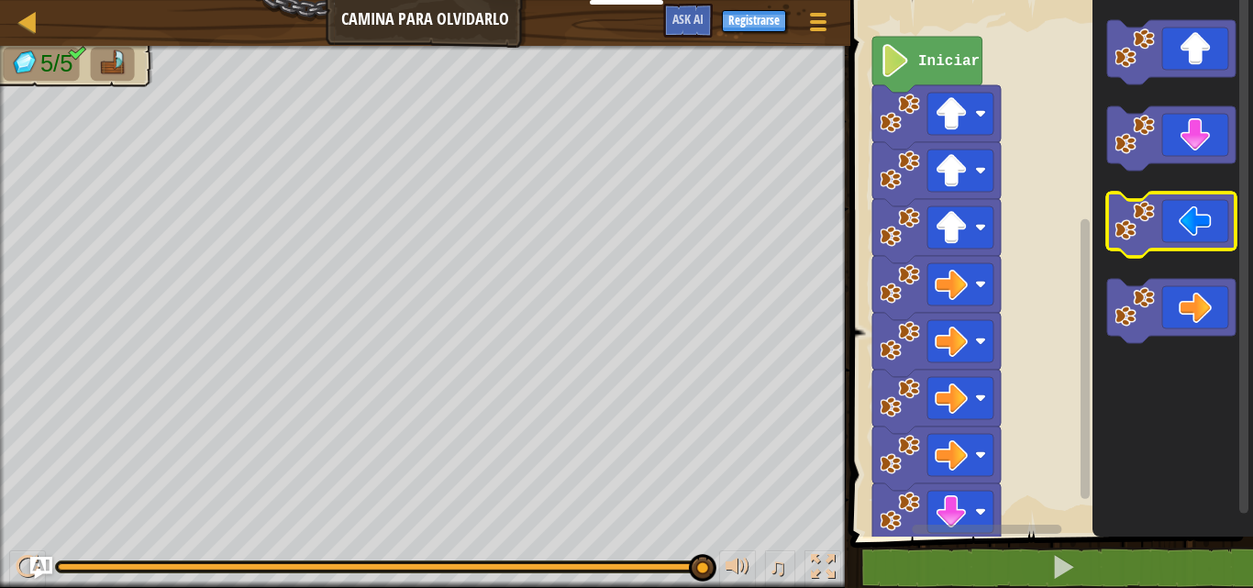
click at [1156, 249] on icon "Espacio de trabajo de Blockly" at bounding box center [1171, 225] width 128 height 64
click at [1156, 223] on icon "Espacio de trabajo de Blockly" at bounding box center [1171, 225] width 128 height 64
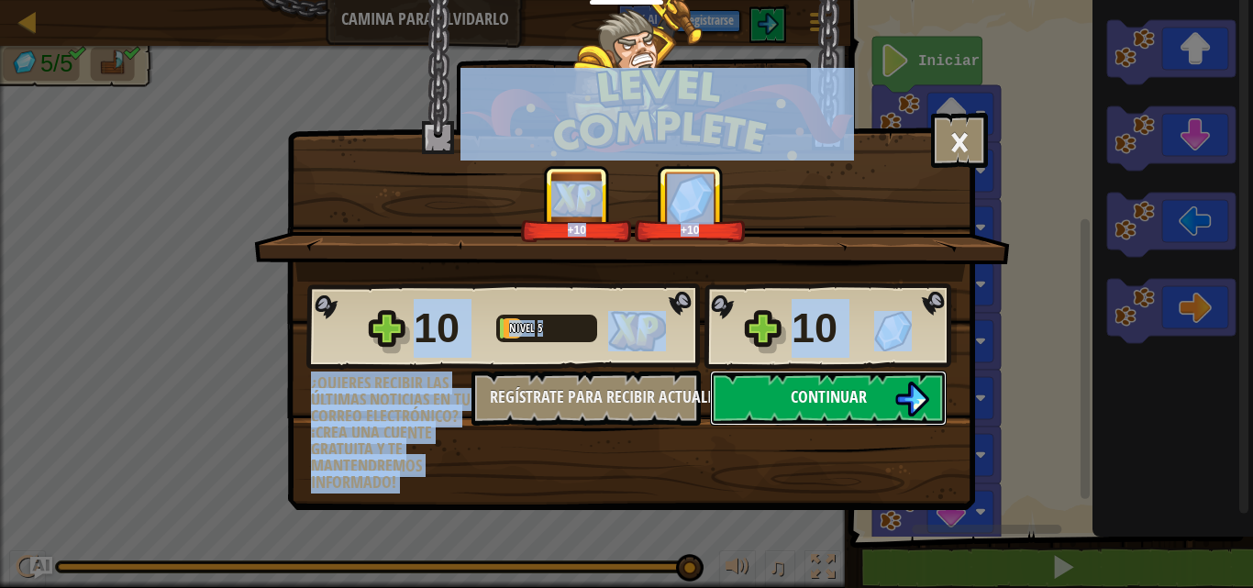
click at [866, 409] on button "Continuar" at bounding box center [828, 398] width 237 height 55
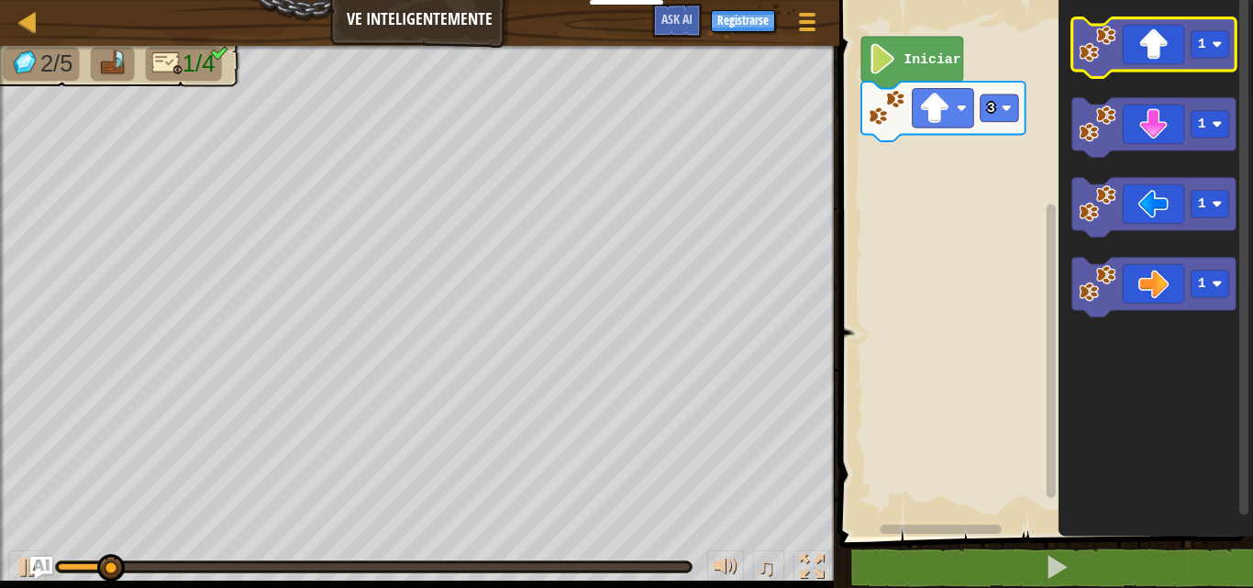
click at [1144, 64] on icon "Espacio de trabajo de Blockly" at bounding box center [1153, 48] width 164 height 60
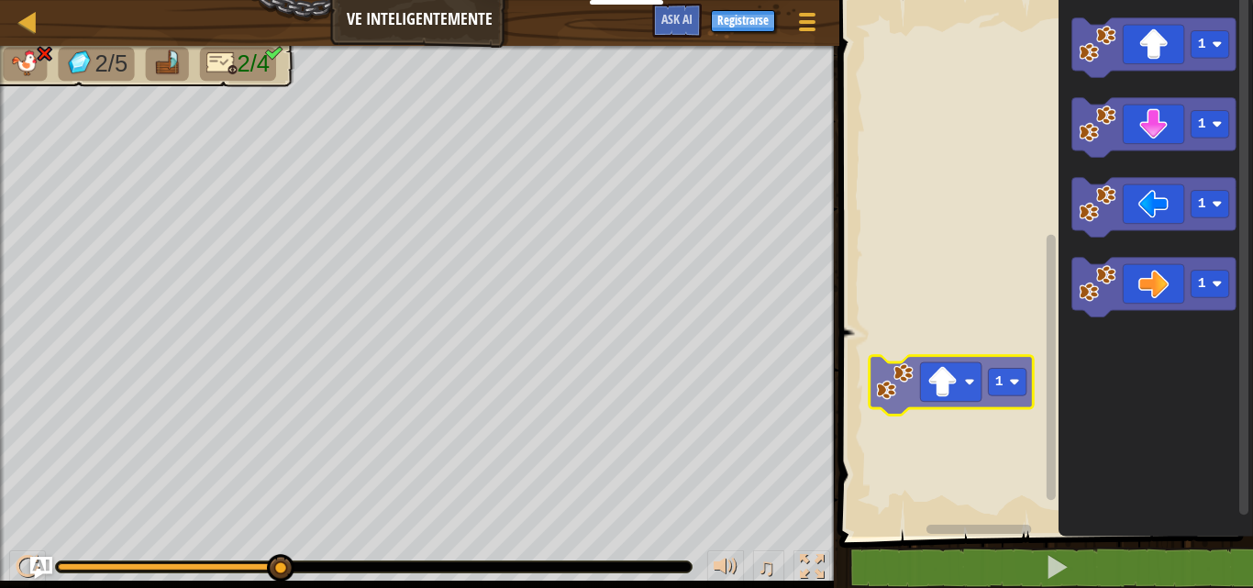
click at [1048, 324] on div "1 1 1 1 1" at bounding box center [1043, 264] width 419 height 546
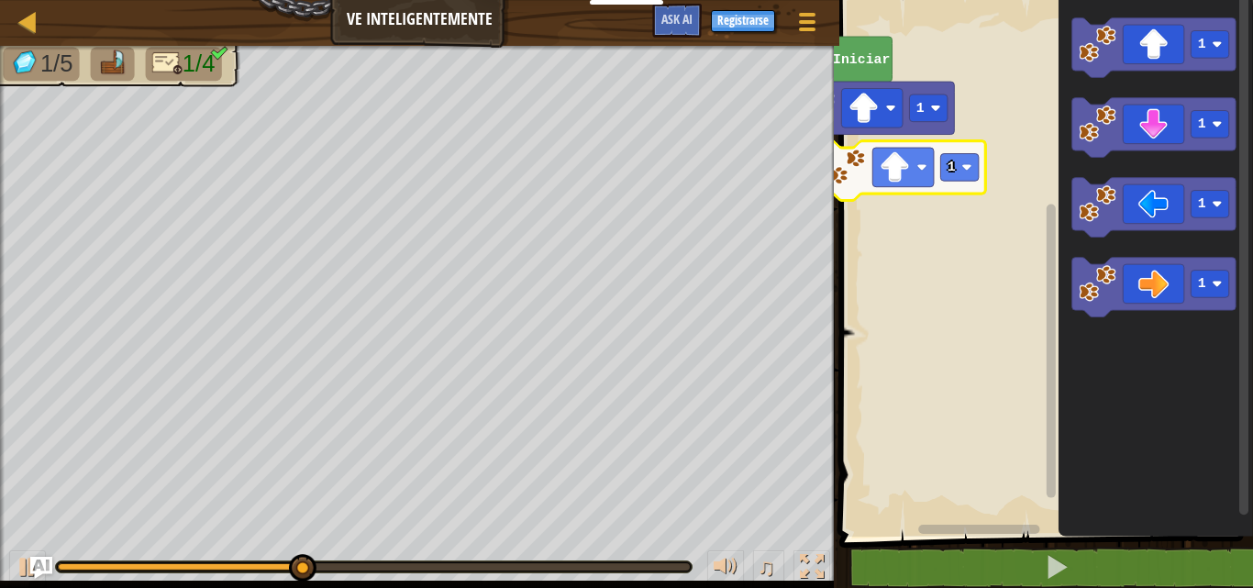
click at [913, 163] on div "1 Iniciar 1 1 1 1 1" at bounding box center [1043, 264] width 419 height 546
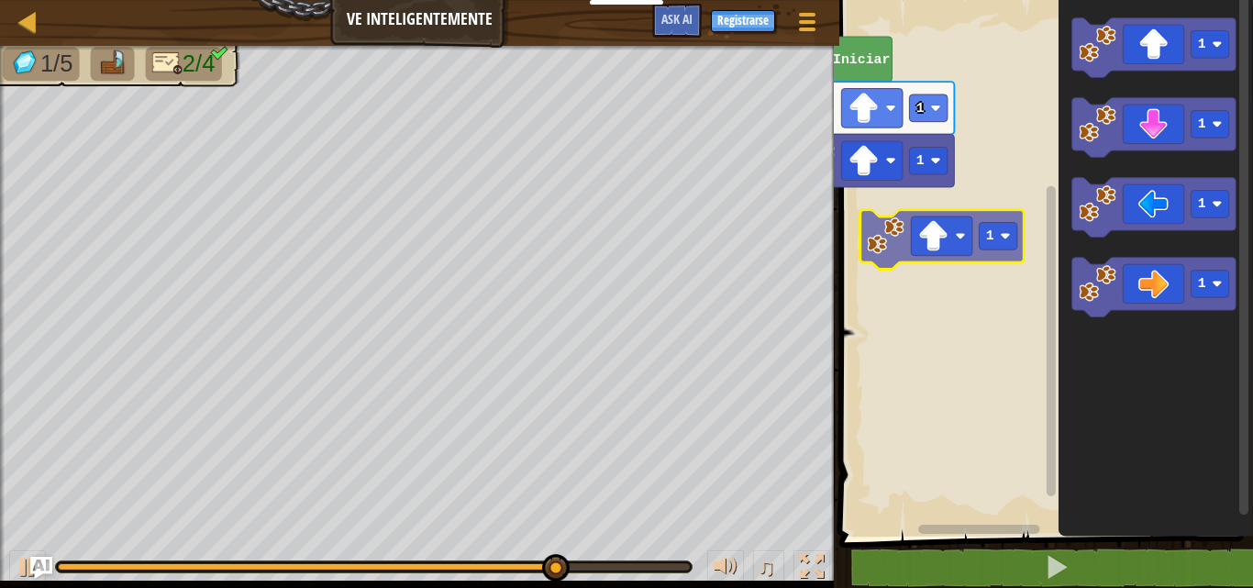
click at [874, 246] on div "1 1 Iniciar 1 1 1 1 1" at bounding box center [1043, 264] width 419 height 546
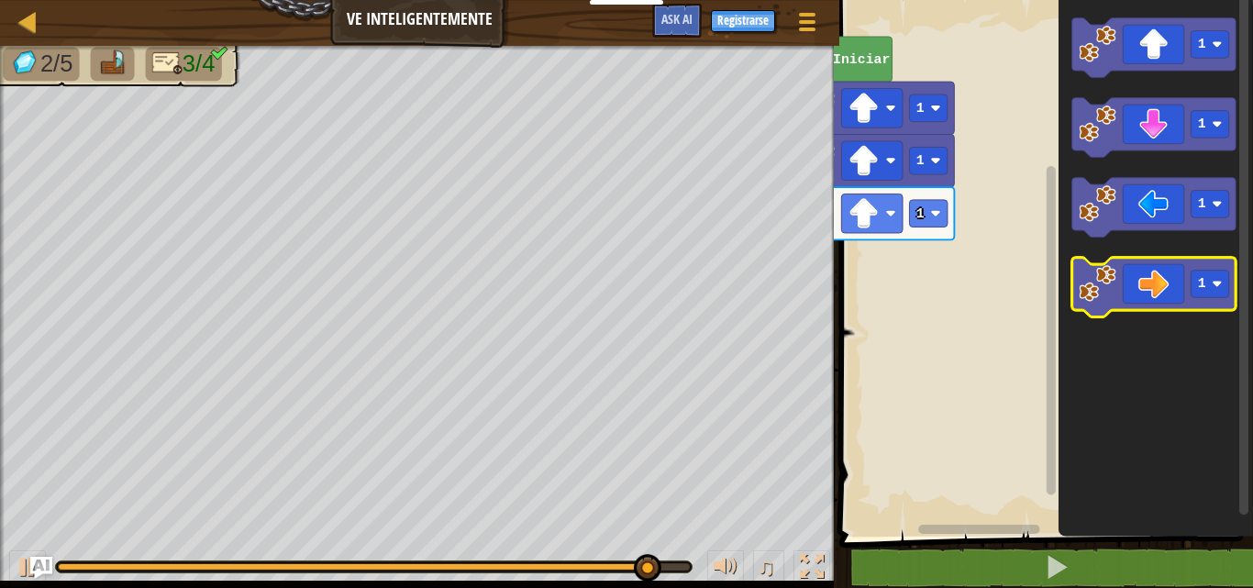
click at [1145, 280] on icon "Espacio de trabajo de Blockly" at bounding box center [1153, 288] width 164 height 60
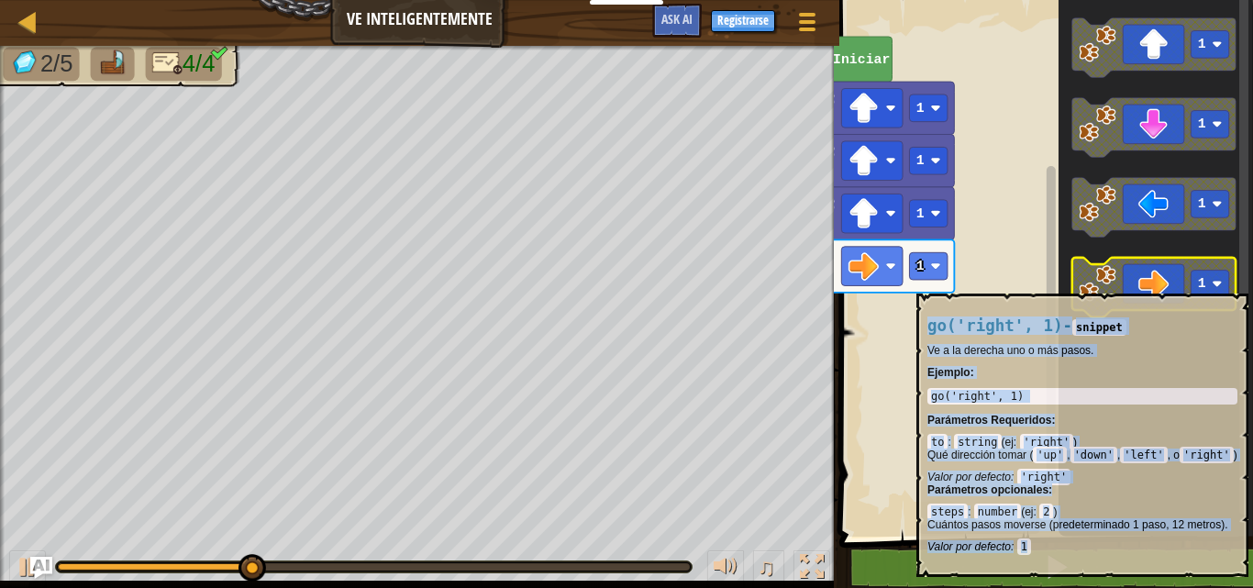
click at [1136, 284] on icon "Espacio de trabajo de Blockly" at bounding box center [1153, 288] width 164 height 60
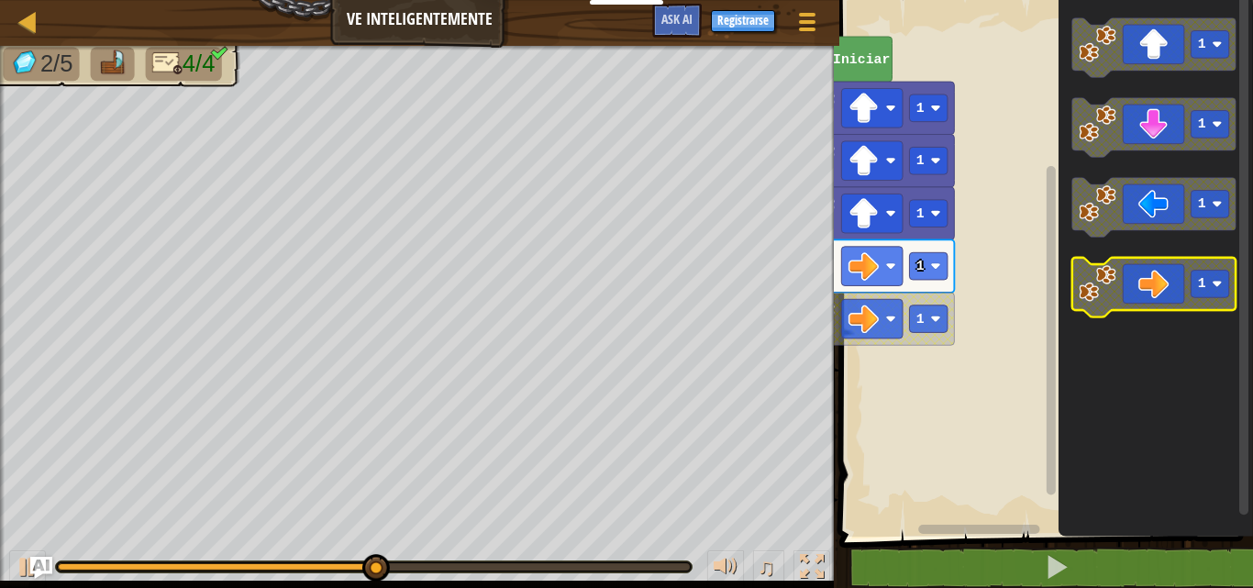
click at [1136, 285] on icon "Espacio de trabajo de Blockly" at bounding box center [1153, 288] width 164 height 60
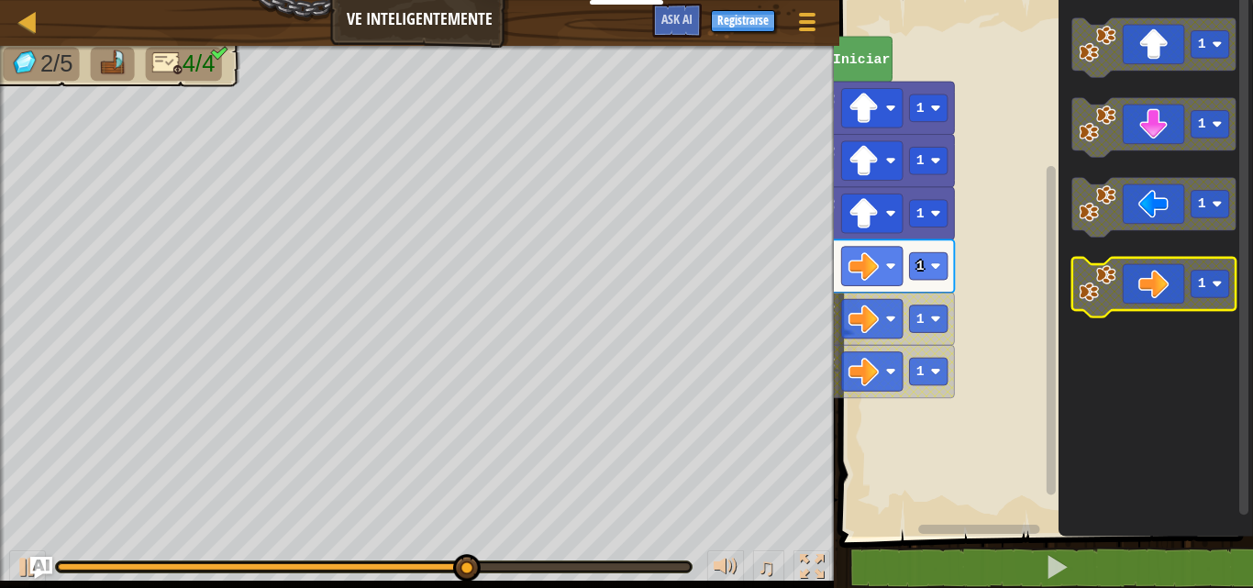
click at [1166, 294] on icon "Espacio de trabajo de Blockly" at bounding box center [1153, 288] width 164 height 60
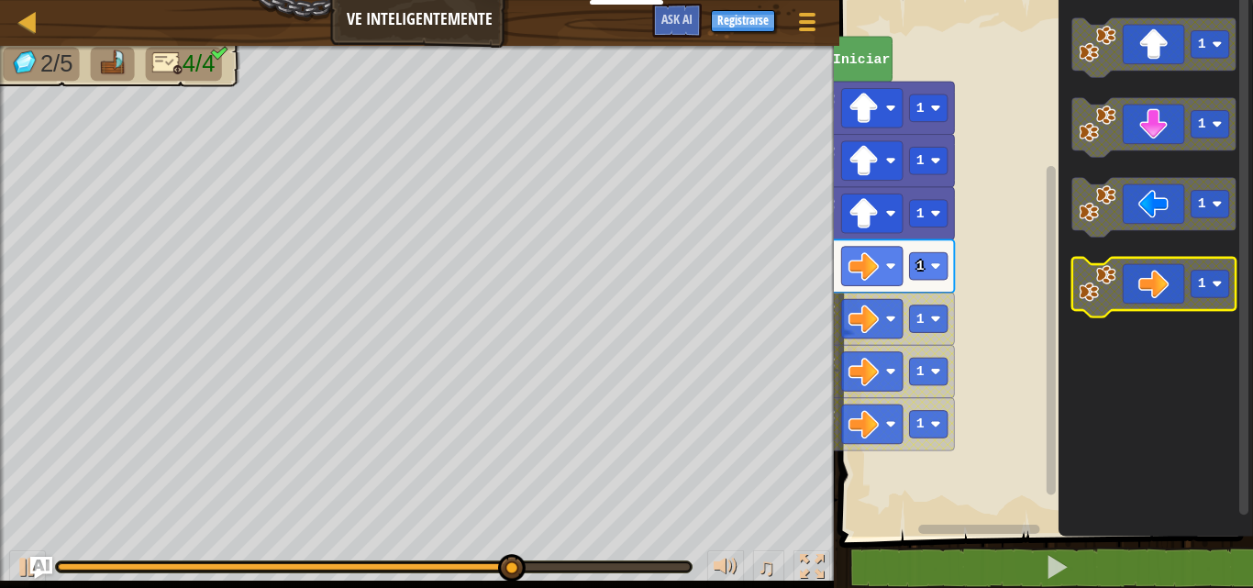
click at [1166, 294] on icon "Espacio de trabajo de Blockly" at bounding box center [1153, 288] width 164 height 60
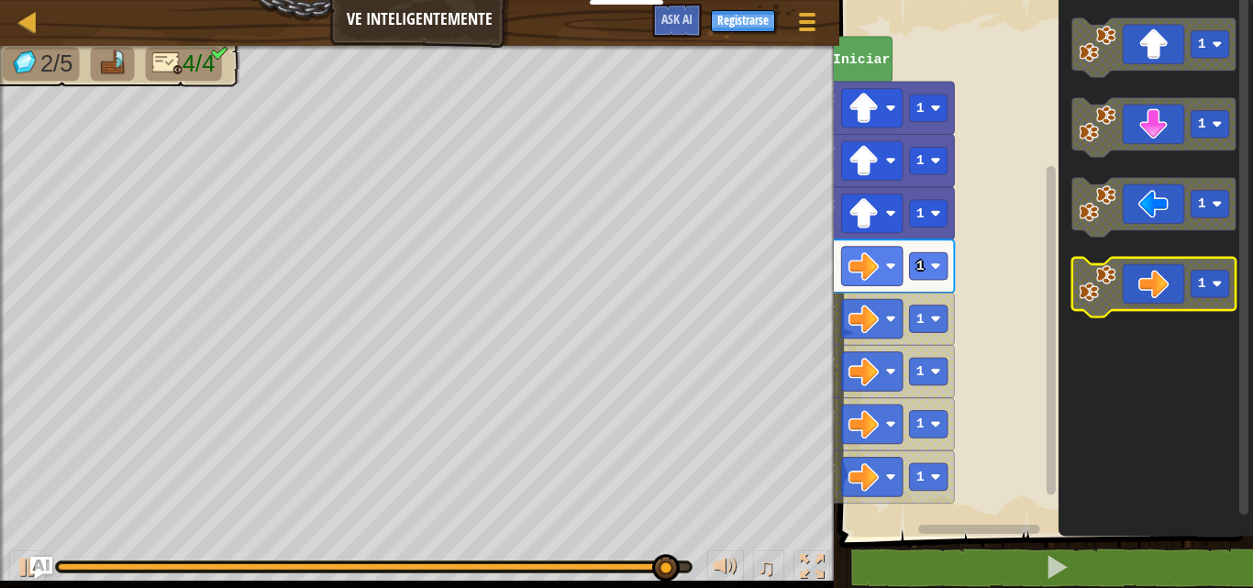
click at [1134, 262] on icon "Espacio de trabajo de Blockly" at bounding box center [1153, 288] width 164 height 60
click at [1112, 289] on image "Espacio de trabajo de Blockly" at bounding box center [1097, 284] width 38 height 38
click at [1129, 293] on icon "Espacio de trabajo de Blockly" at bounding box center [1153, 288] width 164 height 60
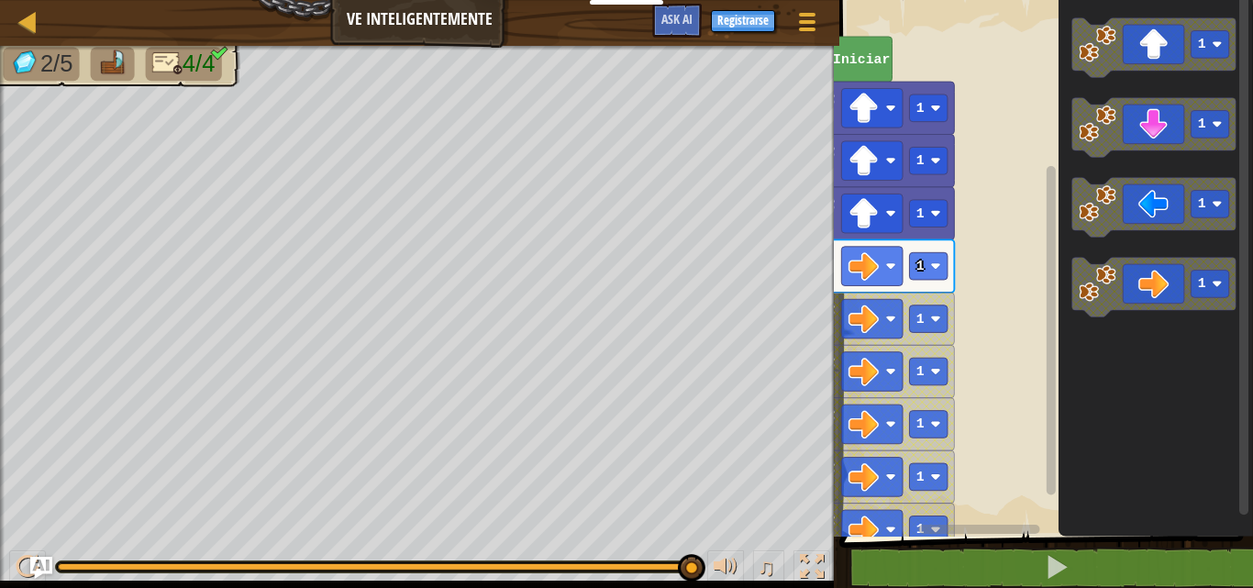
click at [1144, 292] on icon "Espacio de trabajo de Blockly" at bounding box center [1153, 288] width 164 height 60
click at [1093, 330] on icon "1 1 1 1" at bounding box center [1155, 264] width 194 height 546
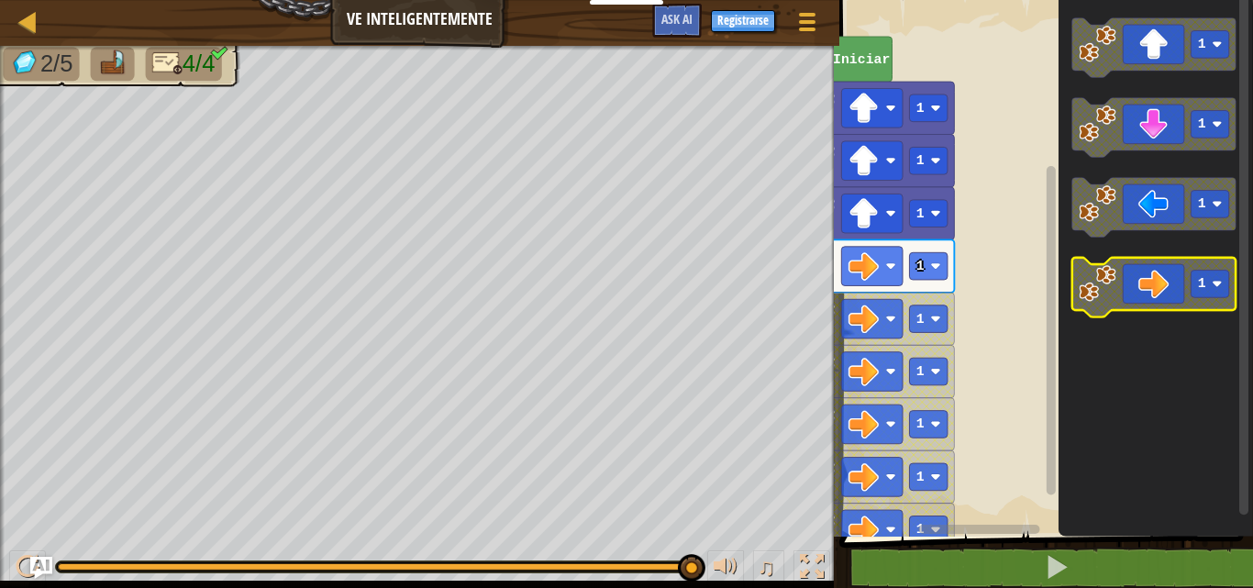
click at [1178, 282] on icon "Espacio de trabajo de Blockly" at bounding box center [1153, 288] width 164 height 60
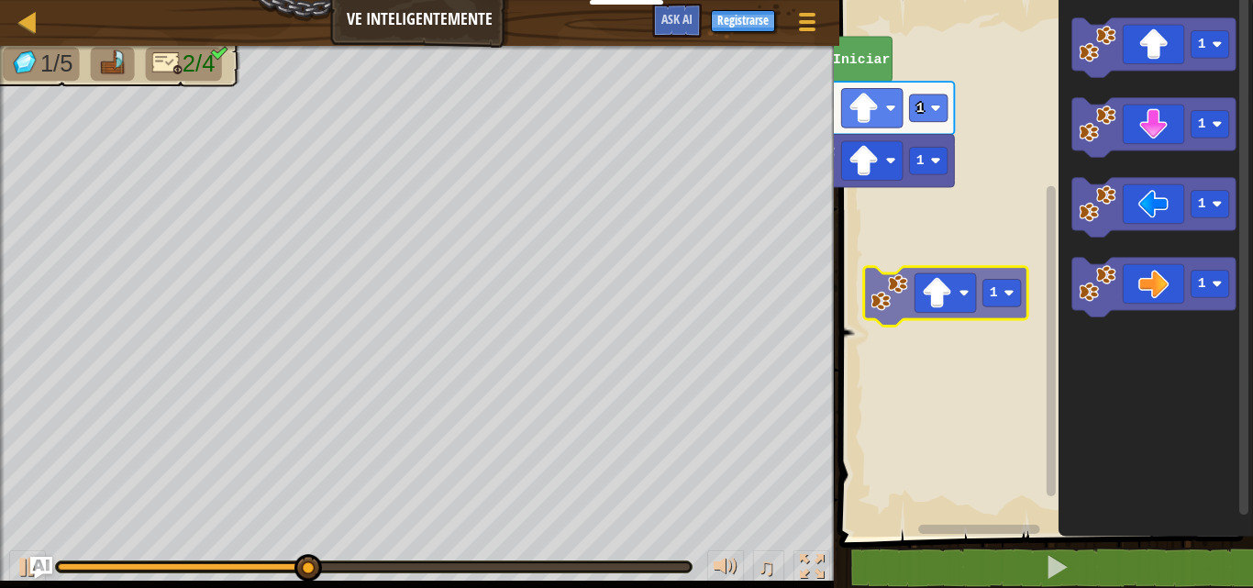
click at [870, 314] on div "1 1 Iniciar 1 1 1 1 1" at bounding box center [1043, 264] width 419 height 546
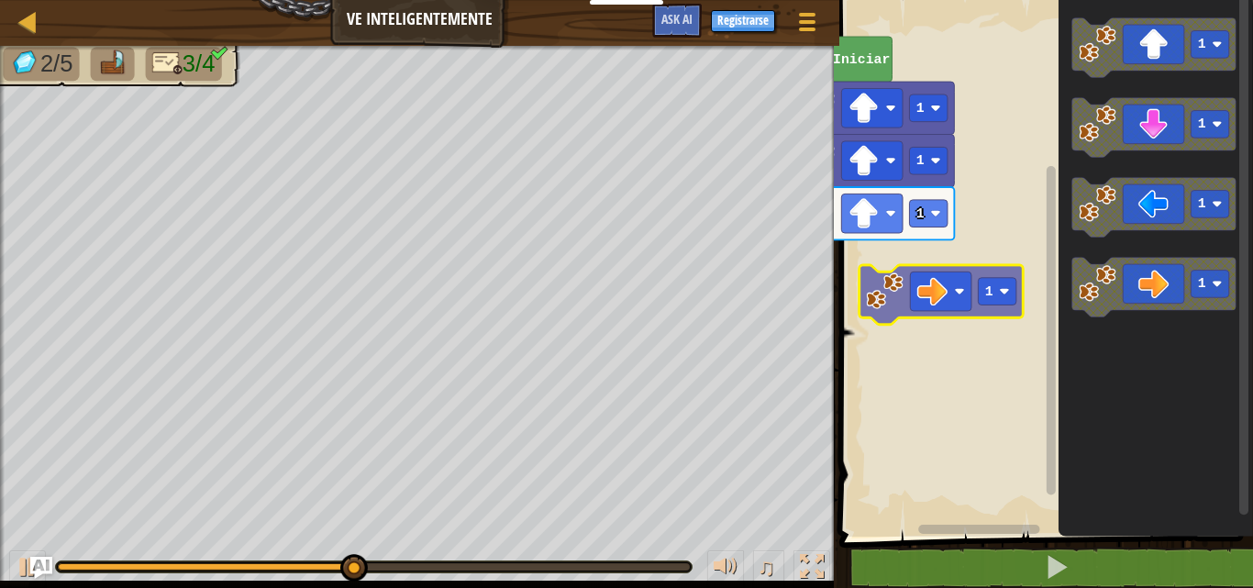
click at [871, 282] on div "1 1 1 Iniciar 1 1 1 1 1" at bounding box center [1043, 264] width 419 height 546
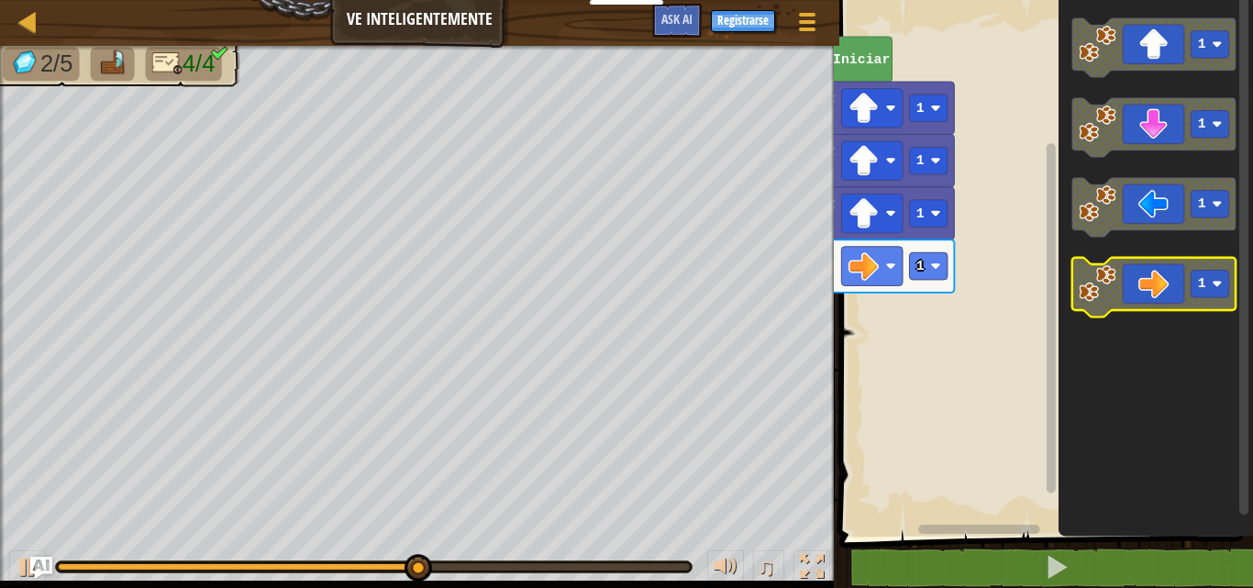
click at [1112, 282] on image "Espacio de trabajo de Blockly" at bounding box center [1097, 284] width 38 height 38
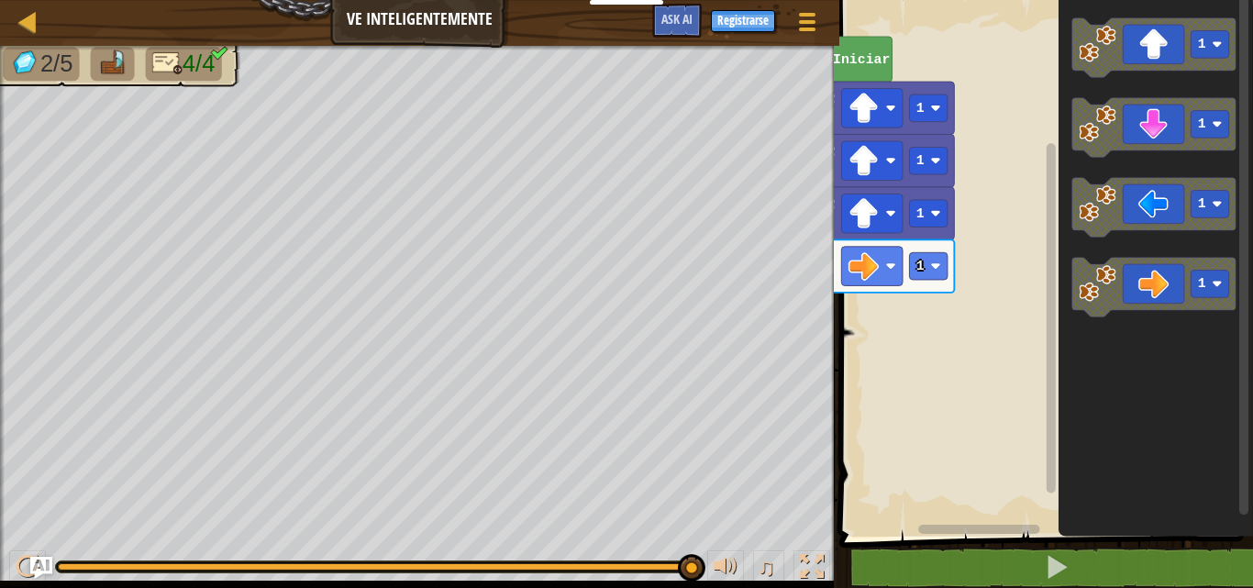
click at [1178, 358] on icon "1 1 1 1" at bounding box center [1155, 264] width 194 height 546
click at [1168, 309] on icon "Espacio de trabajo de Blockly" at bounding box center [1153, 288] width 164 height 60
click at [887, 322] on image "Espacio de trabajo de Blockly" at bounding box center [890, 319] width 10 height 10
